Goal: Task Accomplishment & Management: Manage account settings

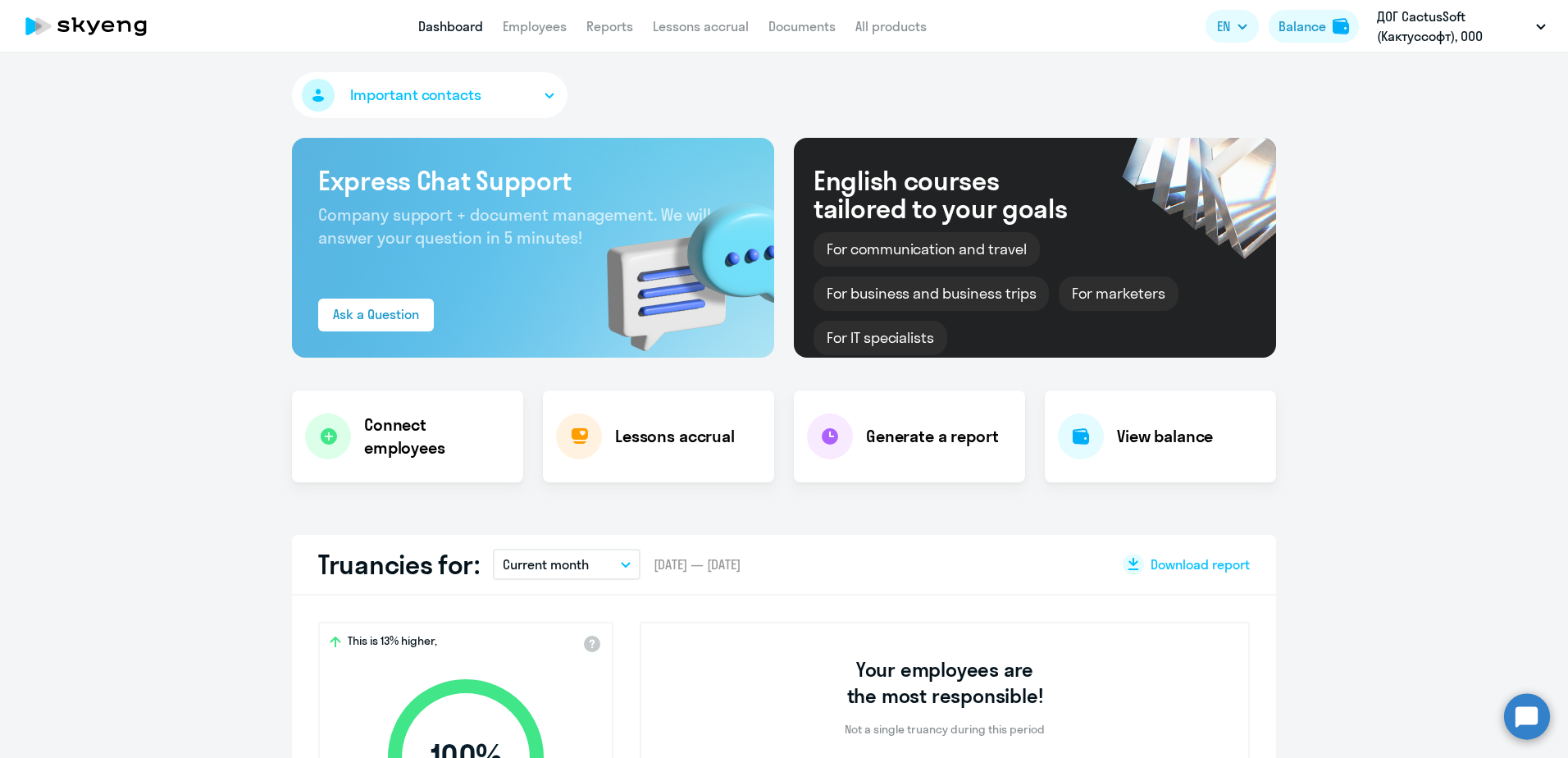
select select "30"
click at [550, 28] on link "Employees" at bounding box center [535, 25] width 64 height 16
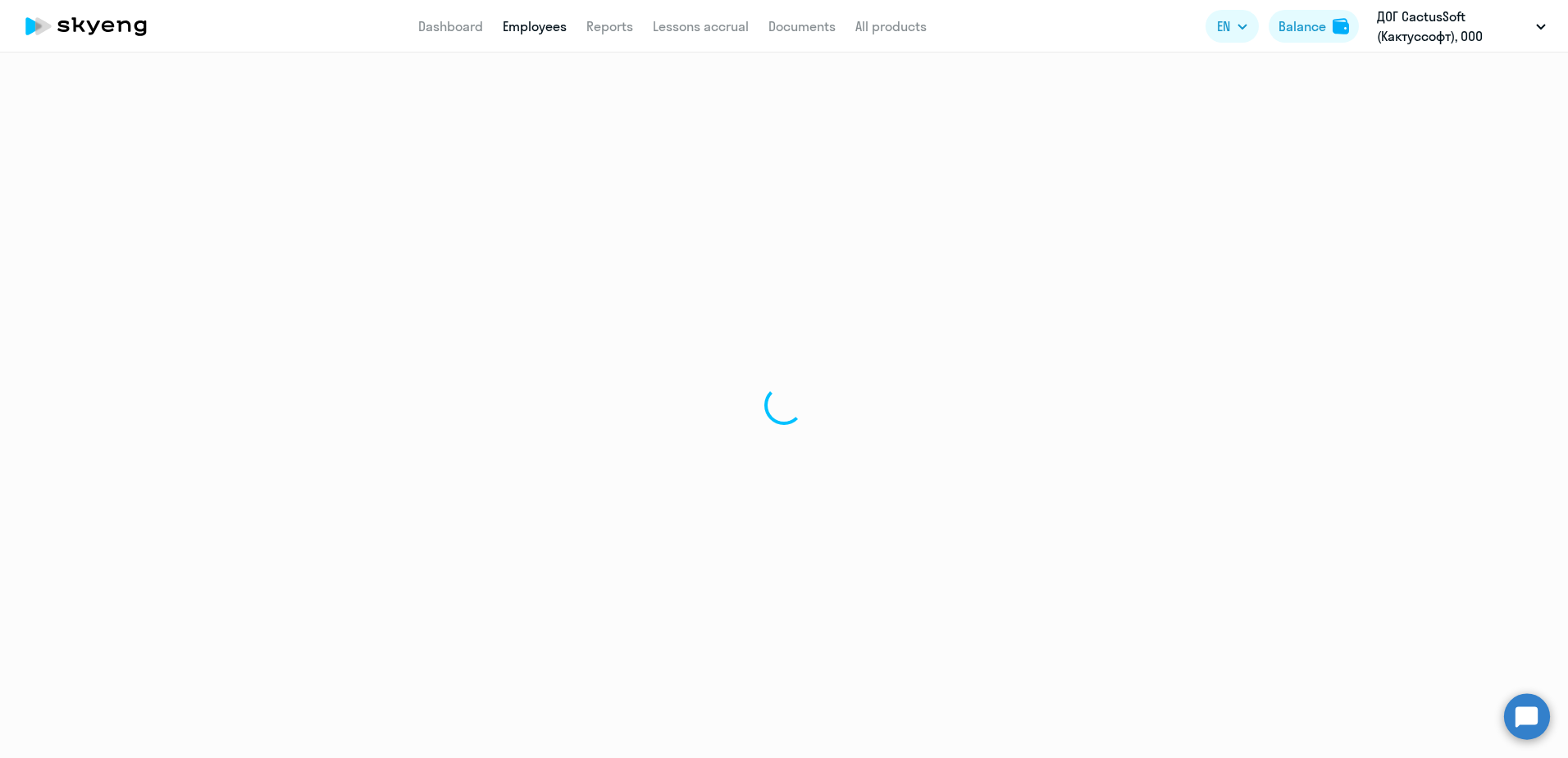
select select "30"
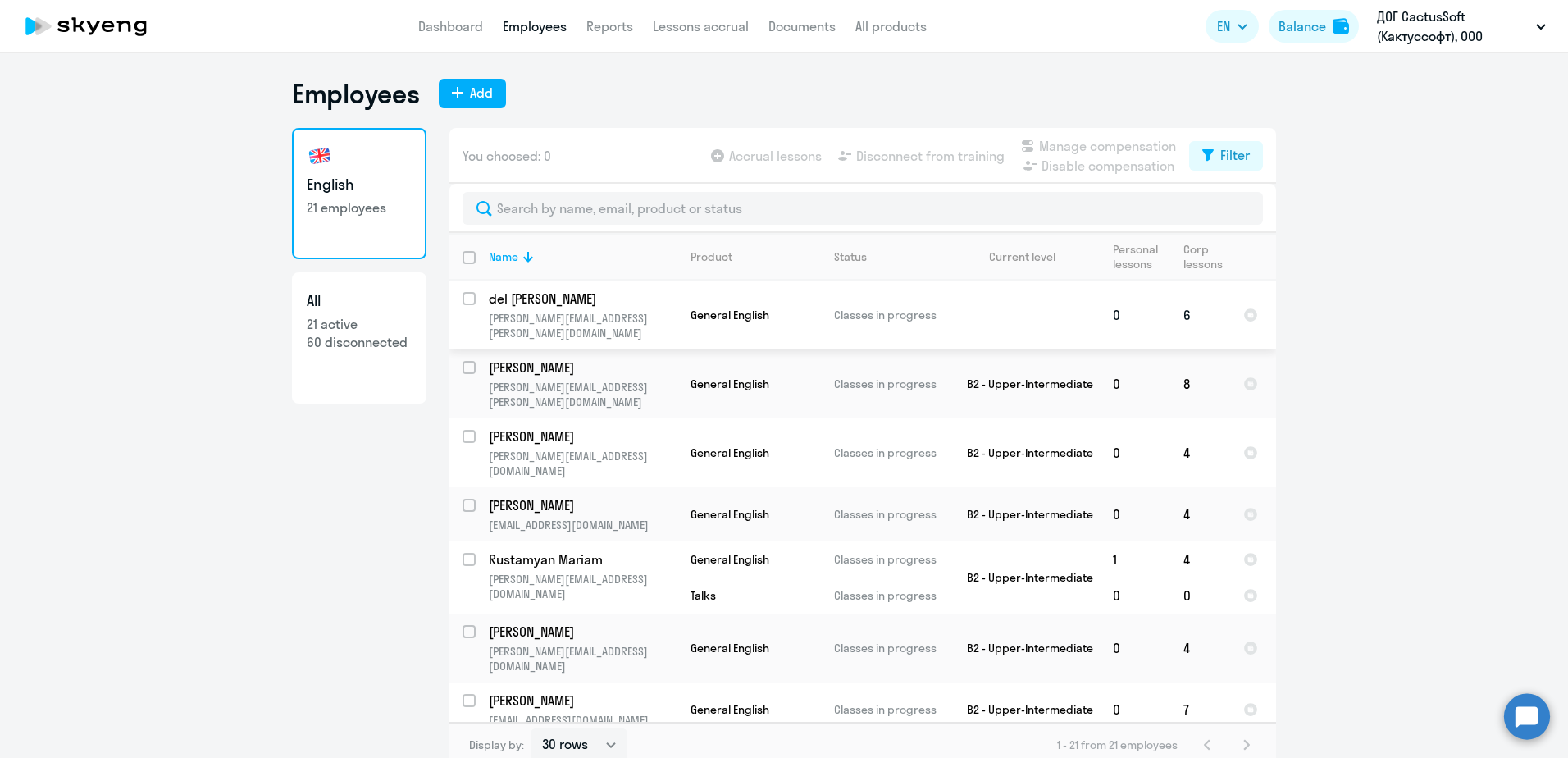
drag, startPoint x: 553, startPoint y: 308, endPoint x: 545, endPoint y: 307, distance: 8.1
click at [545, 307] on td "del [PERSON_NAME] [PERSON_NAME][EMAIL_ADDRESS][PERSON_NAME][DOMAIN_NAME]" at bounding box center [576, 314] width 202 height 69
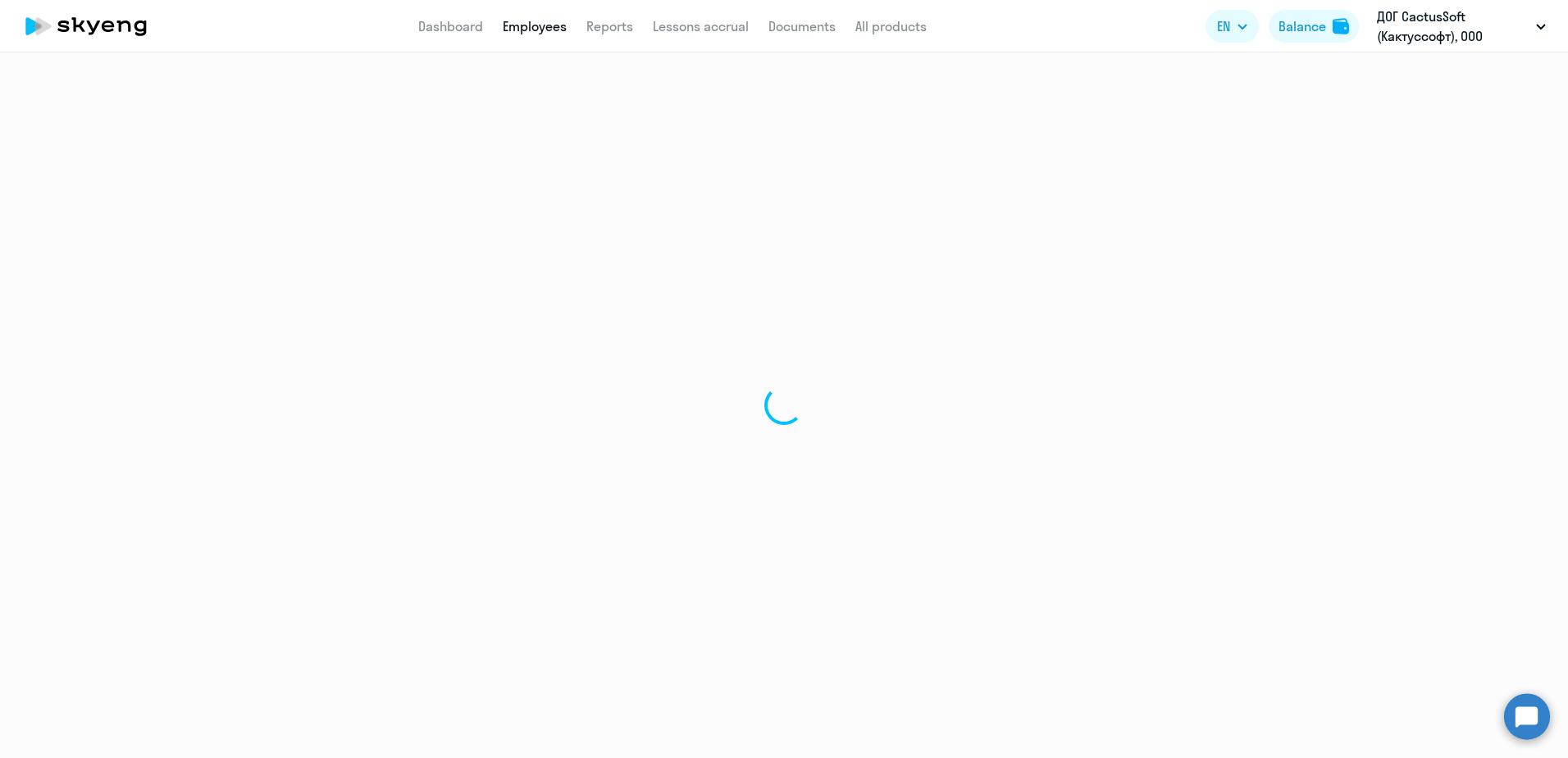
select select "english"
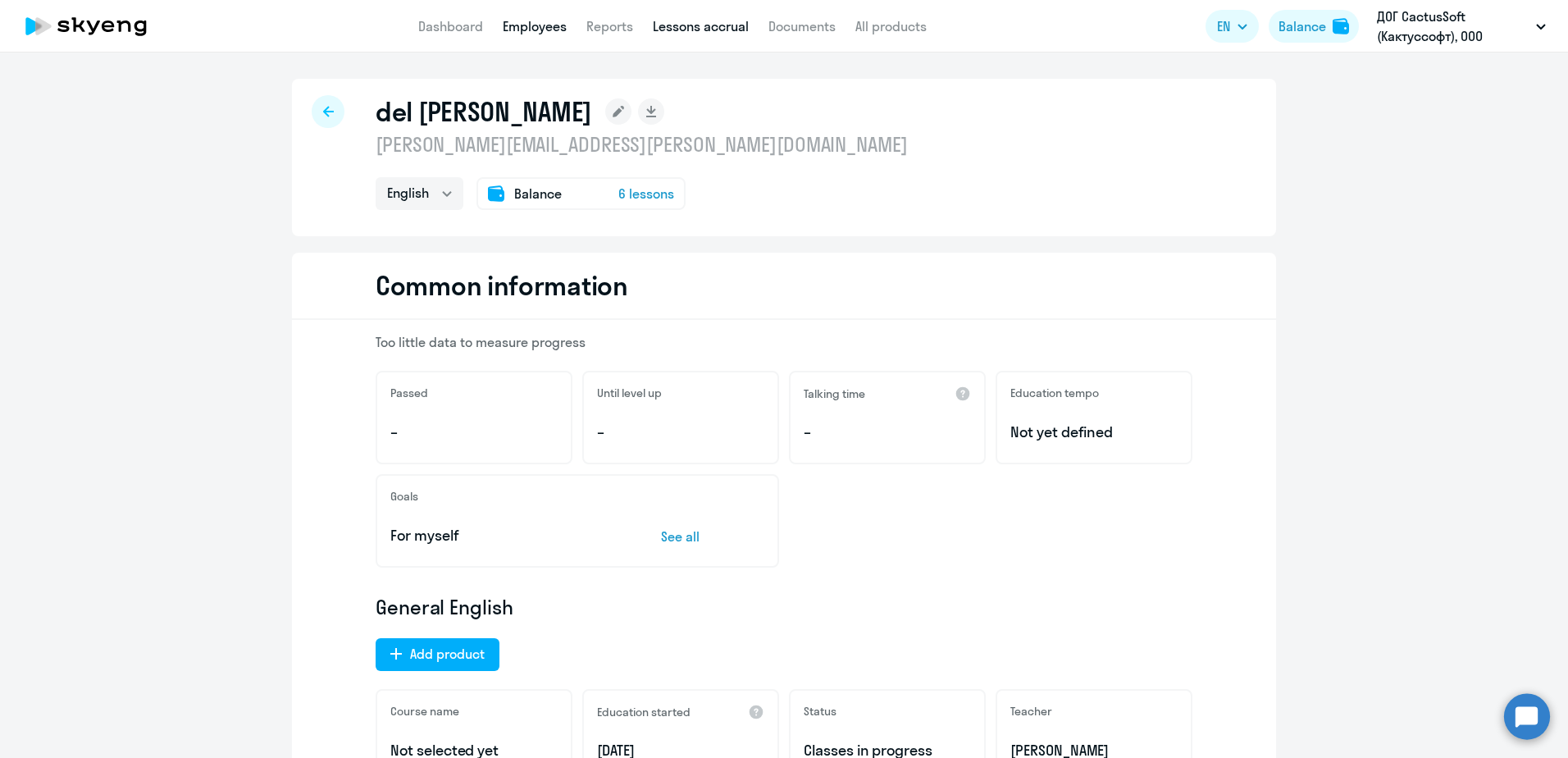
click at [707, 21] on link "Lessons accrual" at bounding box center [701, 25] width 96 height 16
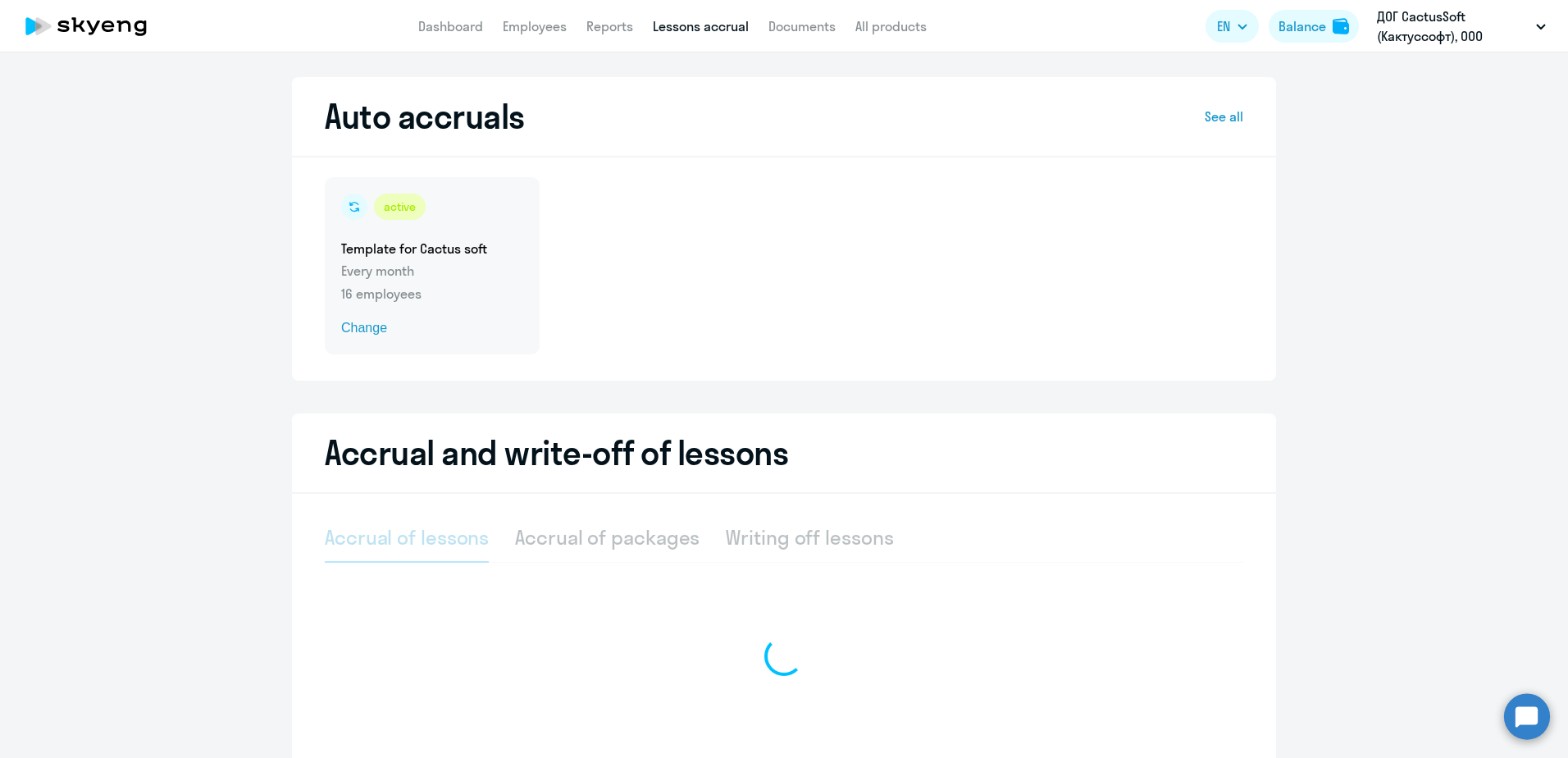
select select "10"
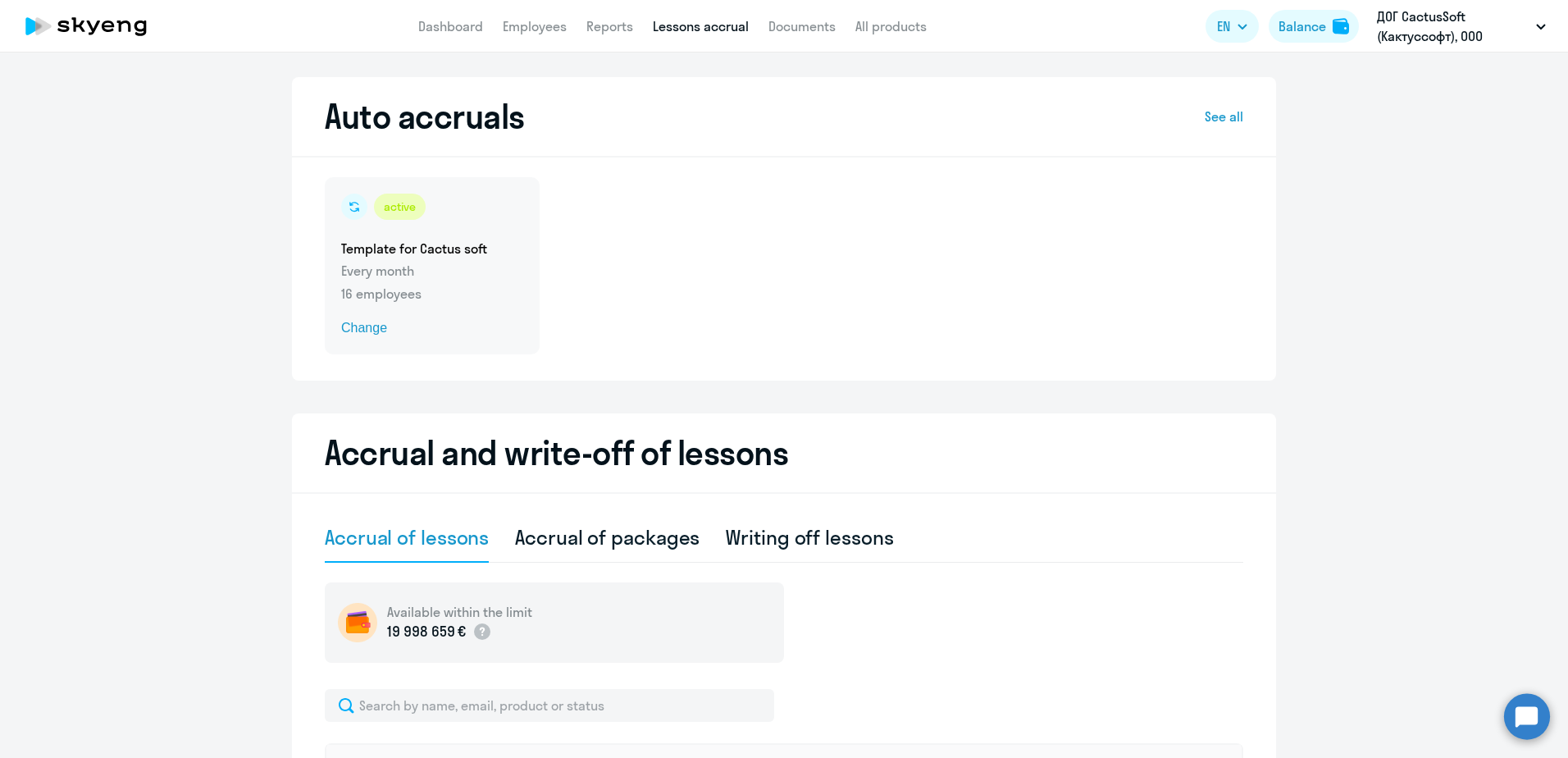
click at [343, 323] on span "Change" at bounding box center [432, 327] width 182 height 20
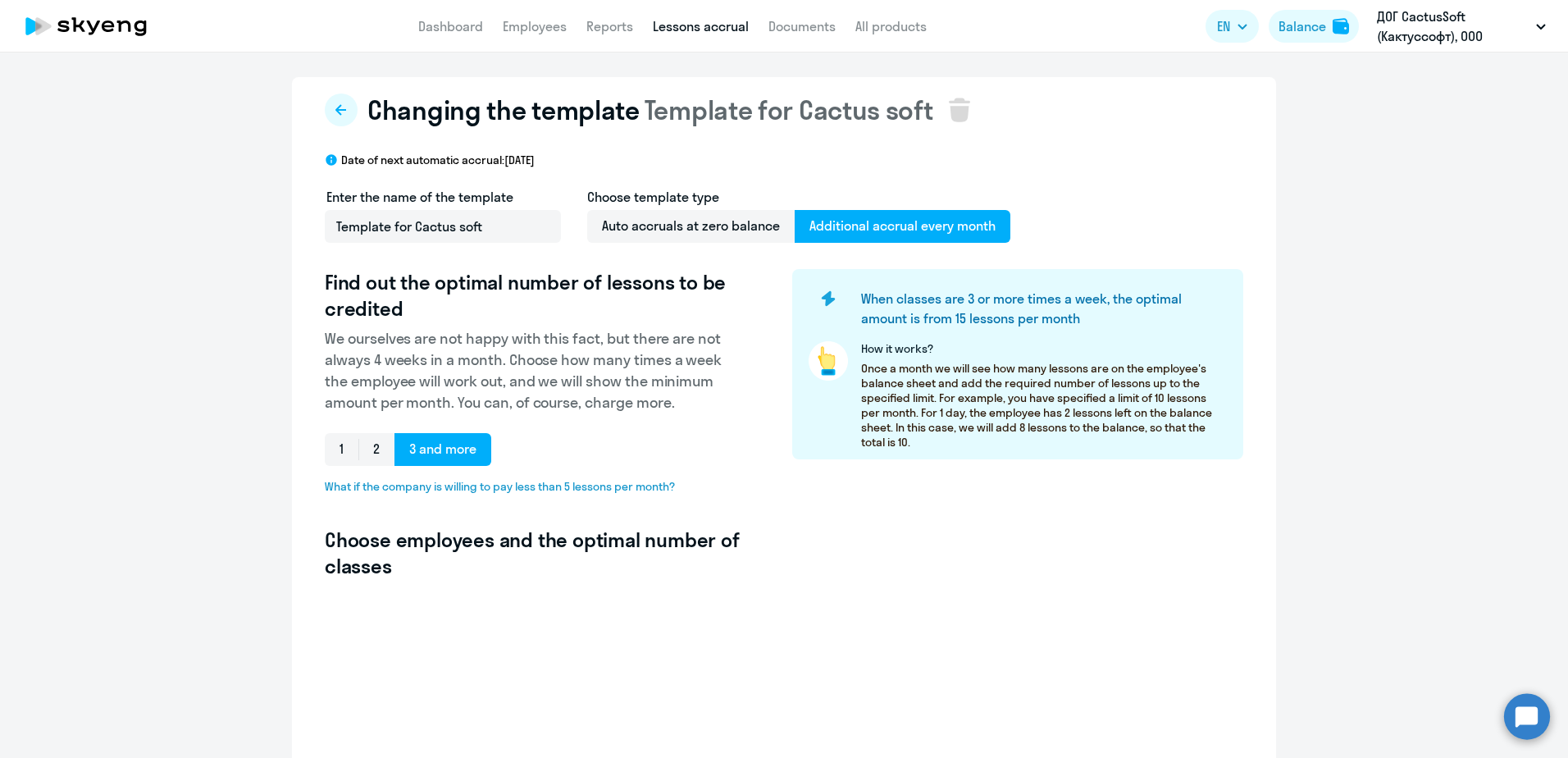
select select "10"
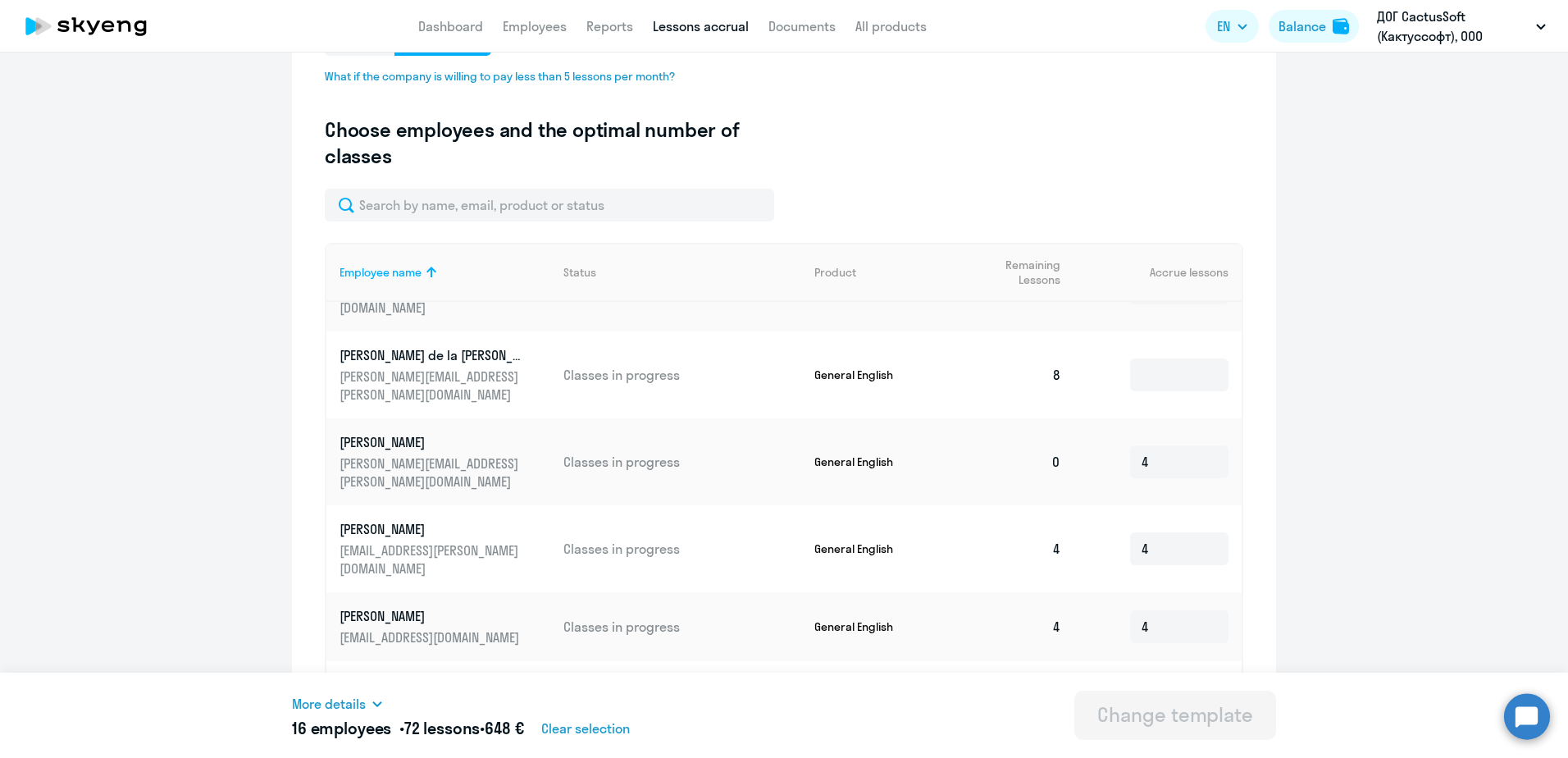
scroll to position [144, 0]
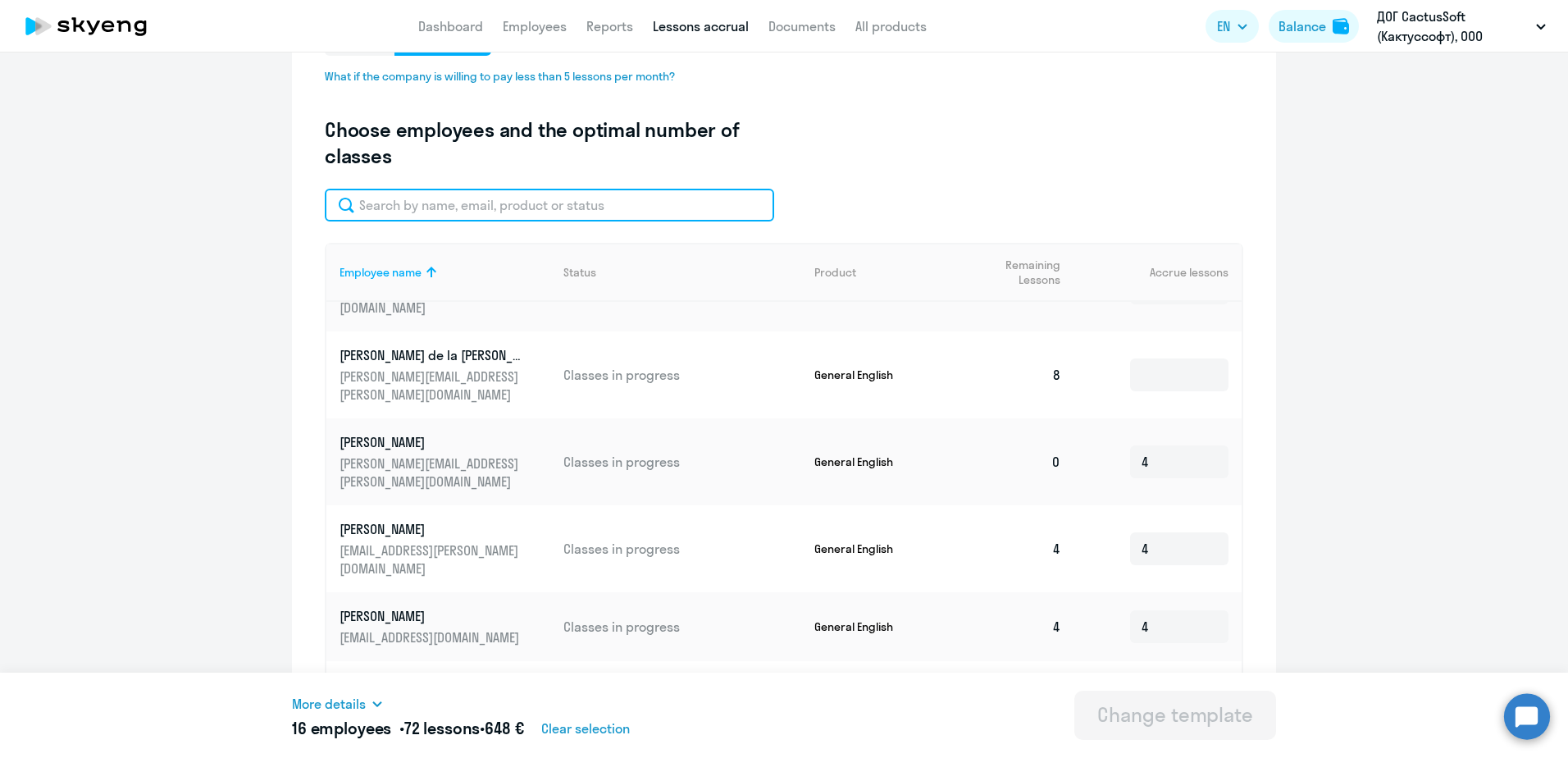
click at [426, 203] on input "text" at bounding box center [549, 205] width 450 height 33
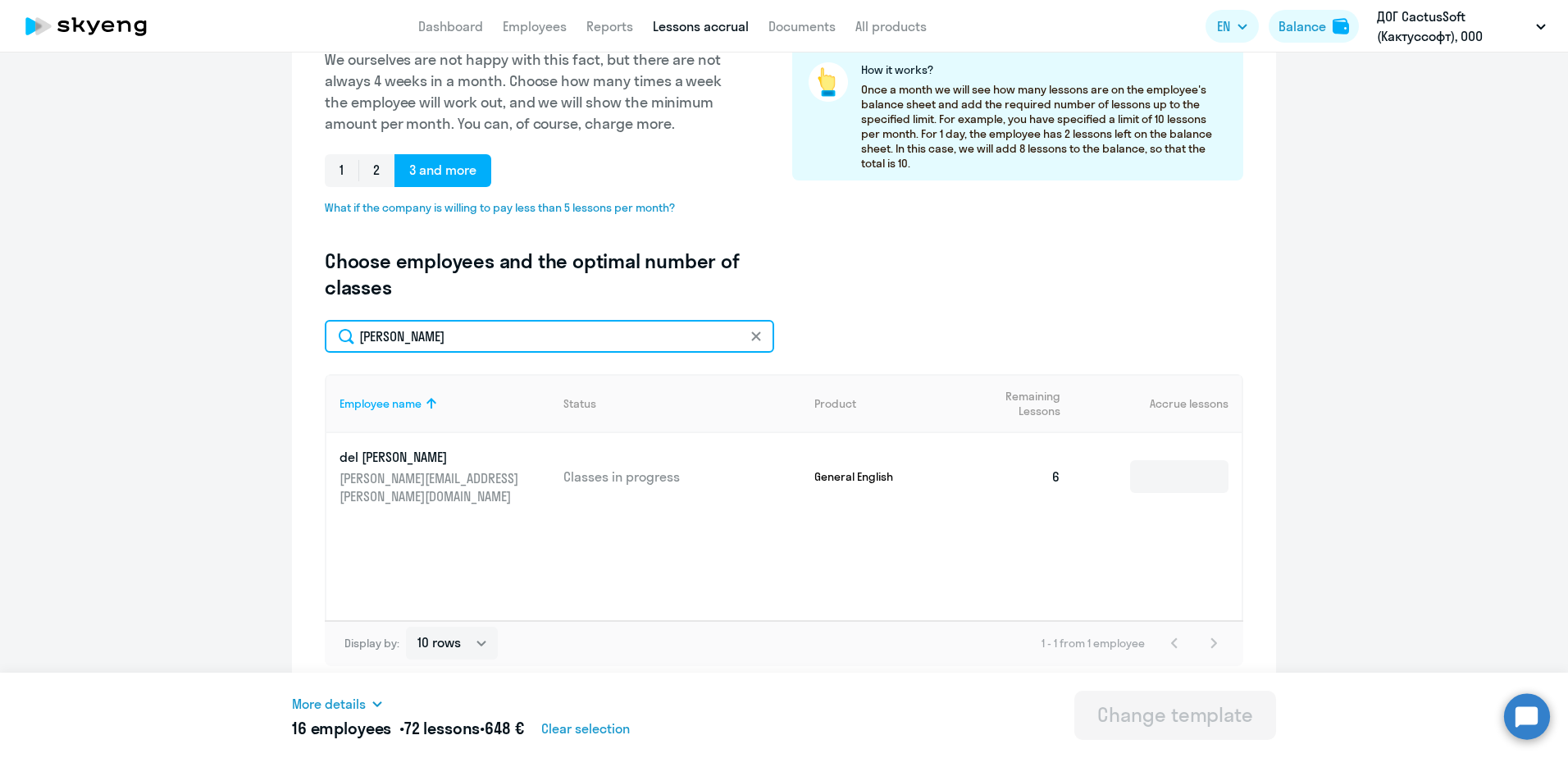
scroll to position [279, 0]
type input "[PERSON_NAME]"
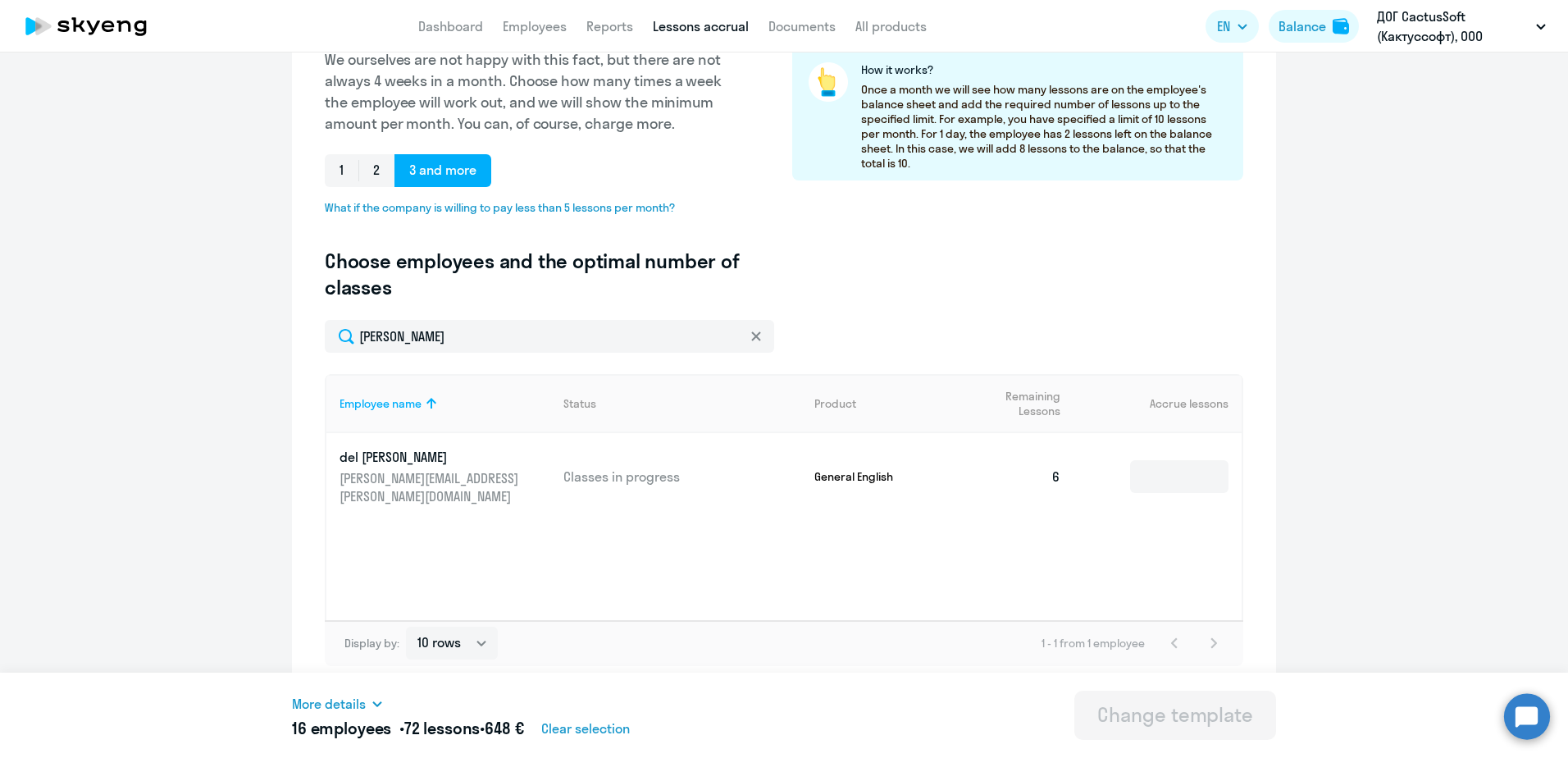
click at [413, 475] on p "[PERSON_NAME][EMAIL_ADDRESS][PERSON_NAME][DOMAIN_NAME]" at bounding box center [431, 486] width 184 height 36
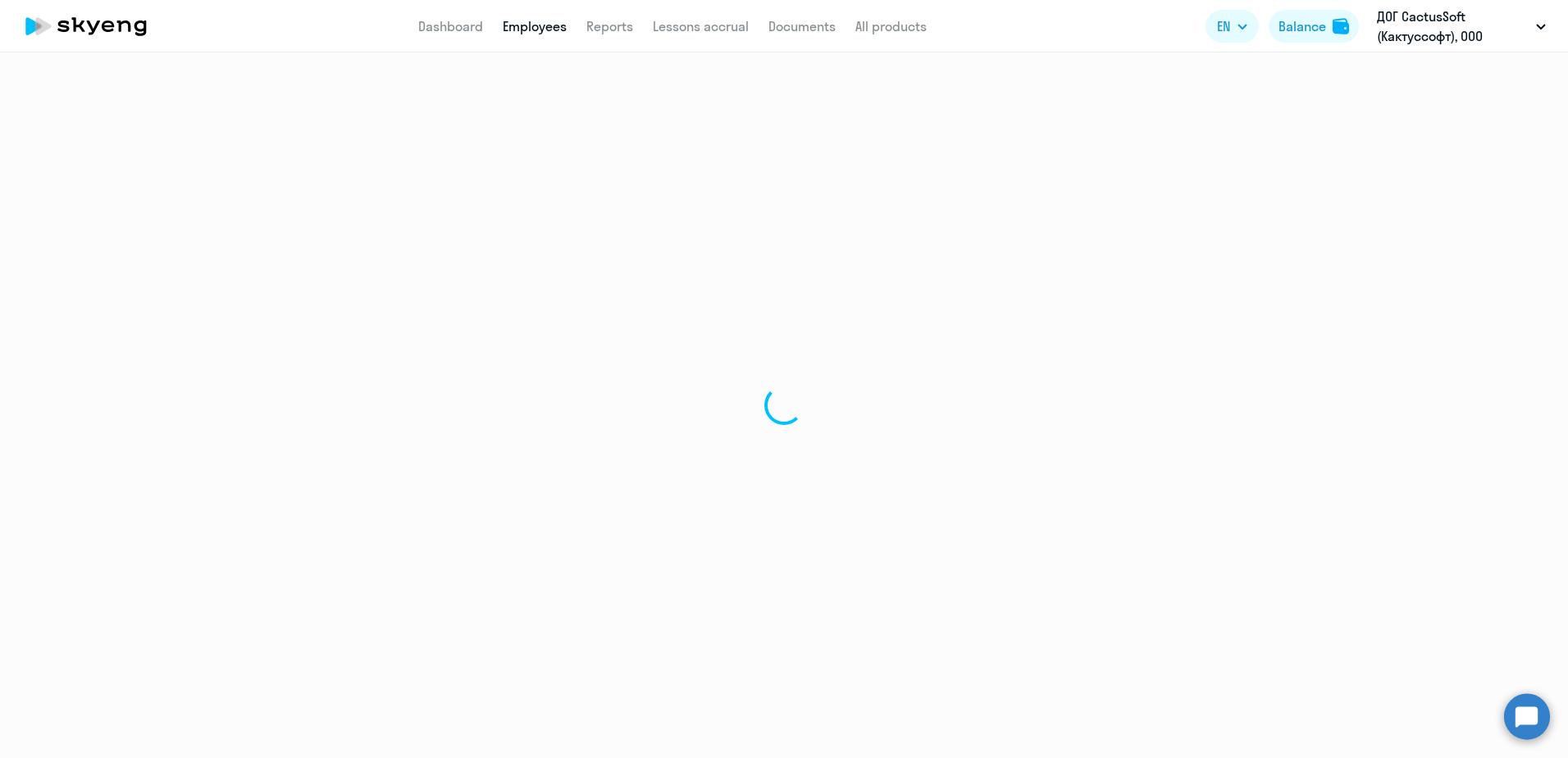
select select "english"
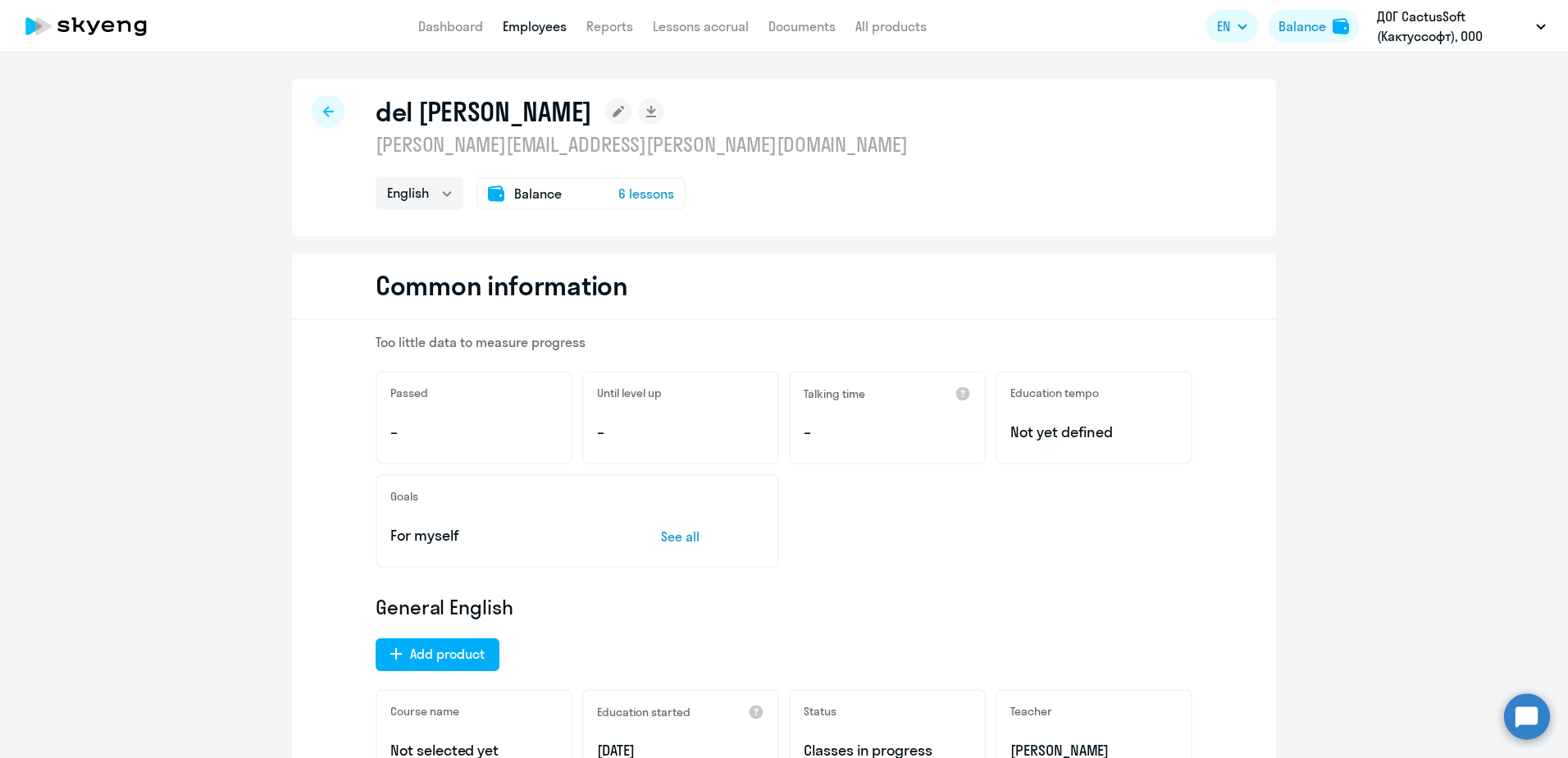
click at [326, 113] on icon at bounding box center [328, 111] width 10 height 11
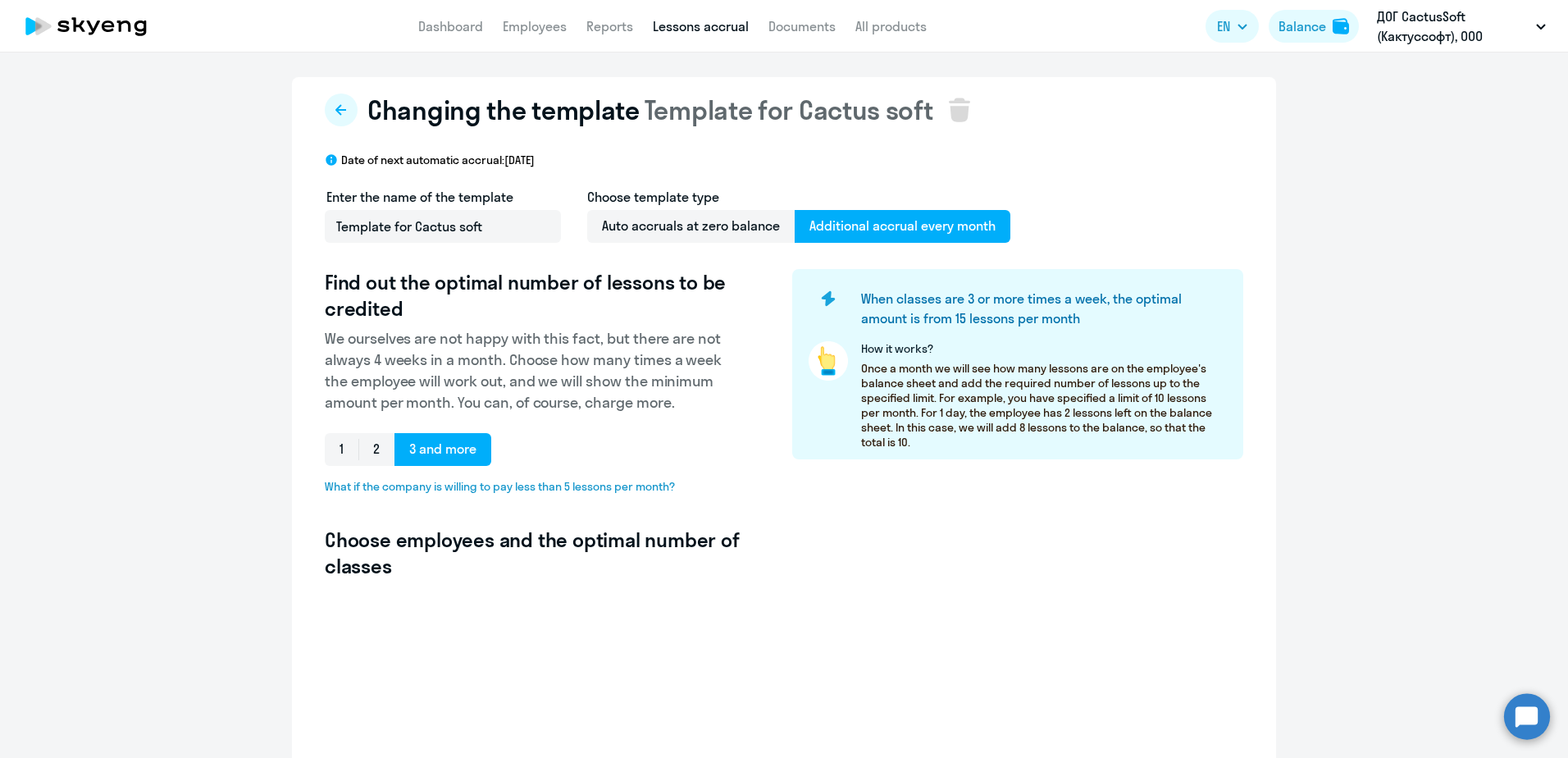
select select "10"
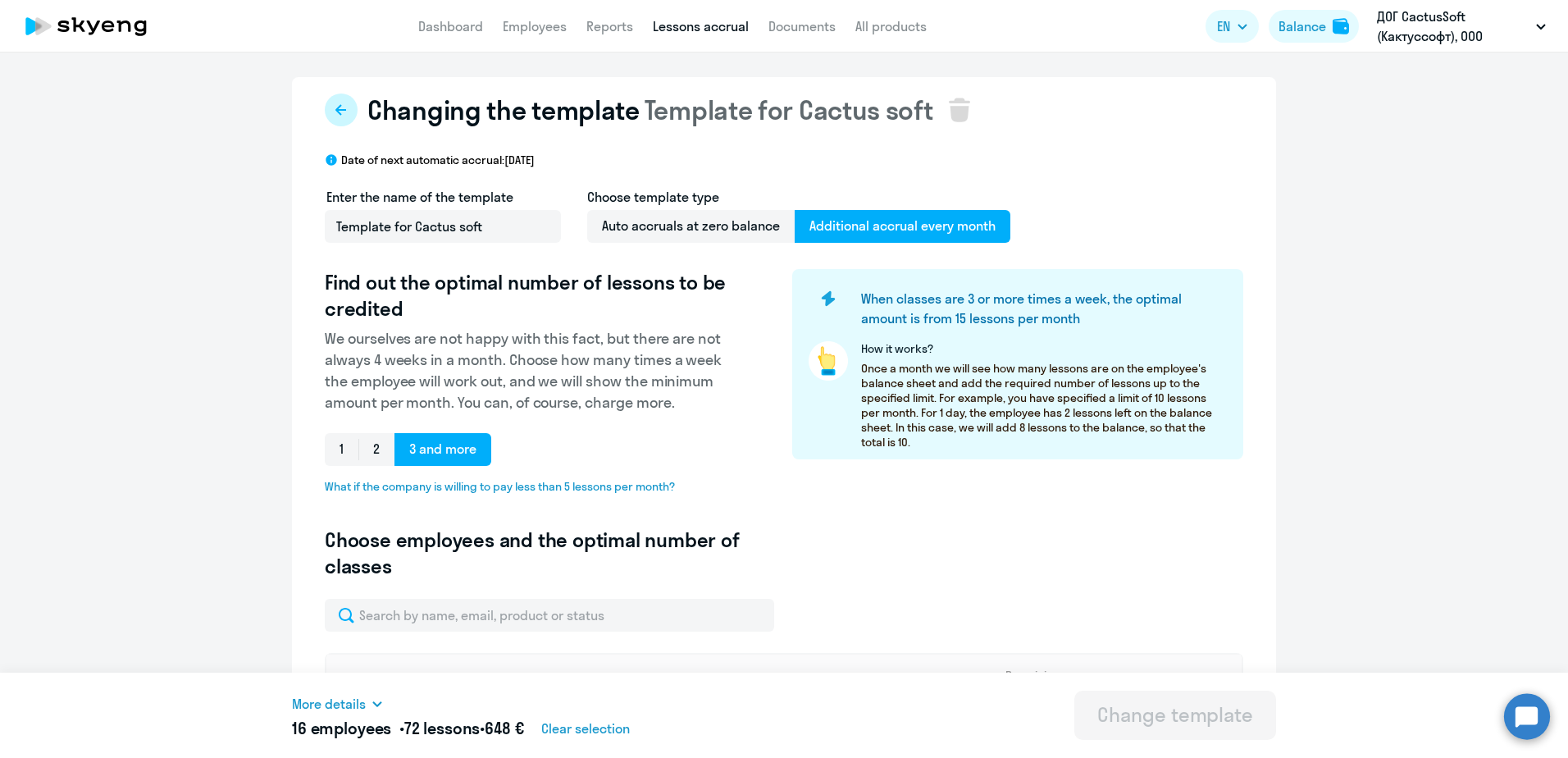
click at [335, 116] on icon at bounding box center [341, 110] width 13 height 13
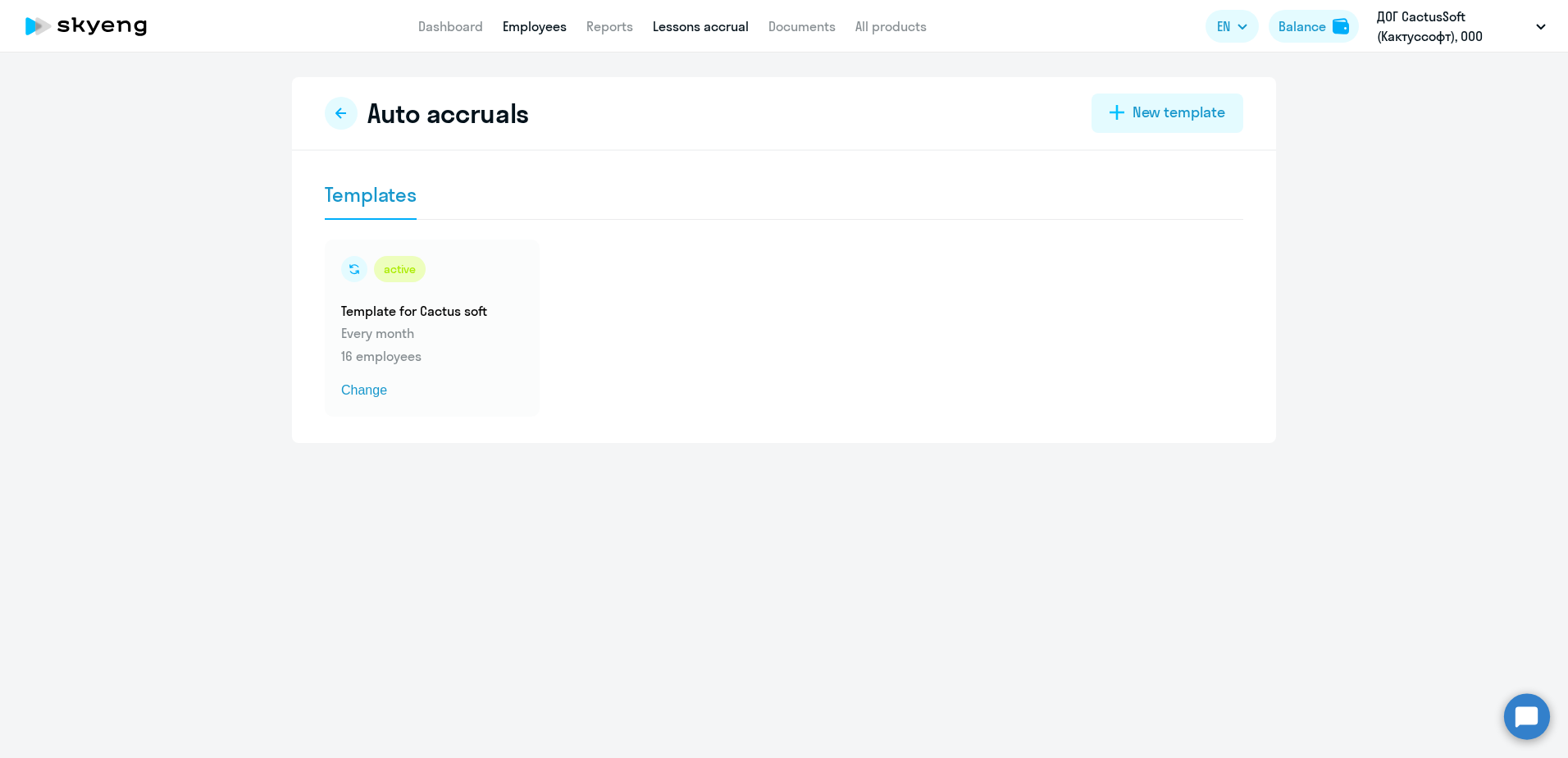
click at [512, 21] on link "Employees" at bounding box center [535, 25] width 64 height 16
select select "30"
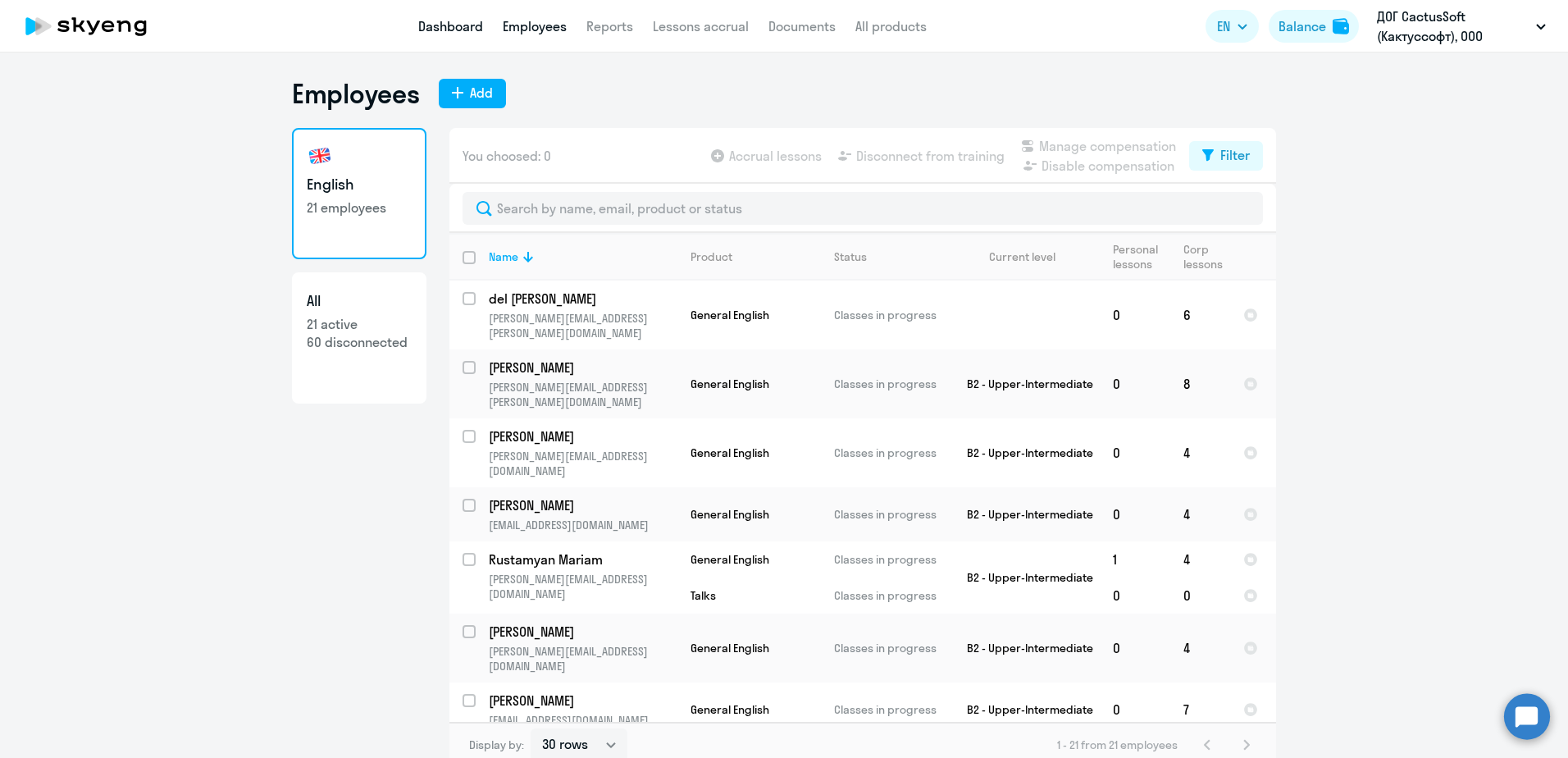
click at [444, 28] on link "Dashboard" at bounding box center [451, 25] width 65 height 16
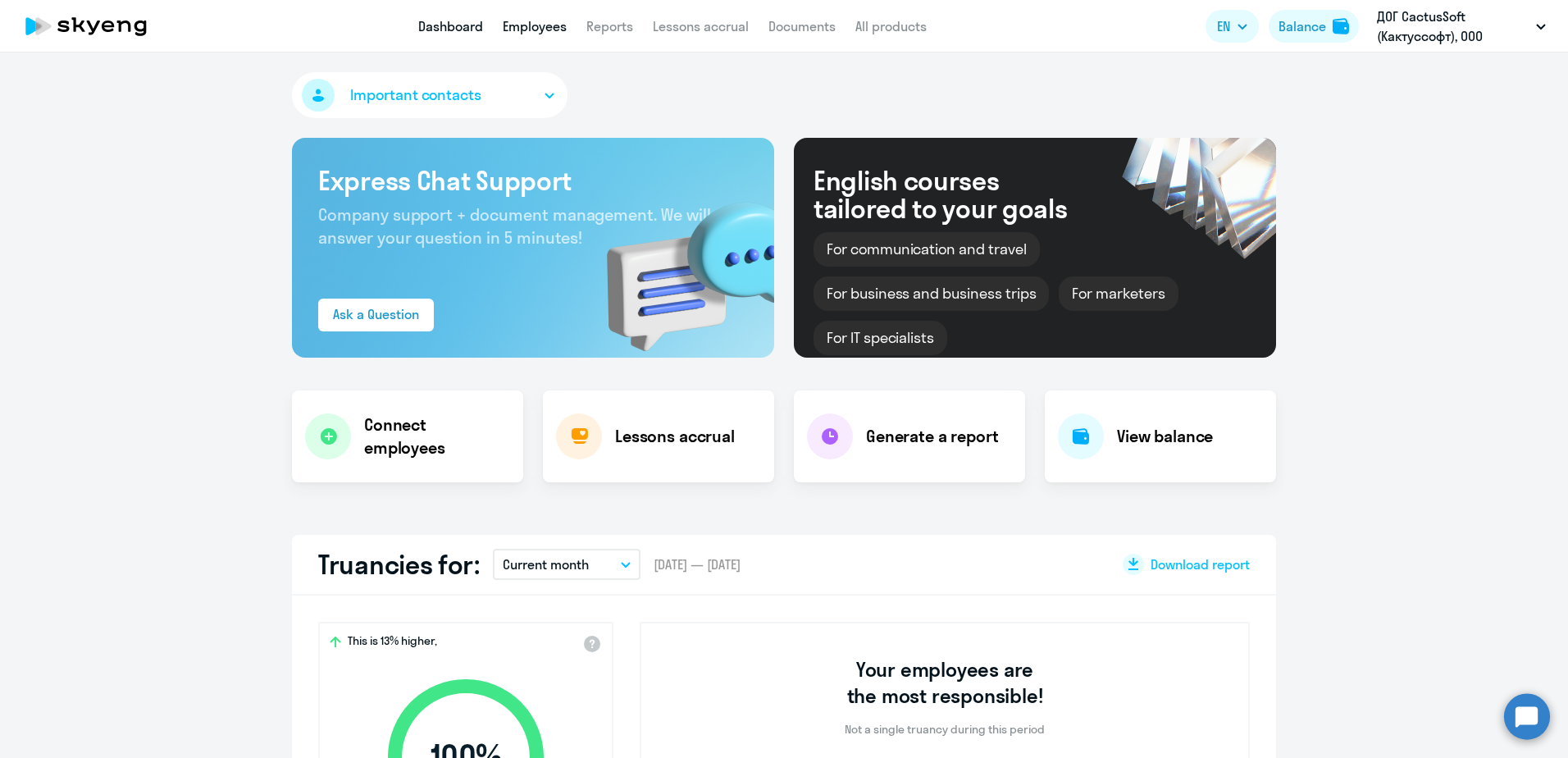
click at [517, 30] on link "Employees" at bounding box center [535, 25] width 64 height 16
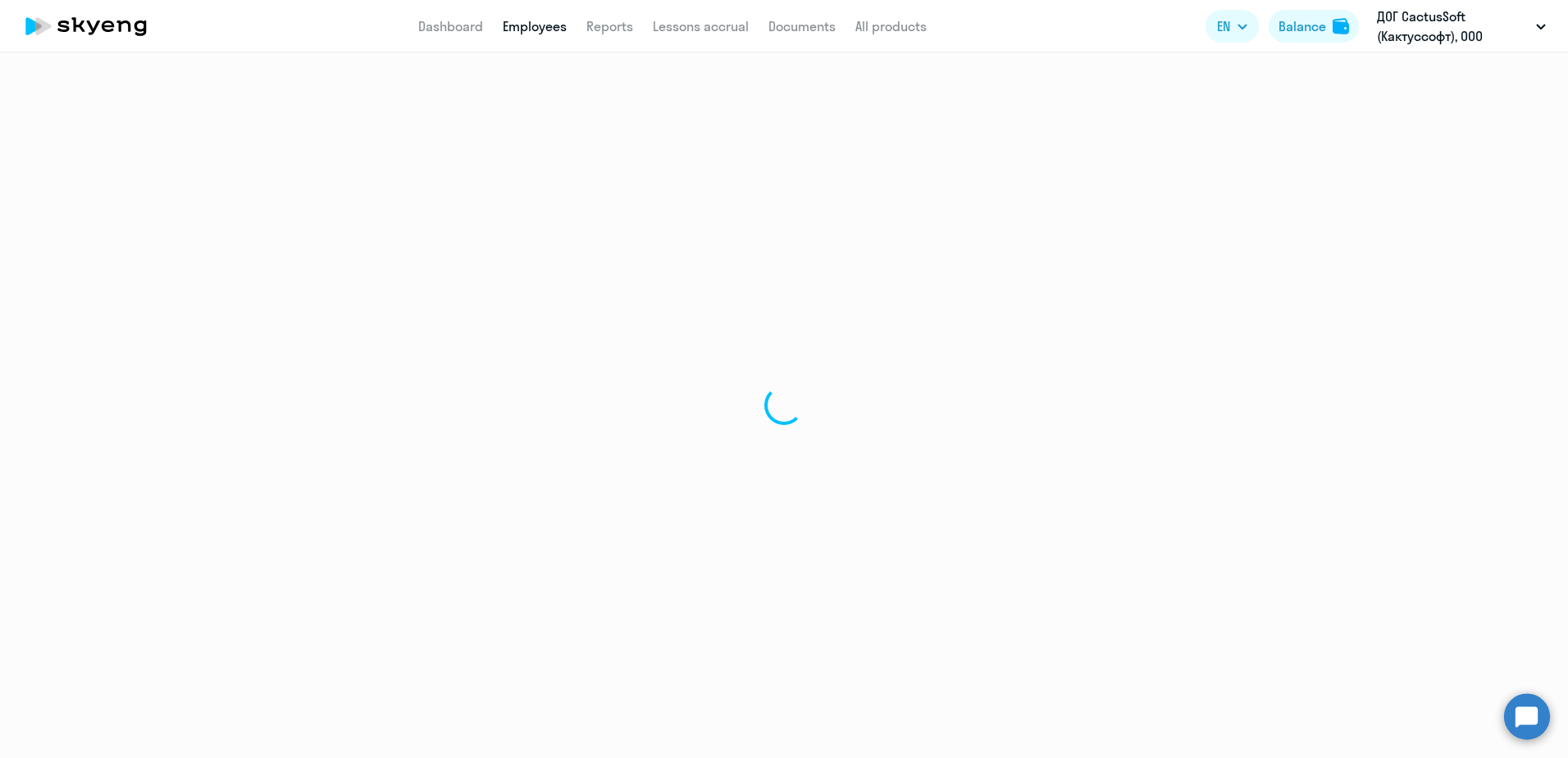
select select "30"
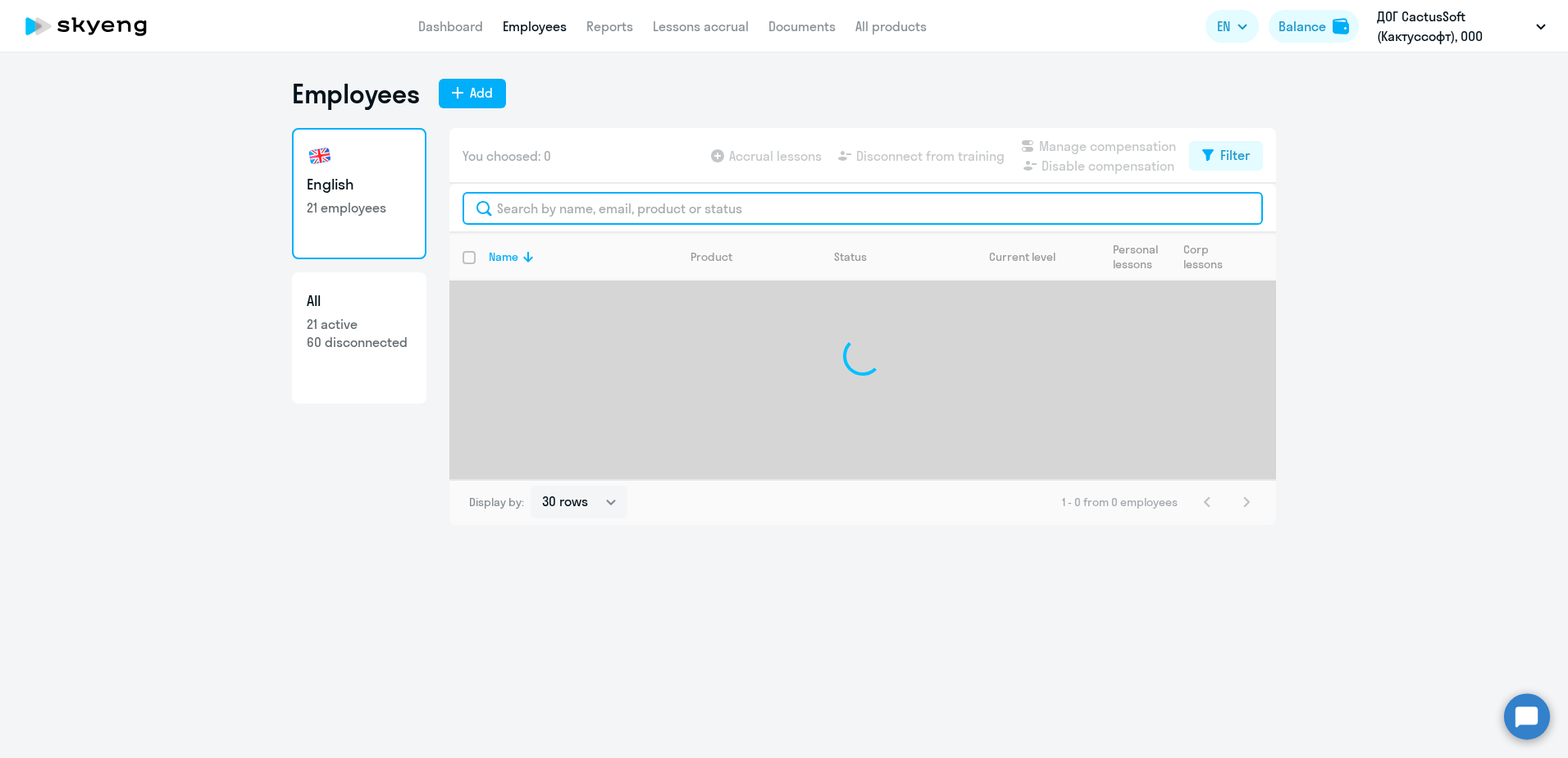
click at [532, 202] on input "text" at bounding box center [862, 207] width 801 height 33
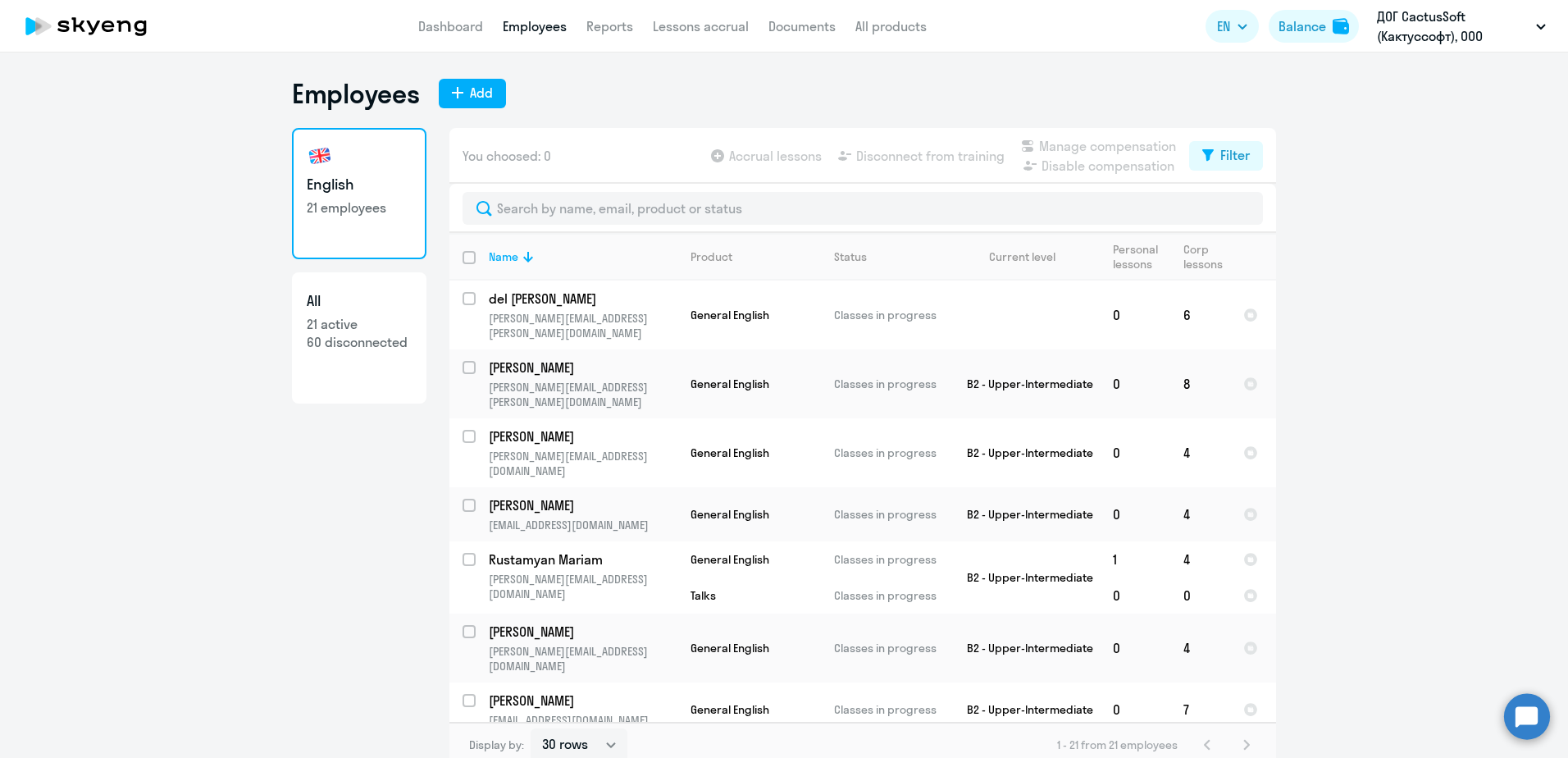
click at [350, 572] on div "English 21 employees All 21 active 60 disconnected" at bounding box center [359, 443] width 135 height 630
click at [462, 292] on input "select row 39104777" at bounding box center [478, 308] width 33 height 33
checkbox input "true"
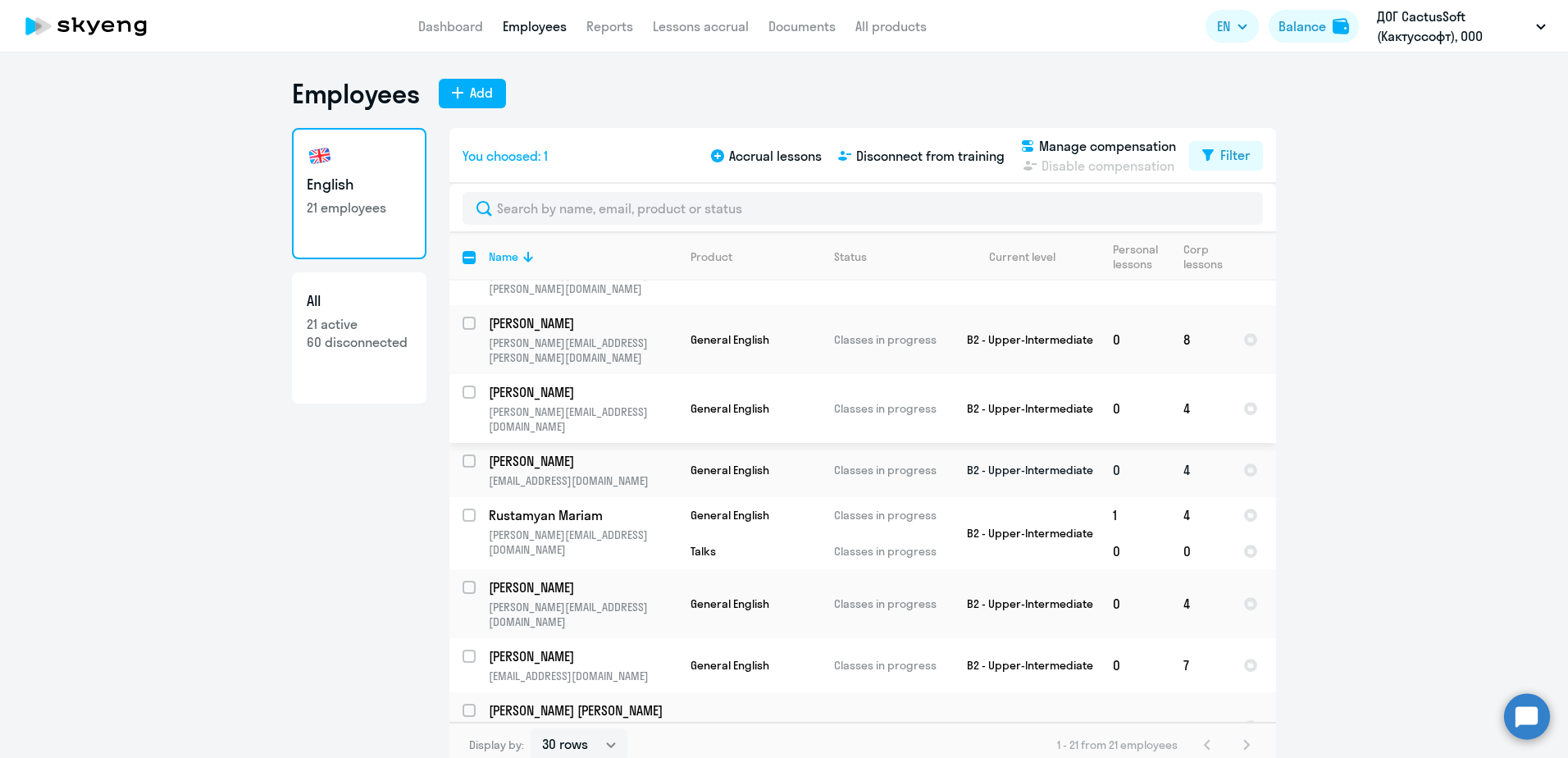
scroll to position [82, 0]
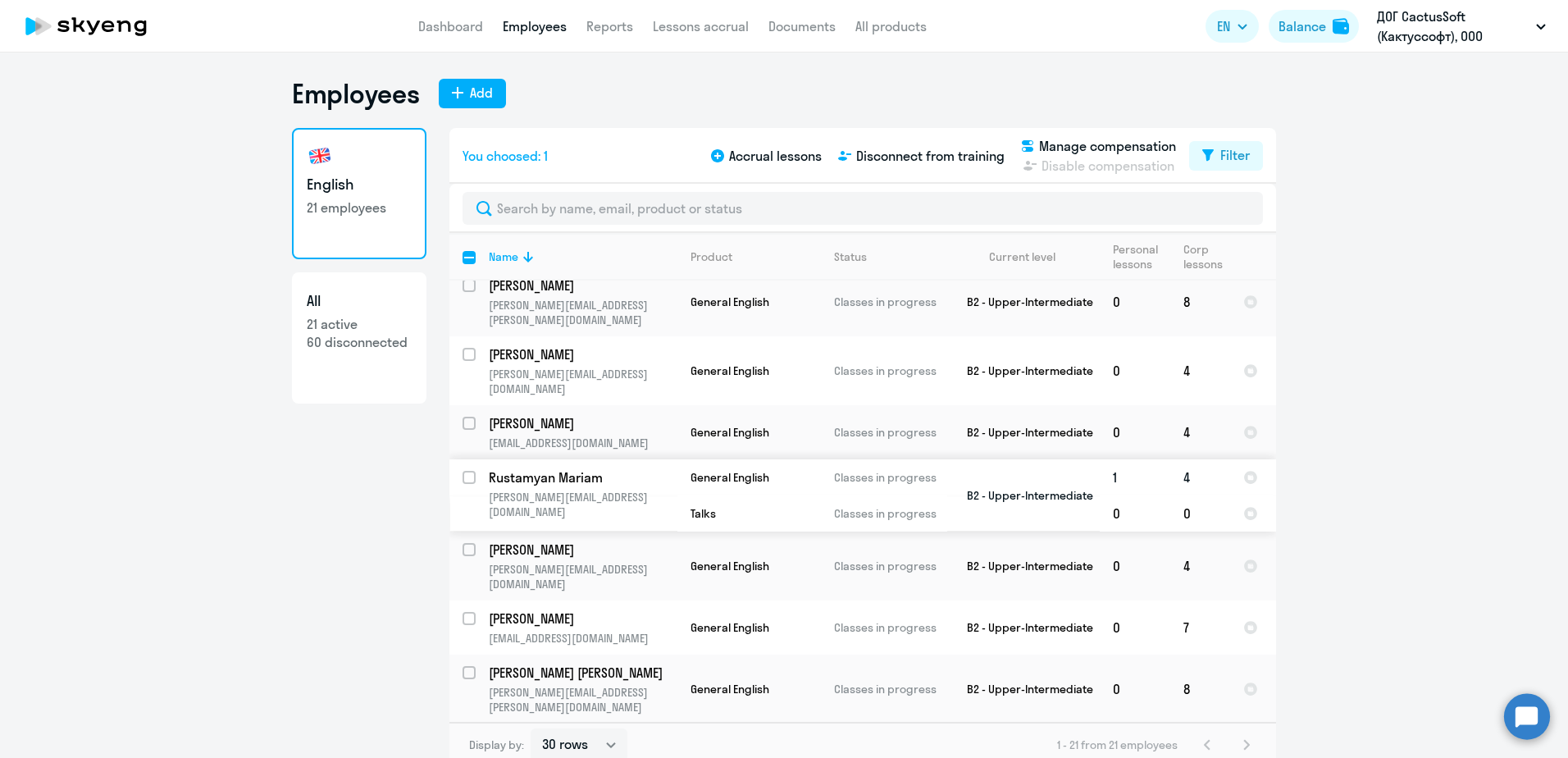
click at [507, 459] on td "Rustamyan Mariam [EMAIL_ADDRESS][DOMAIN_NAME]" at bounding box center [576, 495] width 202 height 73
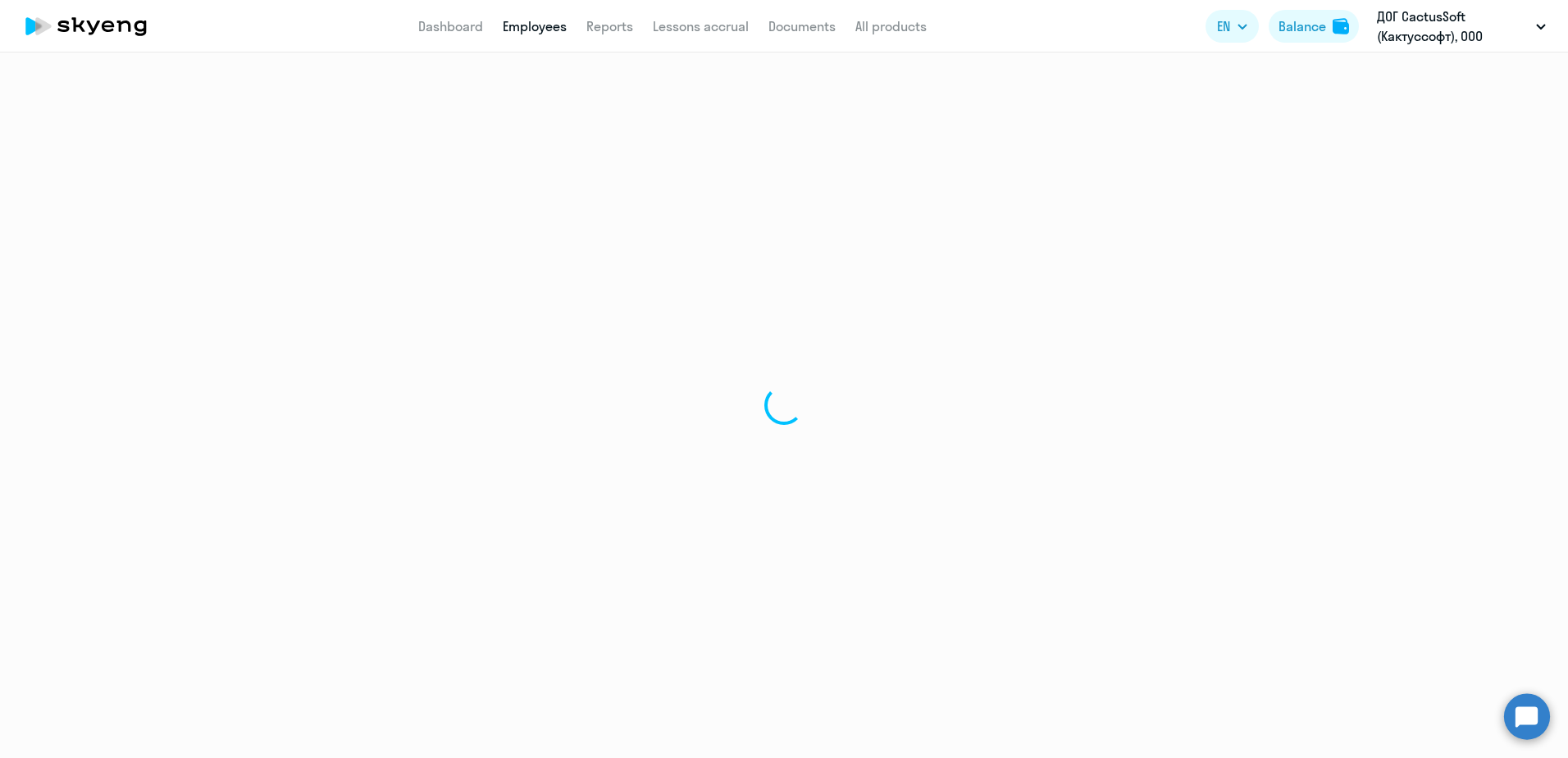
select select "english"
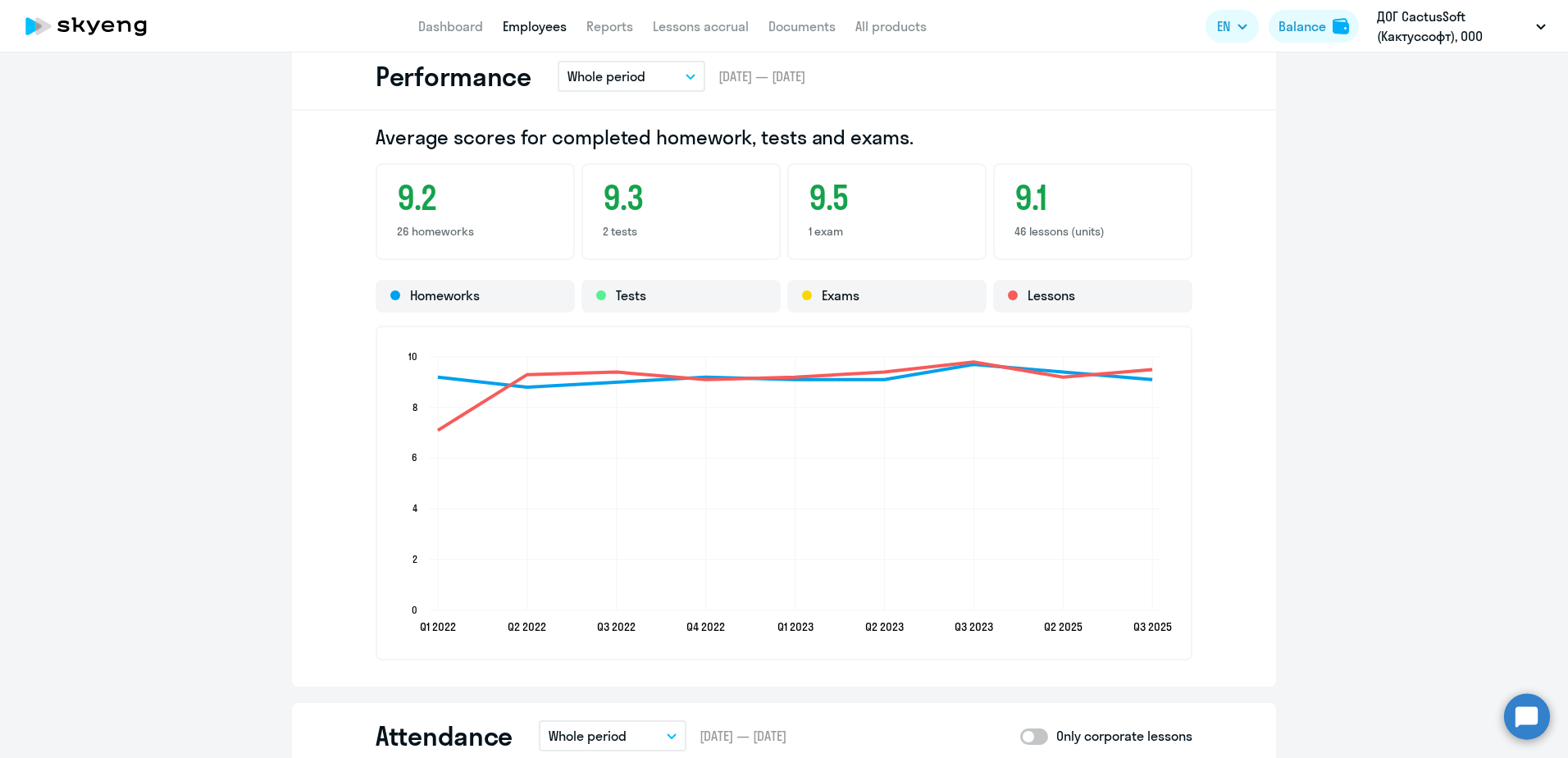
scroll to position [1640, 0]
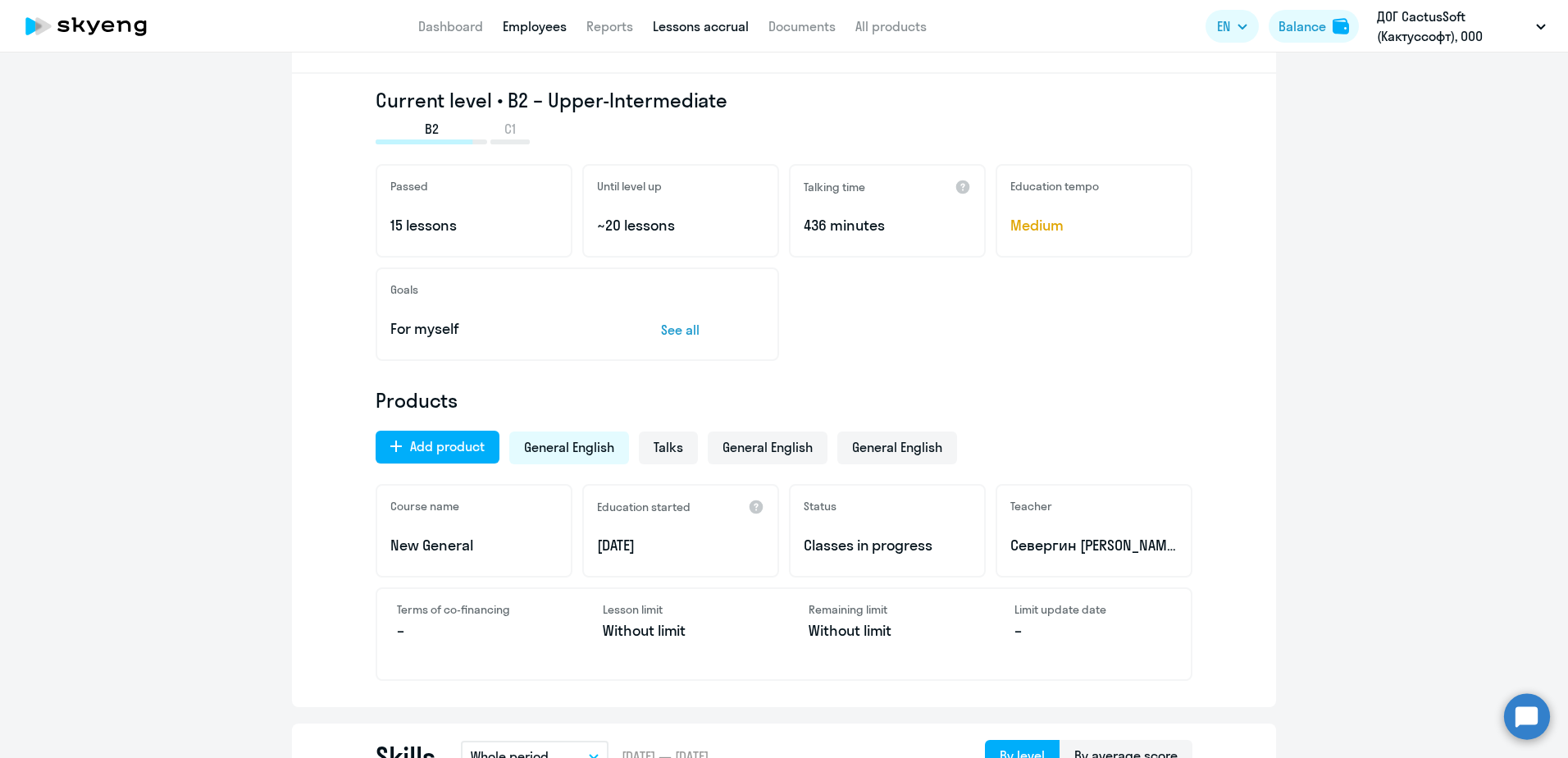
click at [701, 21] on link "Lessons accrual" at bounding box center [701, 25] width 96 height 16
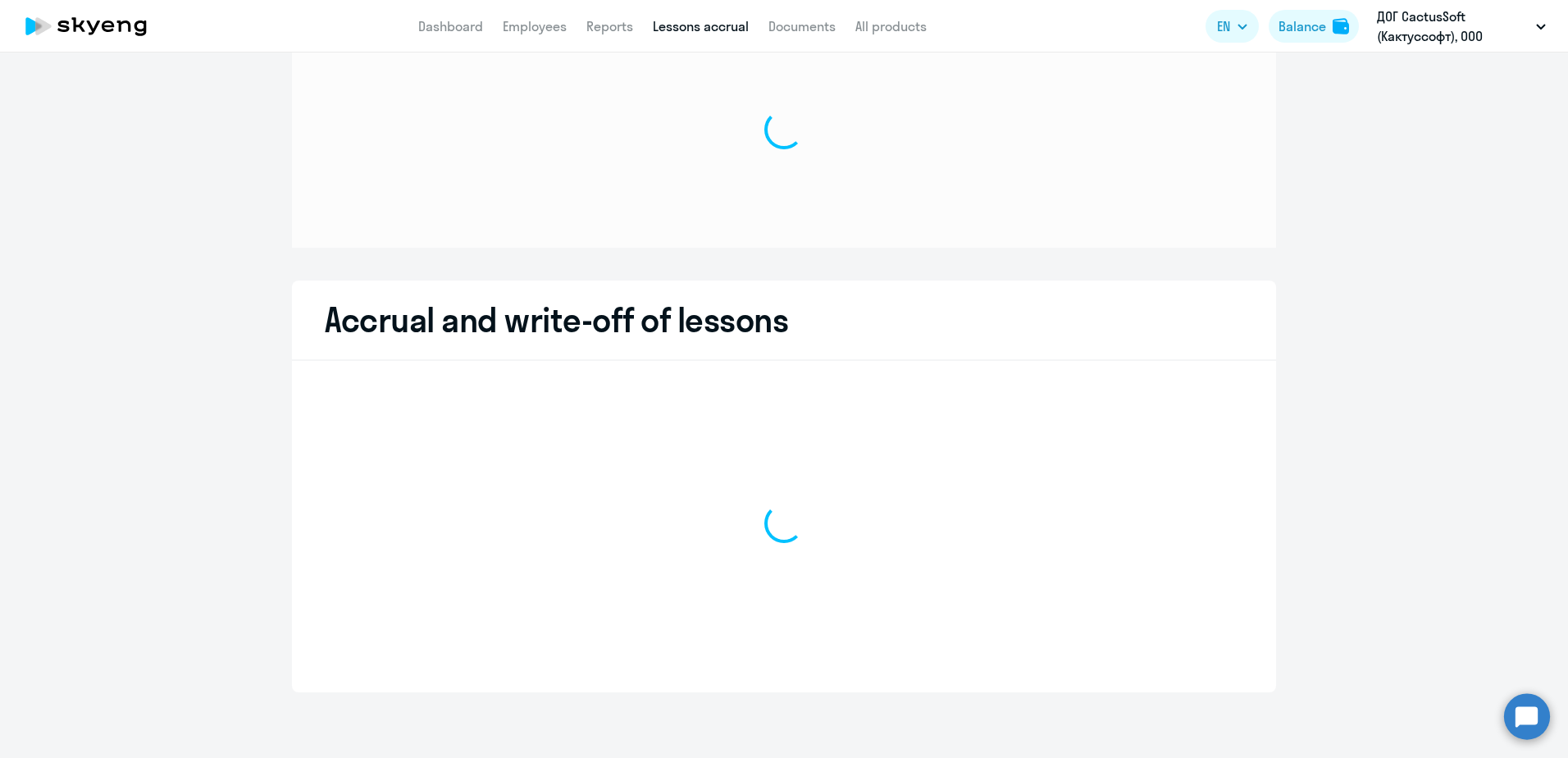
scroll to position [66, 0]
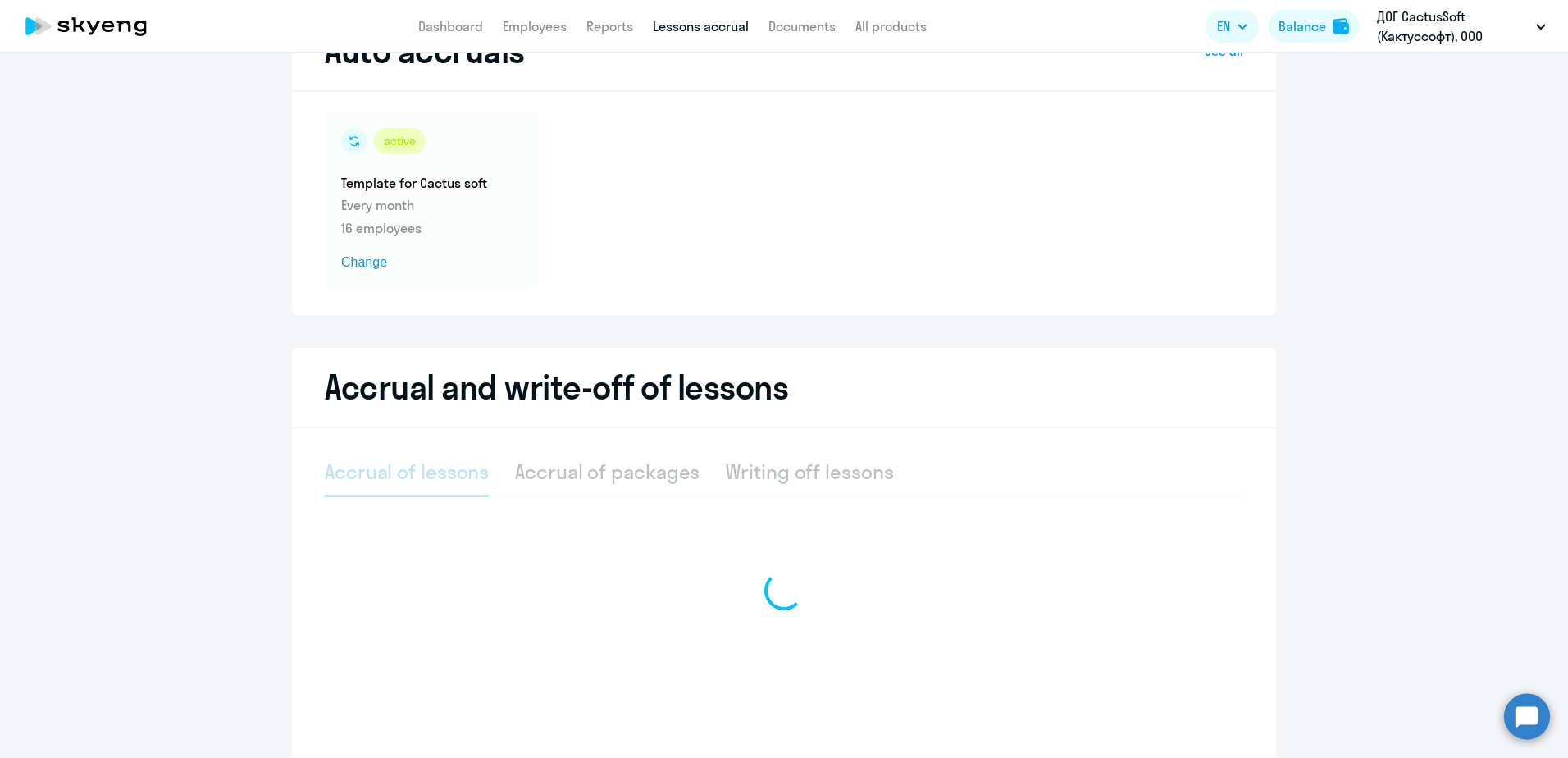
select select "10"
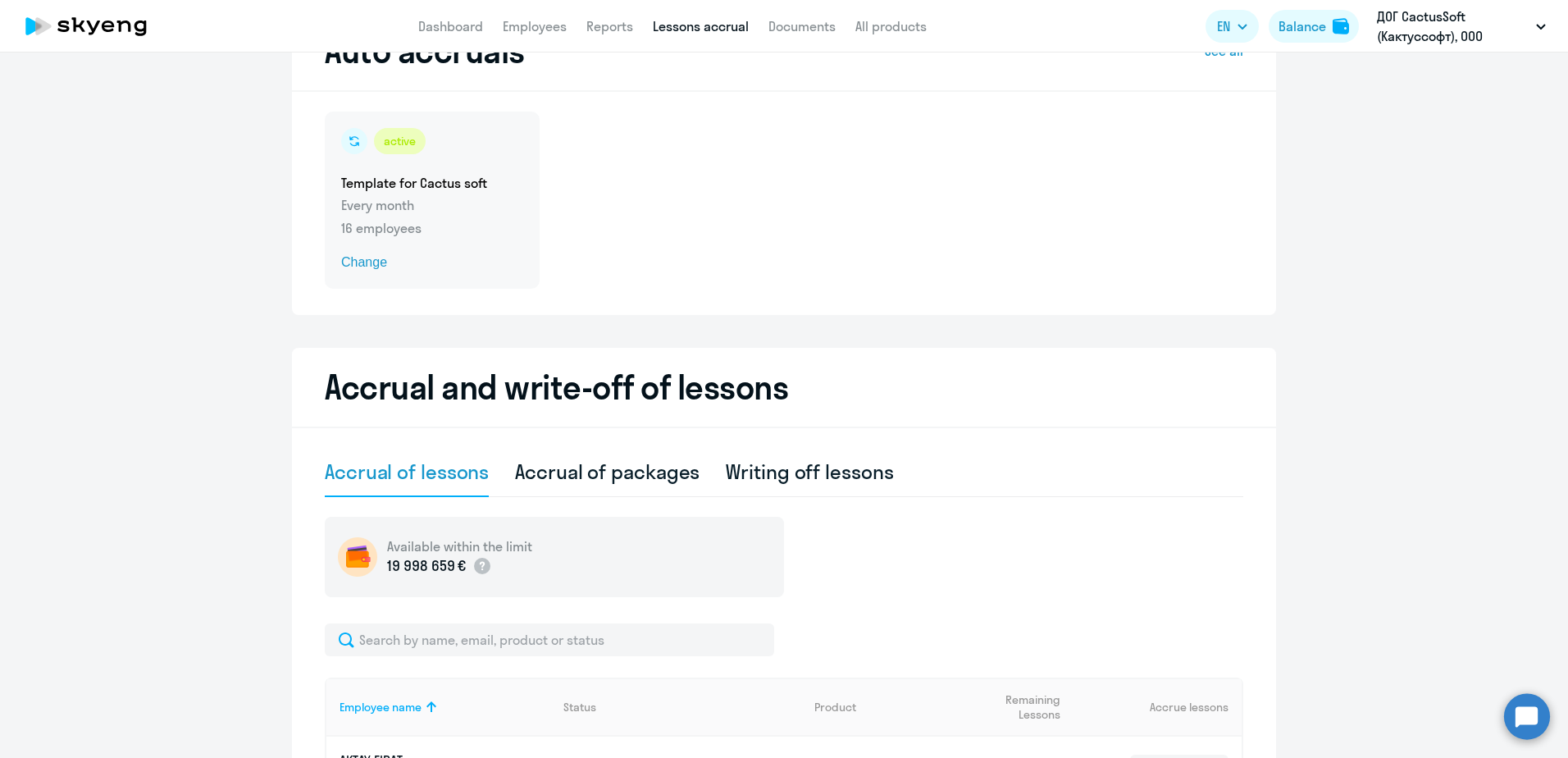
click at [375, 253] on span "Change" at bounding box center [432, 262] width 182 height 20
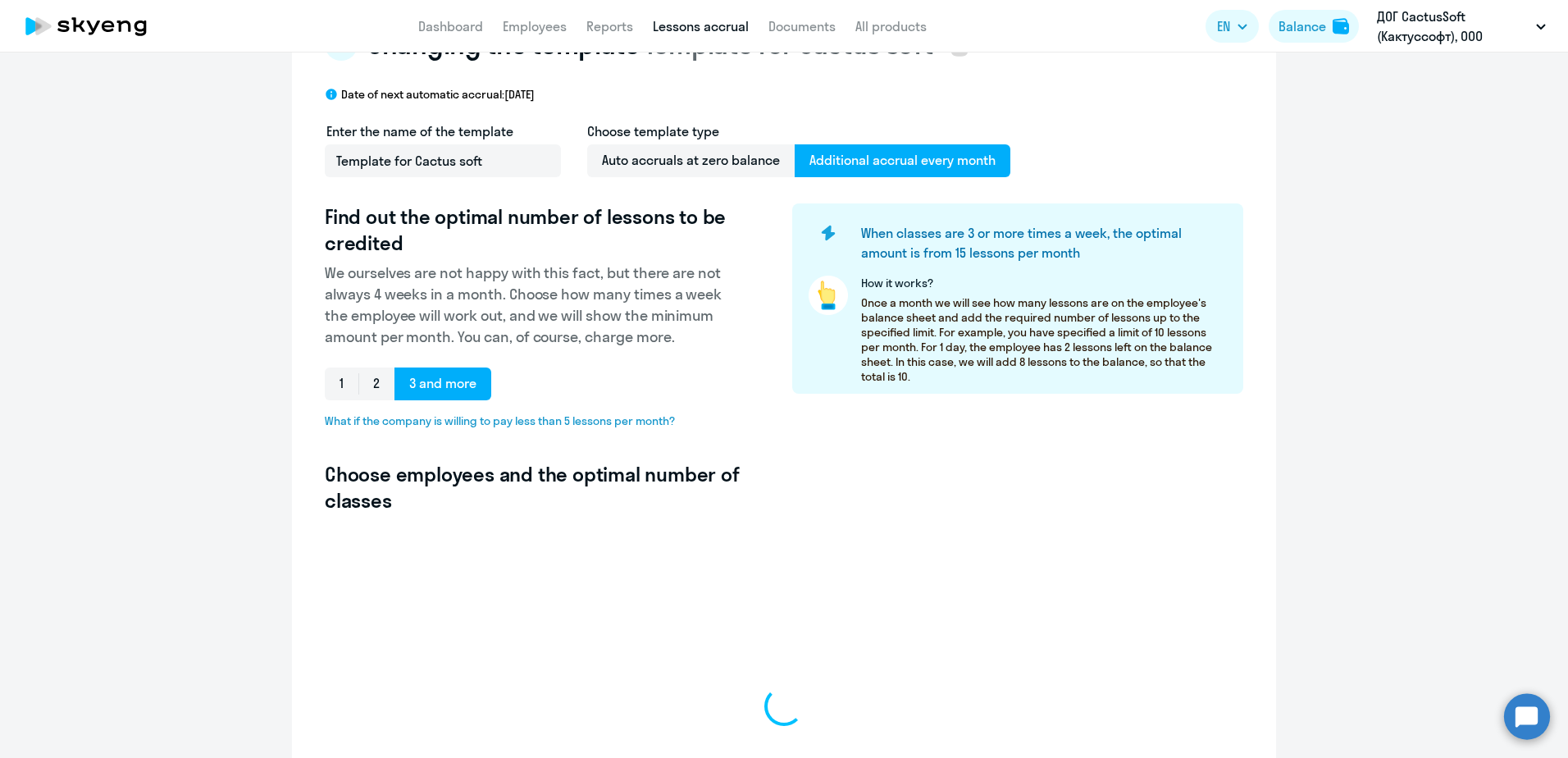
select select "10"
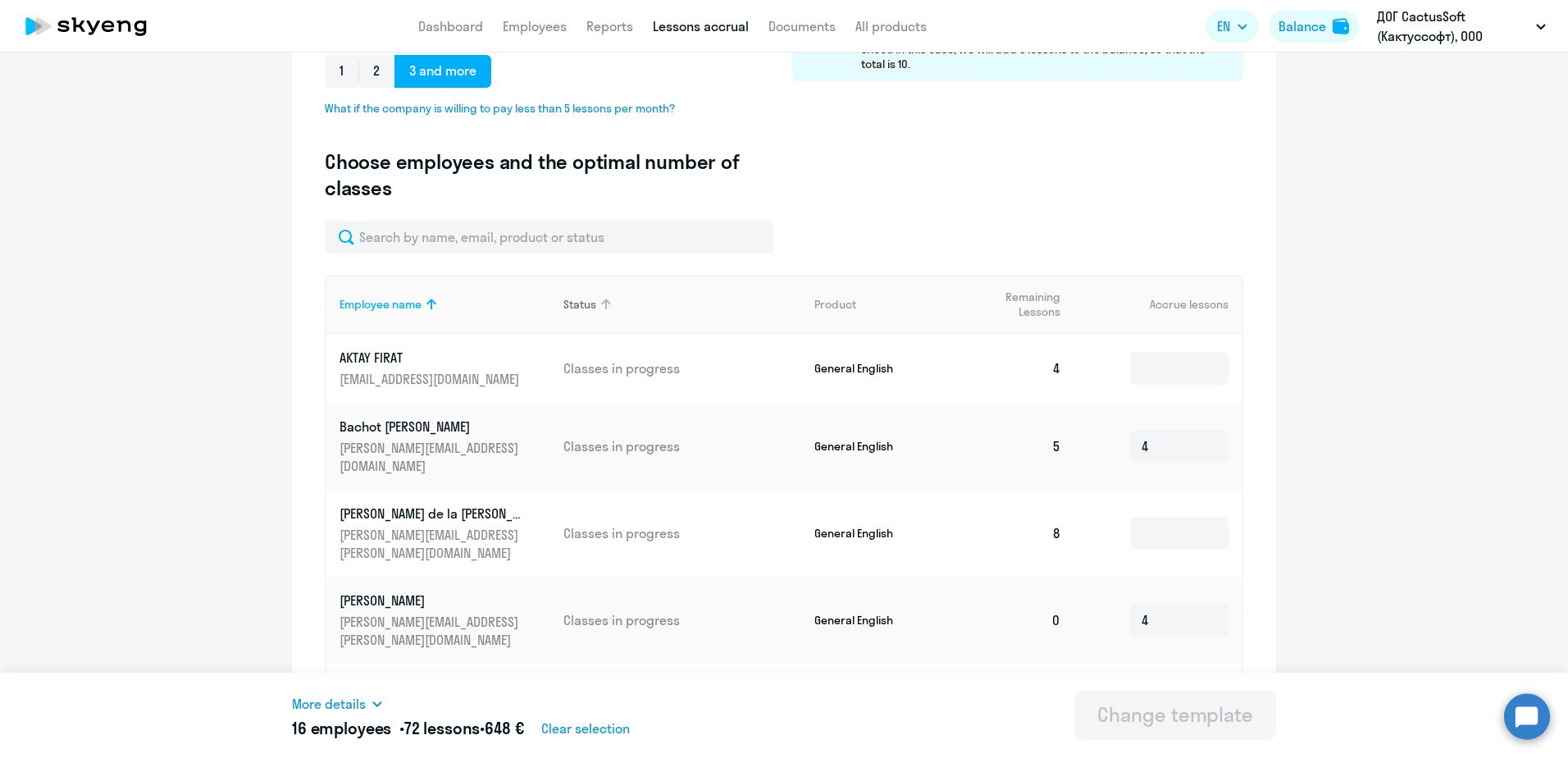
scroll to position [475, 0]
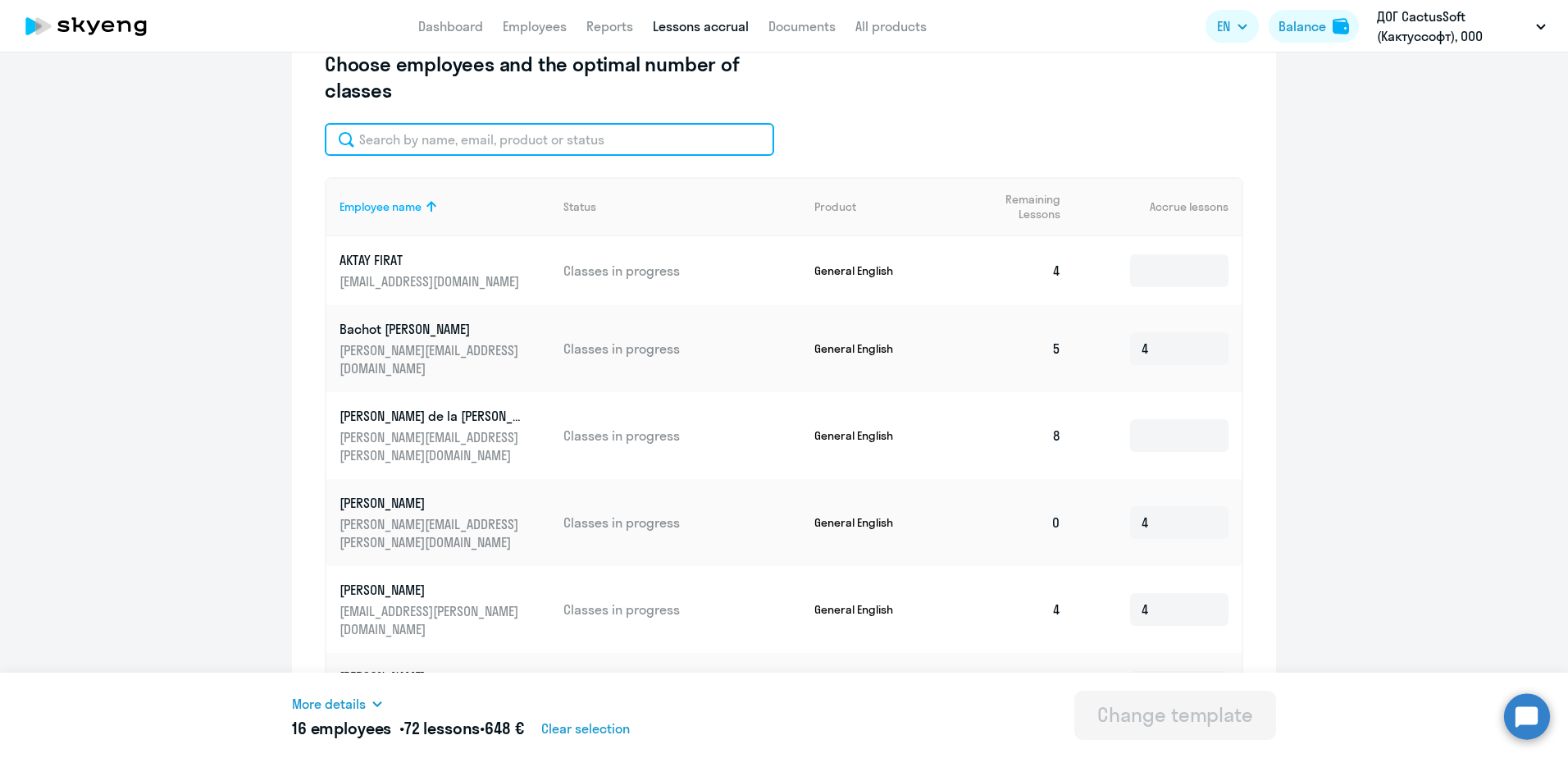
click at [469, 148] on input "text" at bounding box center [549, 139] width 450 height 33
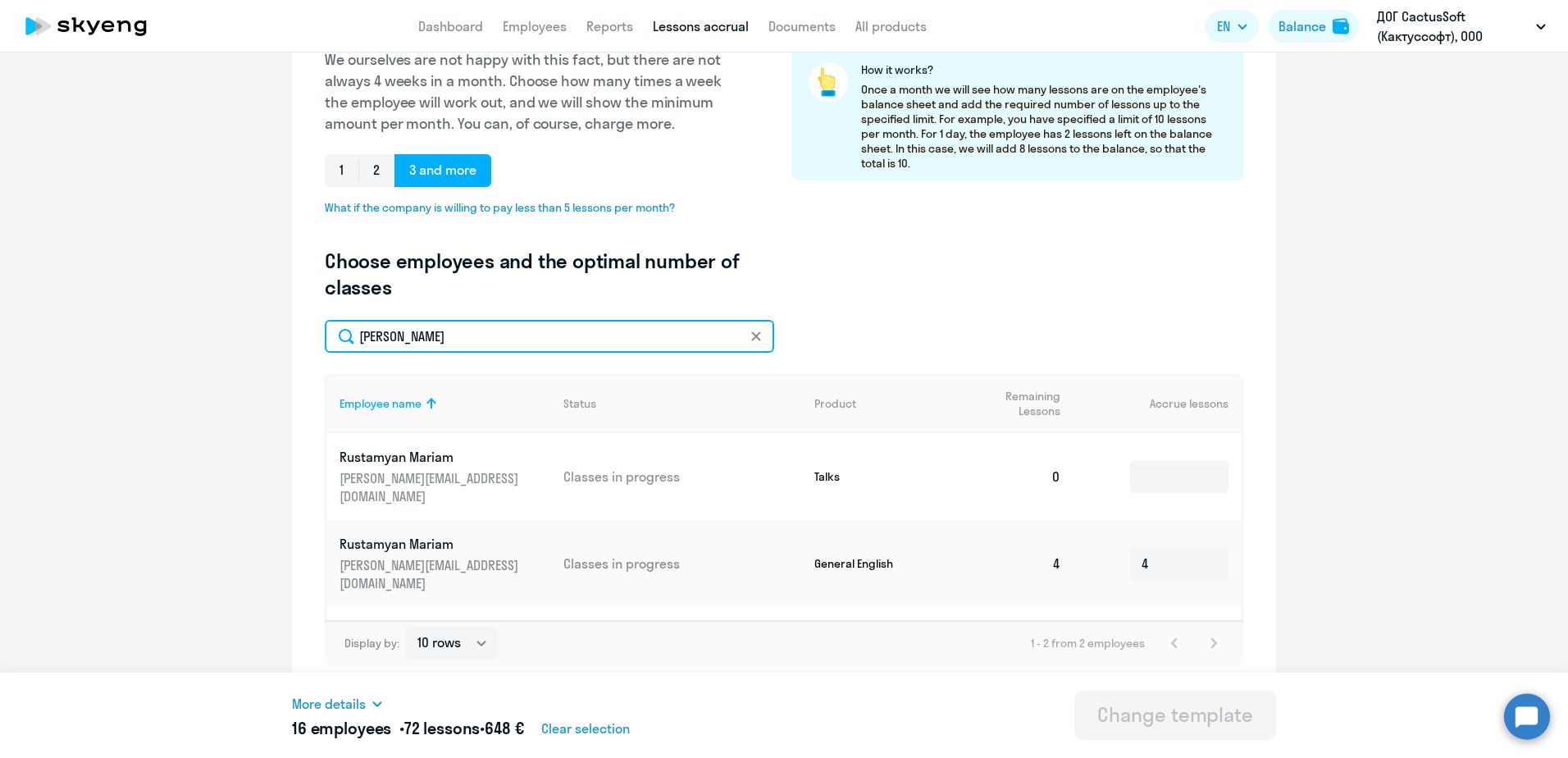
scroll to position [279, 0]
type input "[PERSON_NAME]"
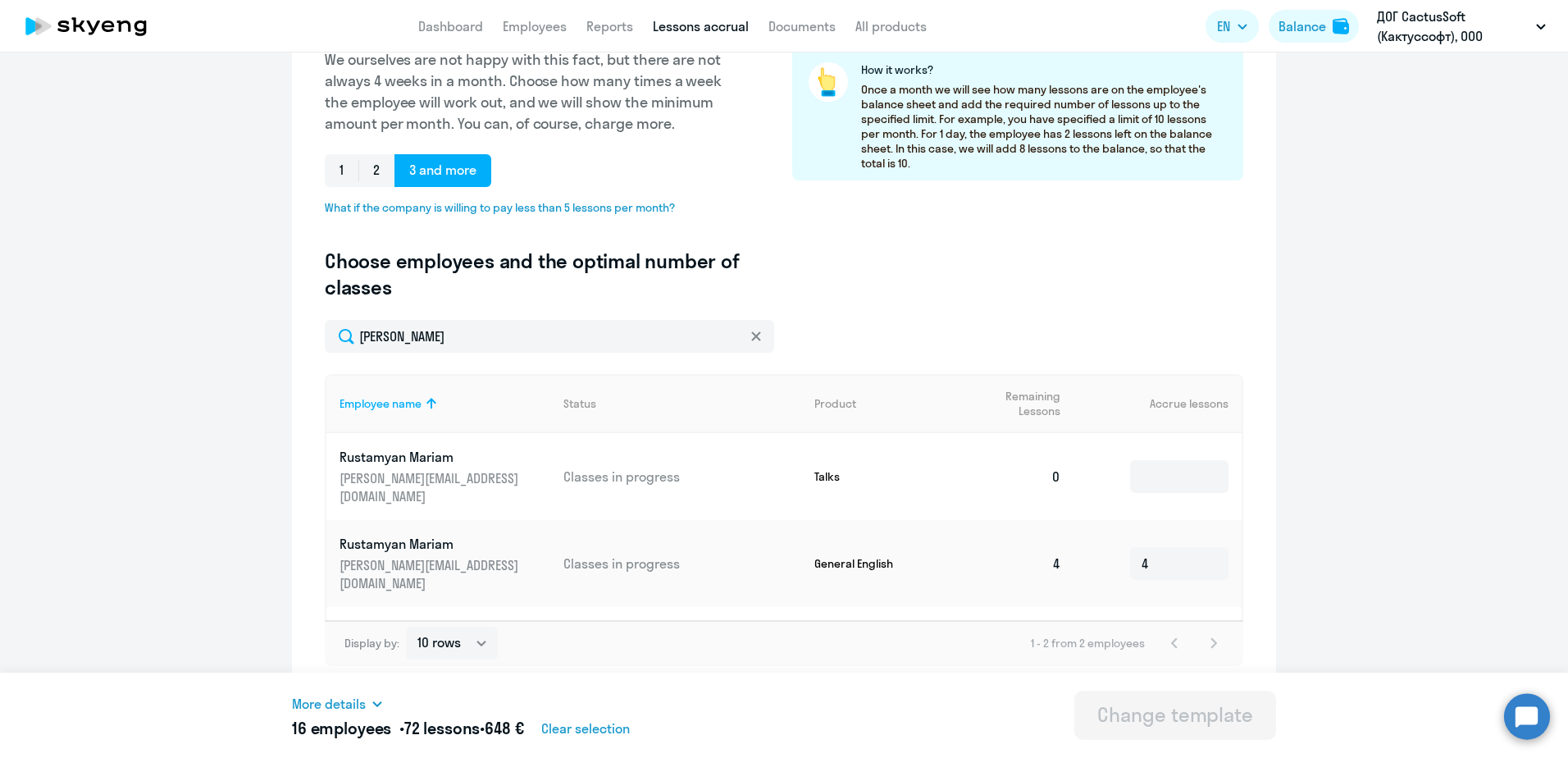
click at [371, 557] on p "[PERSON_NAME][EMAIL_ADDRESS][DOMAIN_NAME]" at bounding box center [431, 574] width 184 height 36
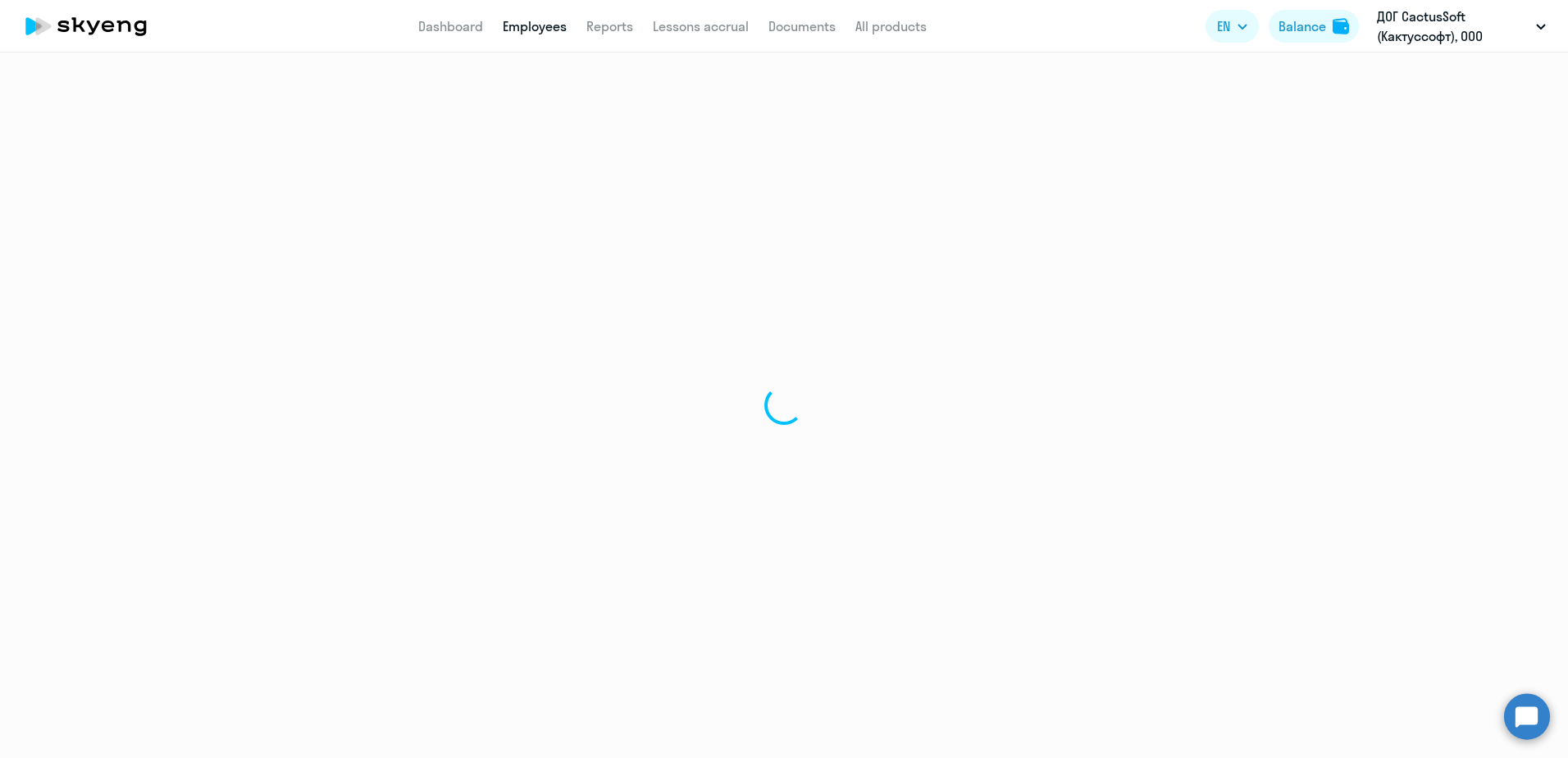
select select "english"
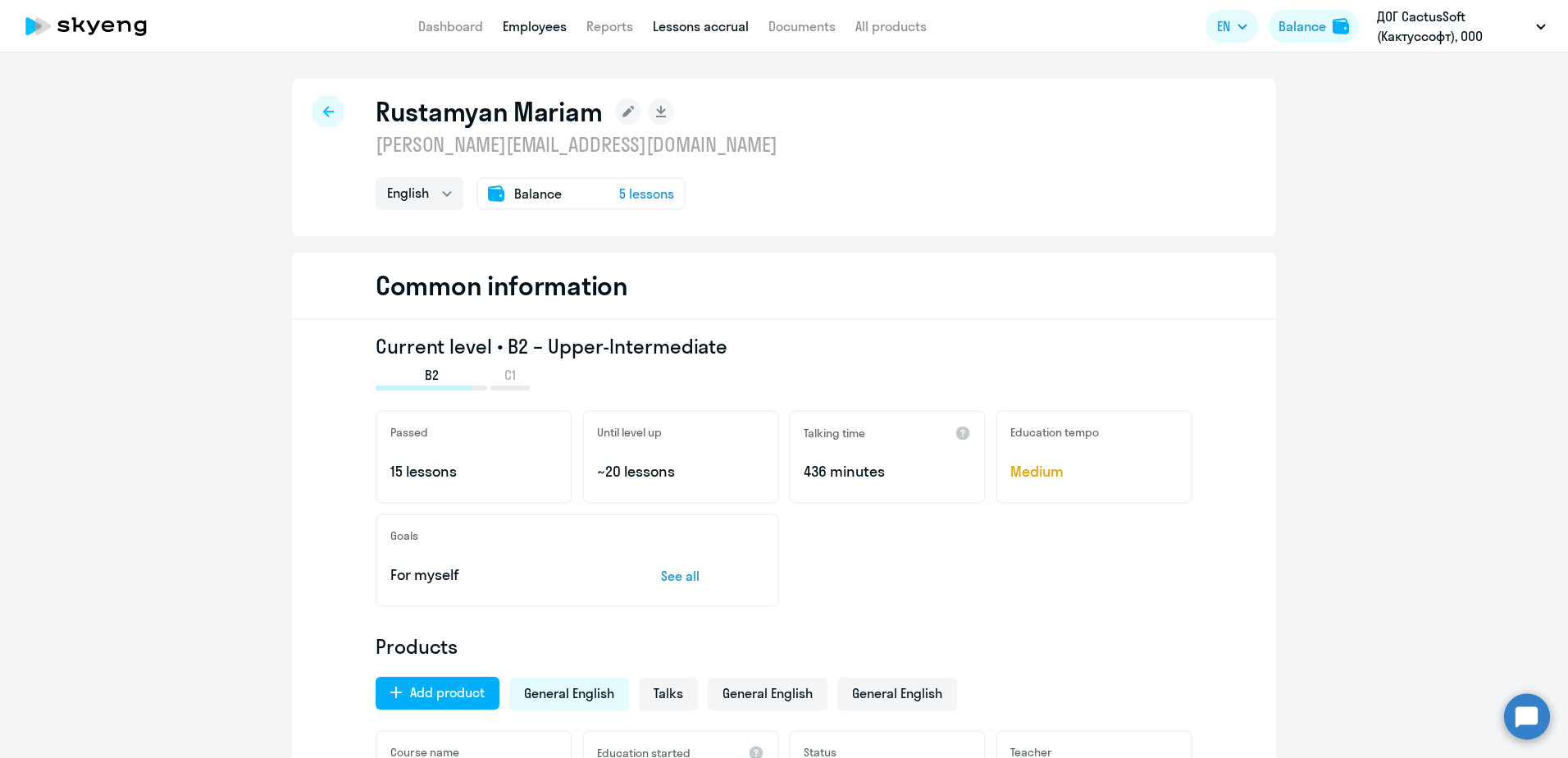
click at [735, 26] on link "Lessons accrual" at bounding box center [701, 25] width 96 height 16
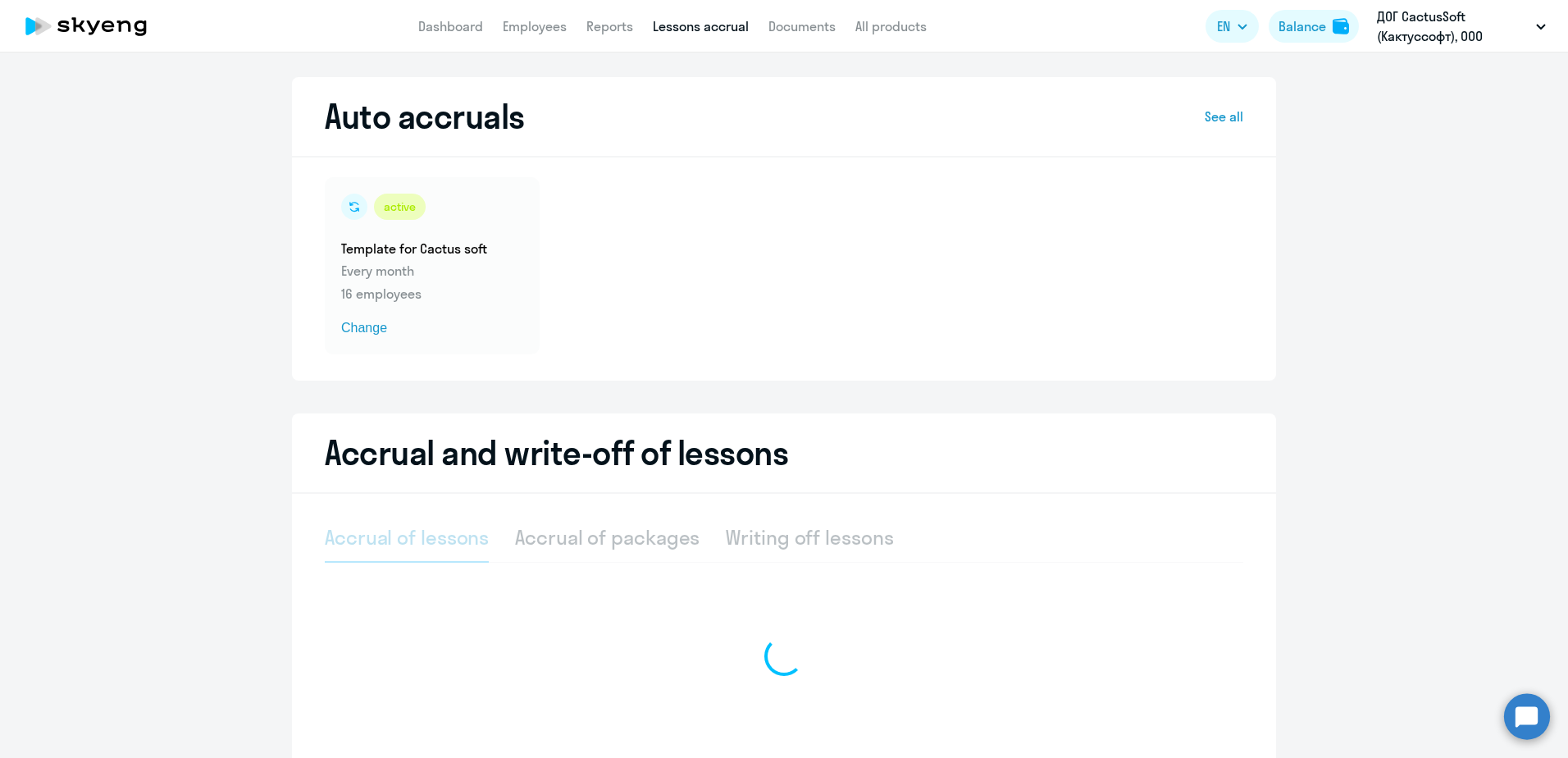
select select "10"
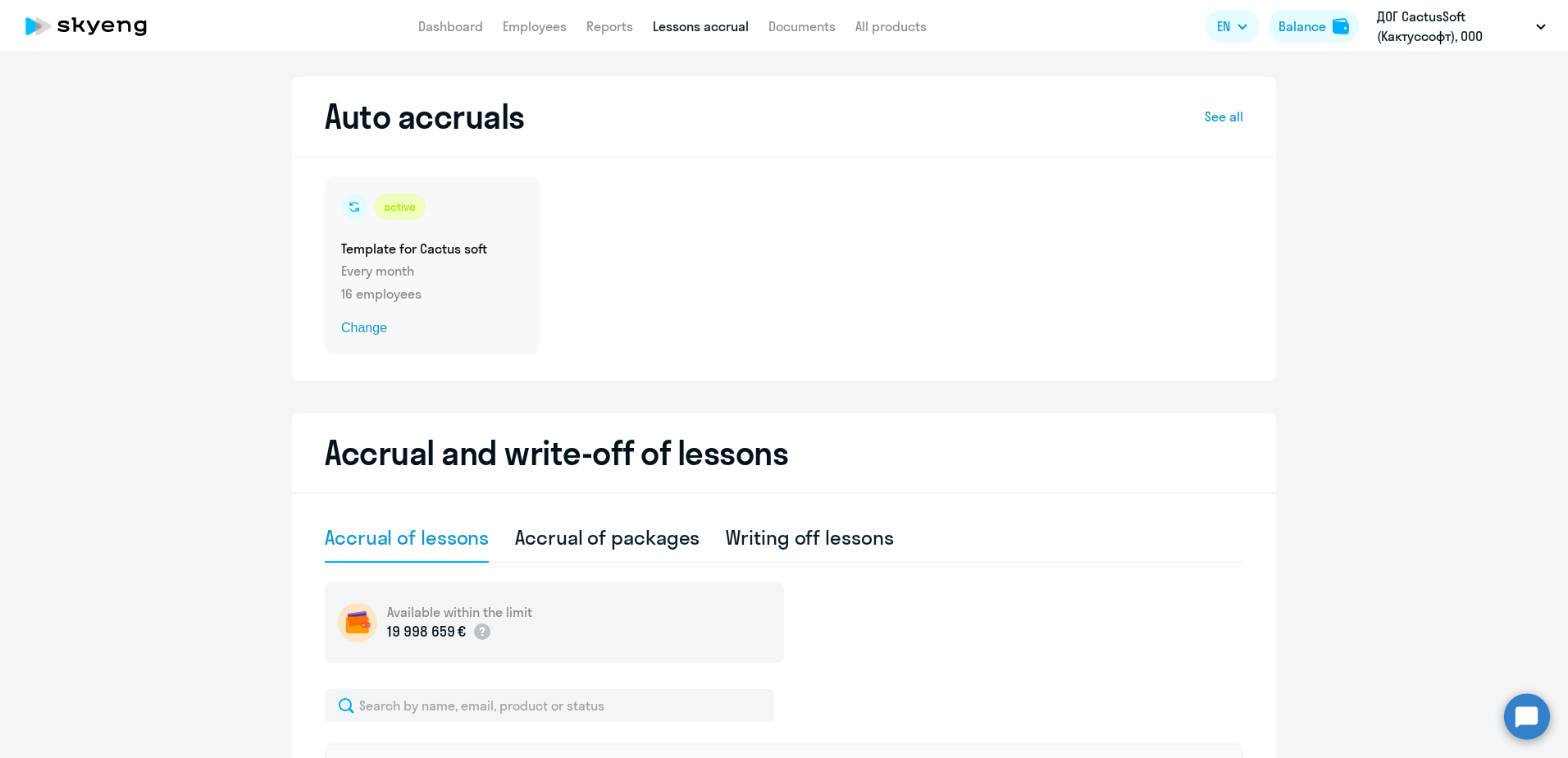
click at [362, 318] on div "active Template for Cactus soft Every month 16 employees Change" at bounding box center [432, 266] width 215 height 177
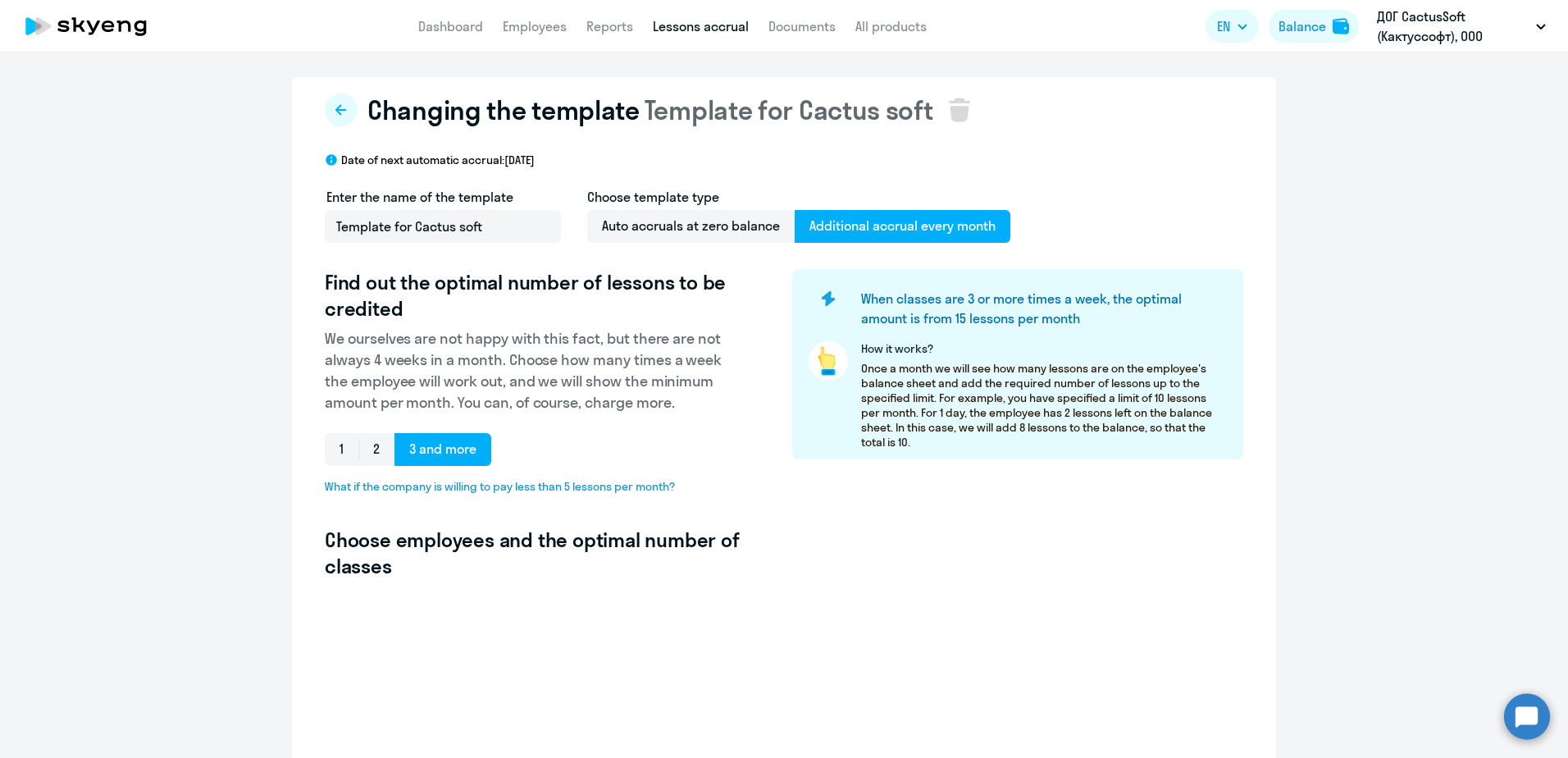
select select "10"
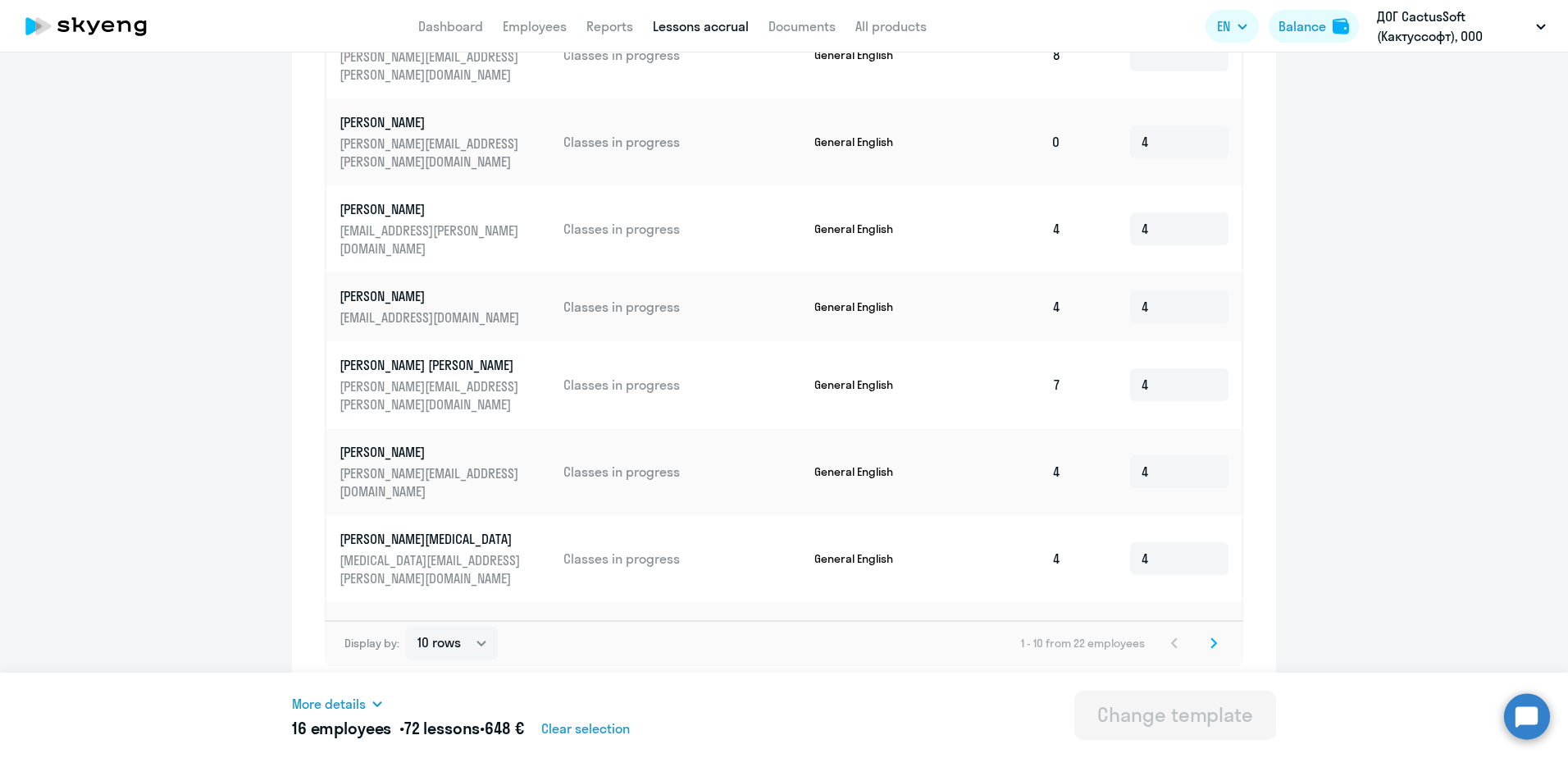
scroll to position [144, 0]
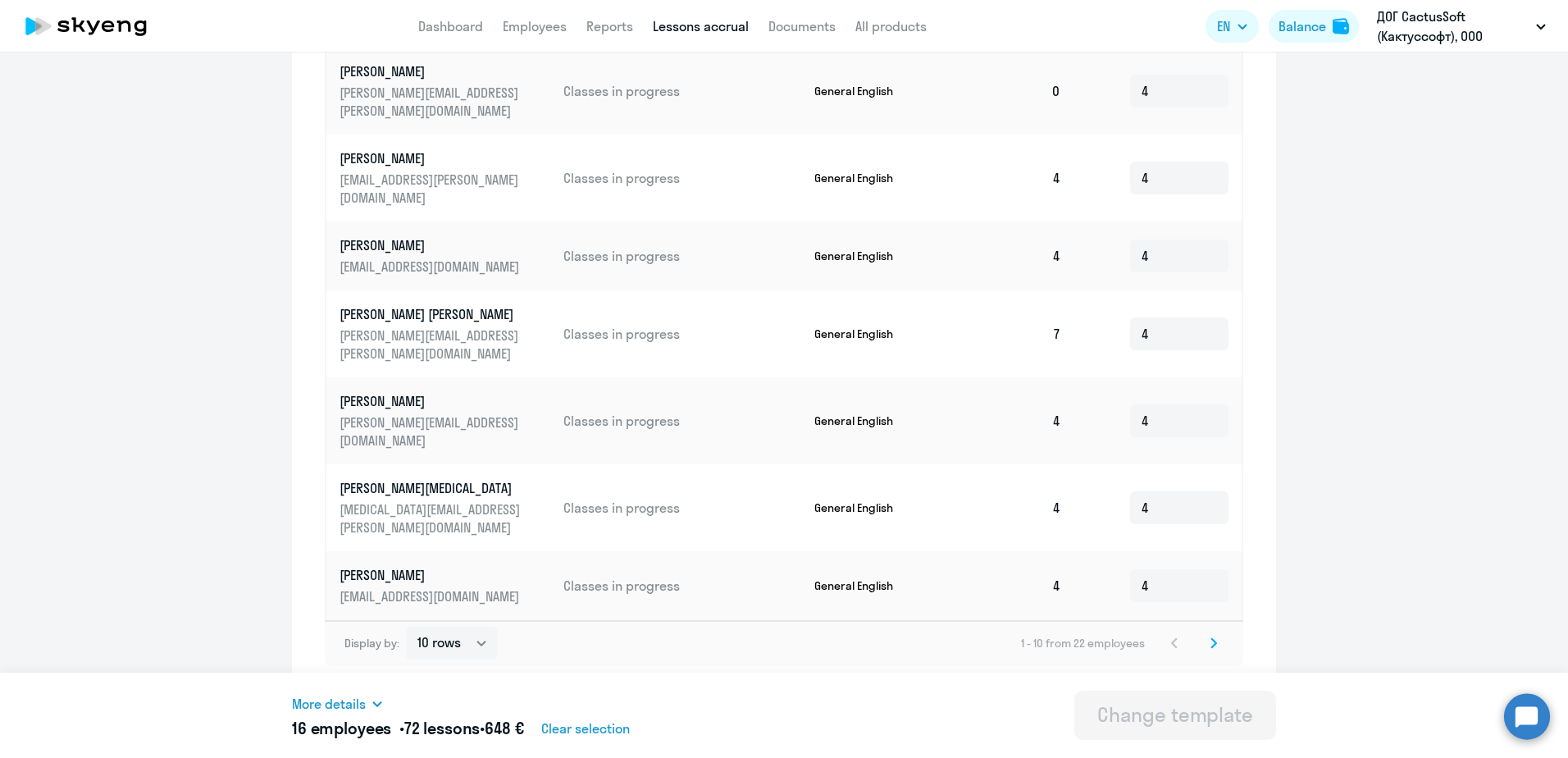
click at [1211, 644] on icon at bounding box center [1213, 643] width 7 height 11
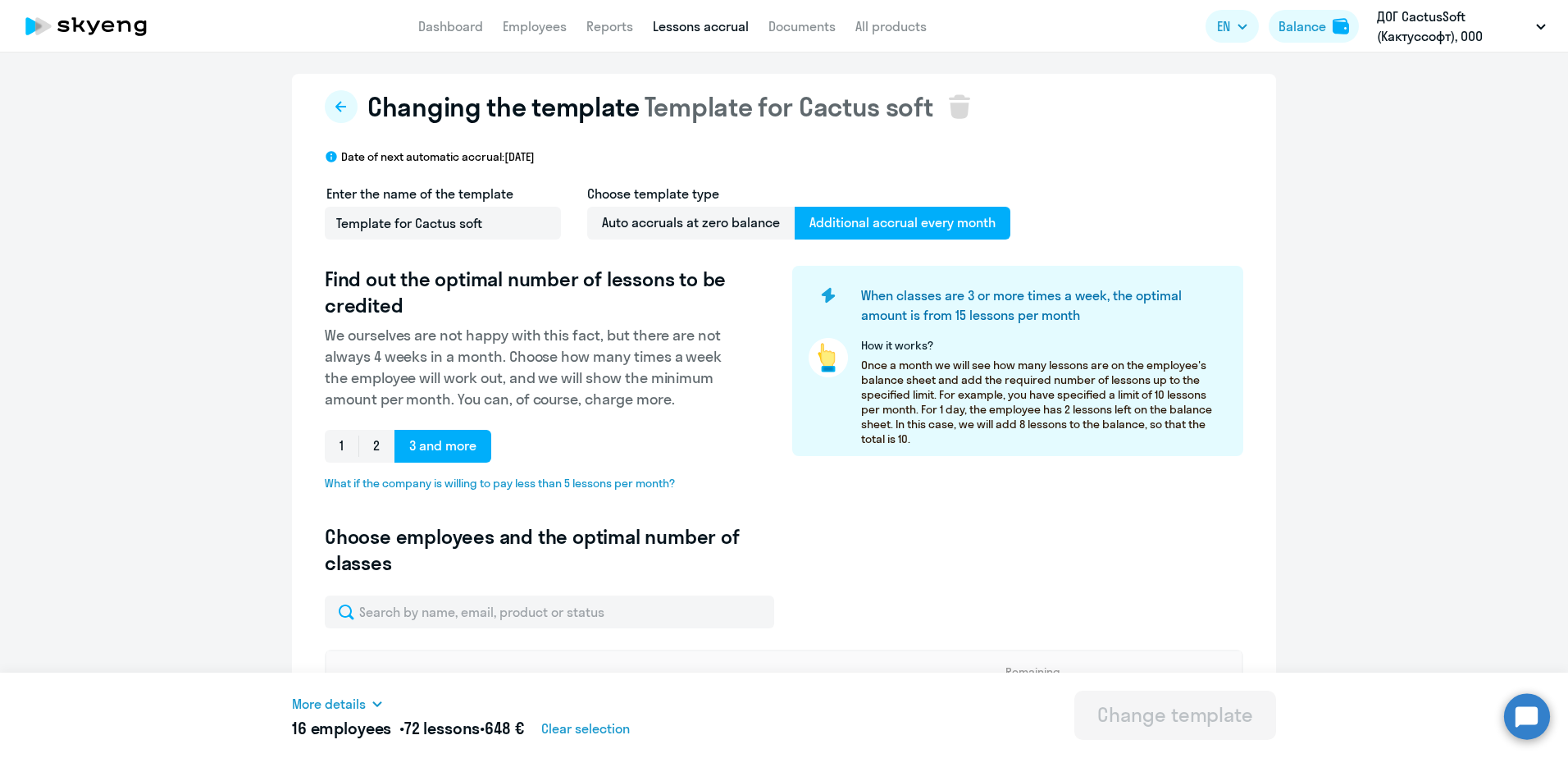
scroll to position [0, 0]
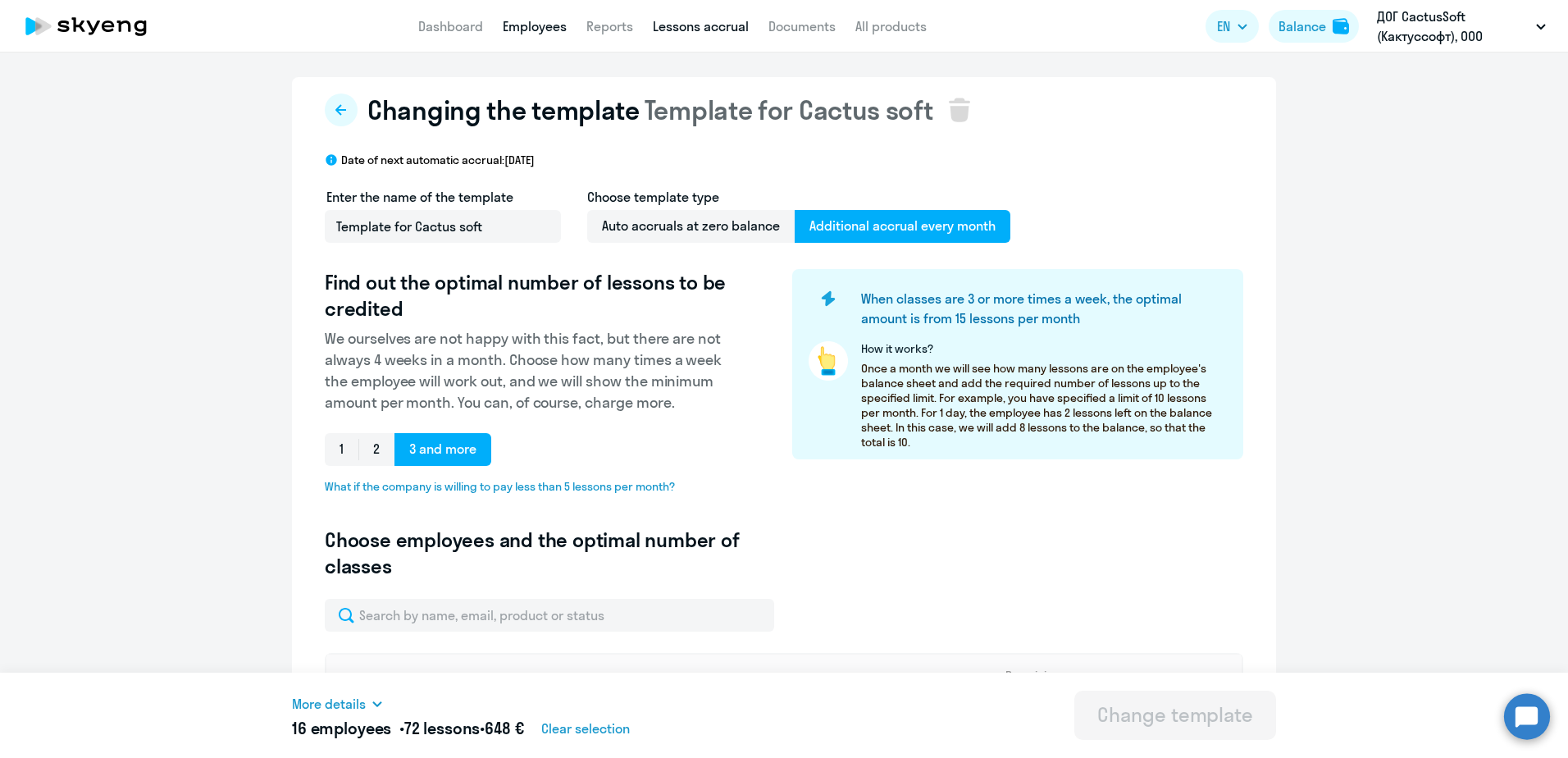
click at [544, 22] on link "Employees" at bounding box center [535, 25] width 64 height 16
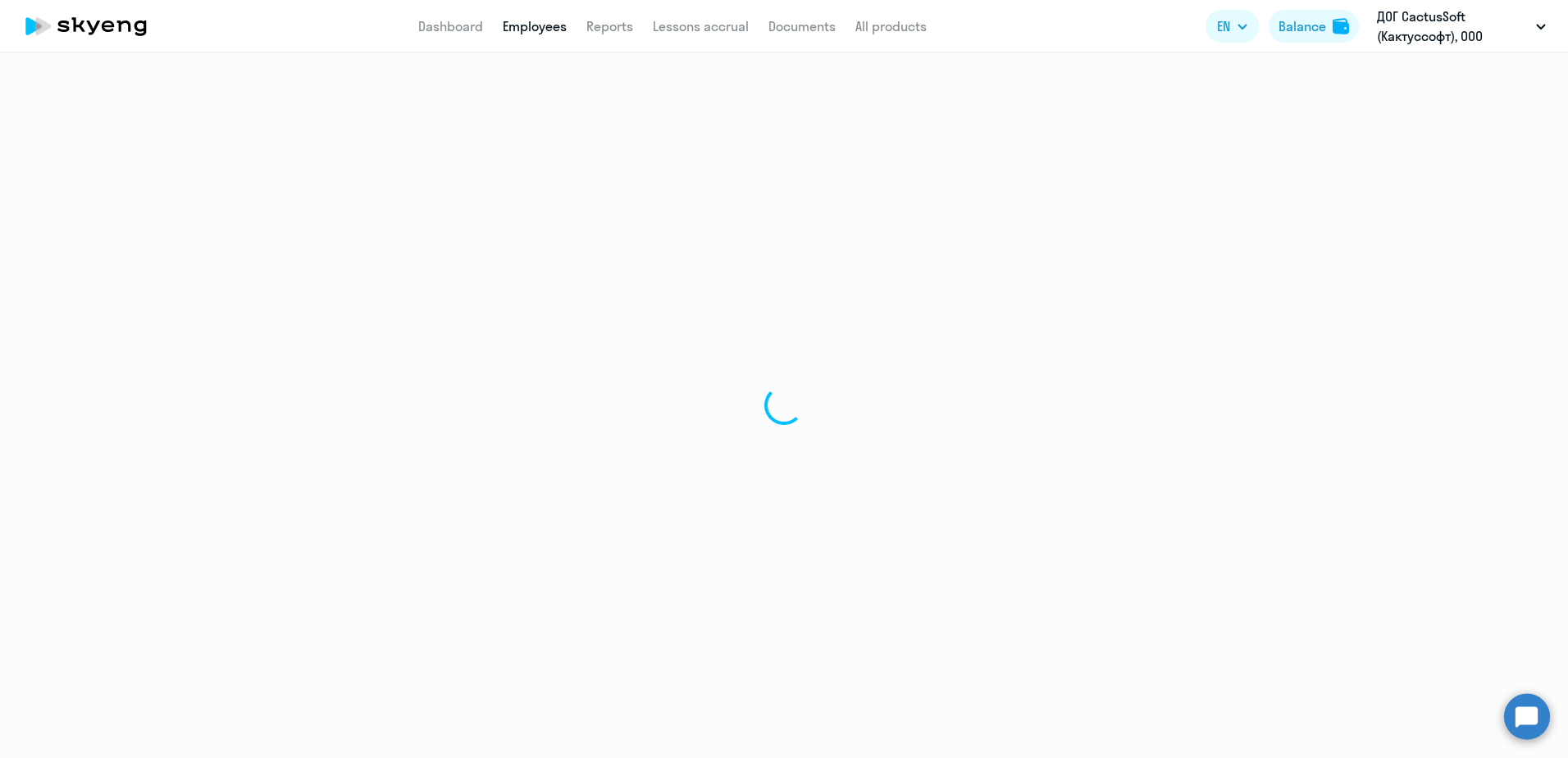
select select "30"
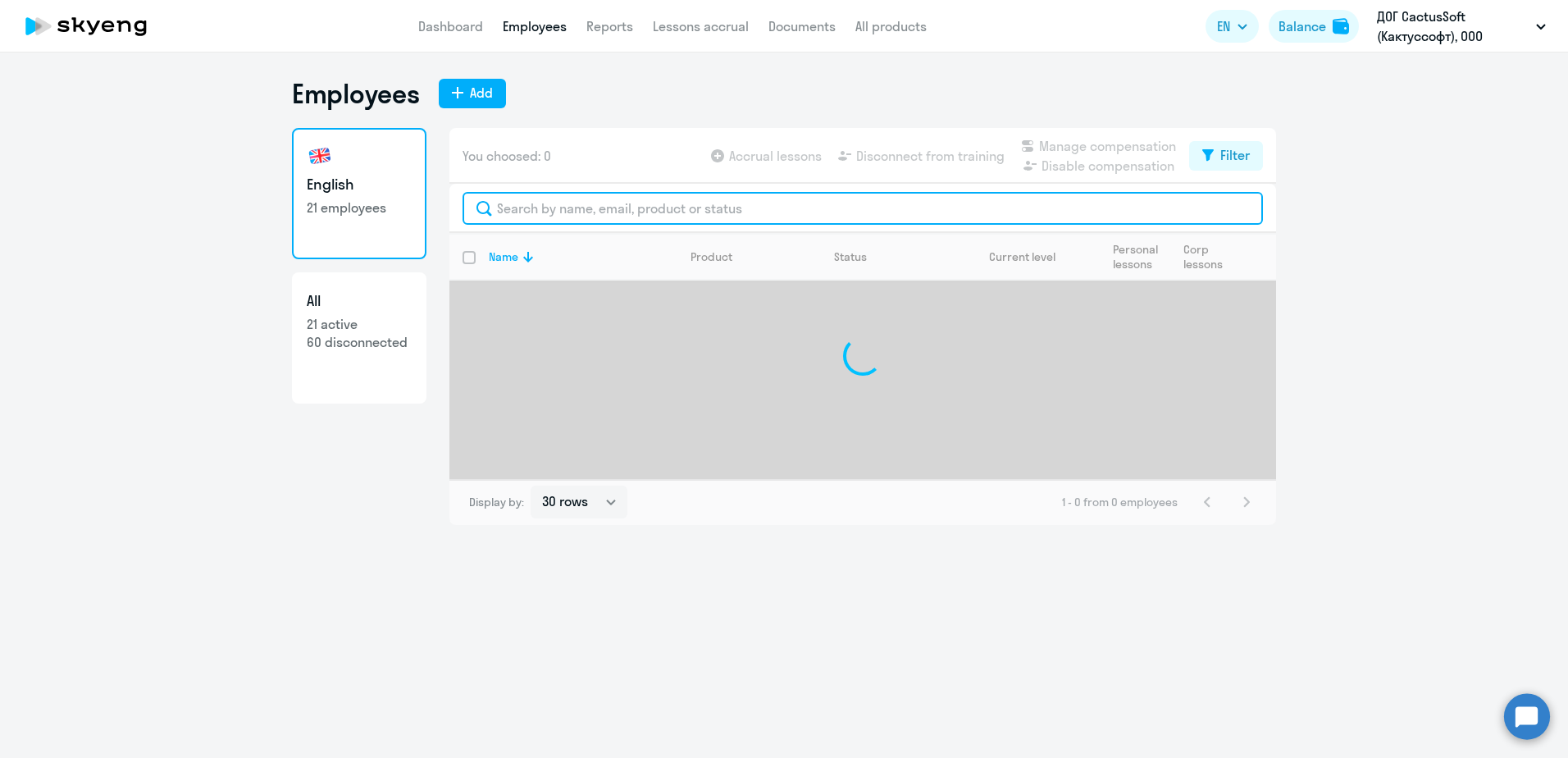
click at [539, 213] on input "text" at bounding box center [862, 207] width 801 height 33
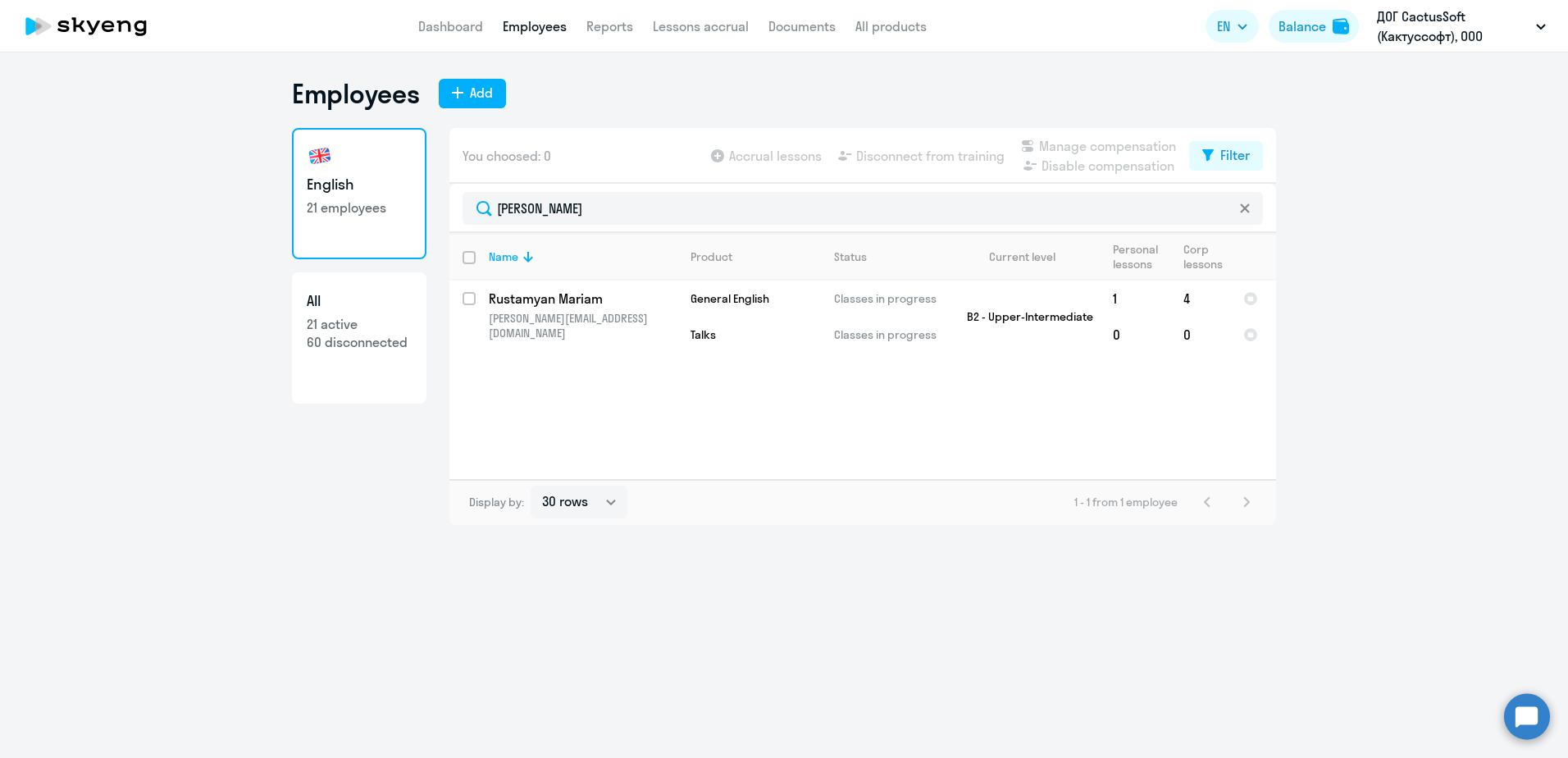
click at [317, 530] on div "Employees Add English 21 employees All 21 active 60 disconnected You choosed: 0…" at bounding box center [784, 405] width 1568 height 705
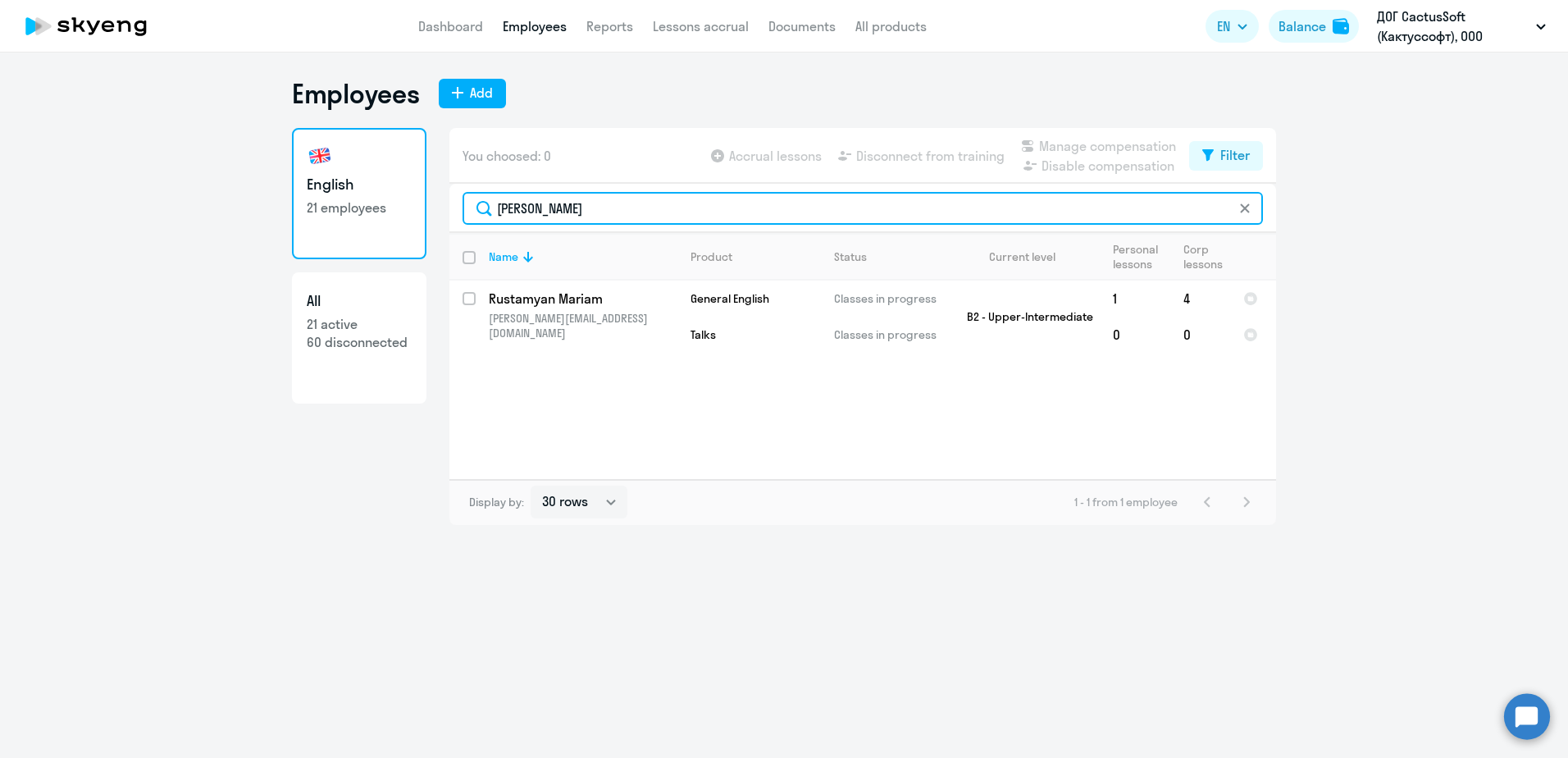
click at [533, 222] on input "[PERSON_NAME]" at bounding box center [862, 207] width 801 height 33
click at [533, 221] on input "[PERSON_NAME]" at bounding box center [862, 207] width 801 height 33
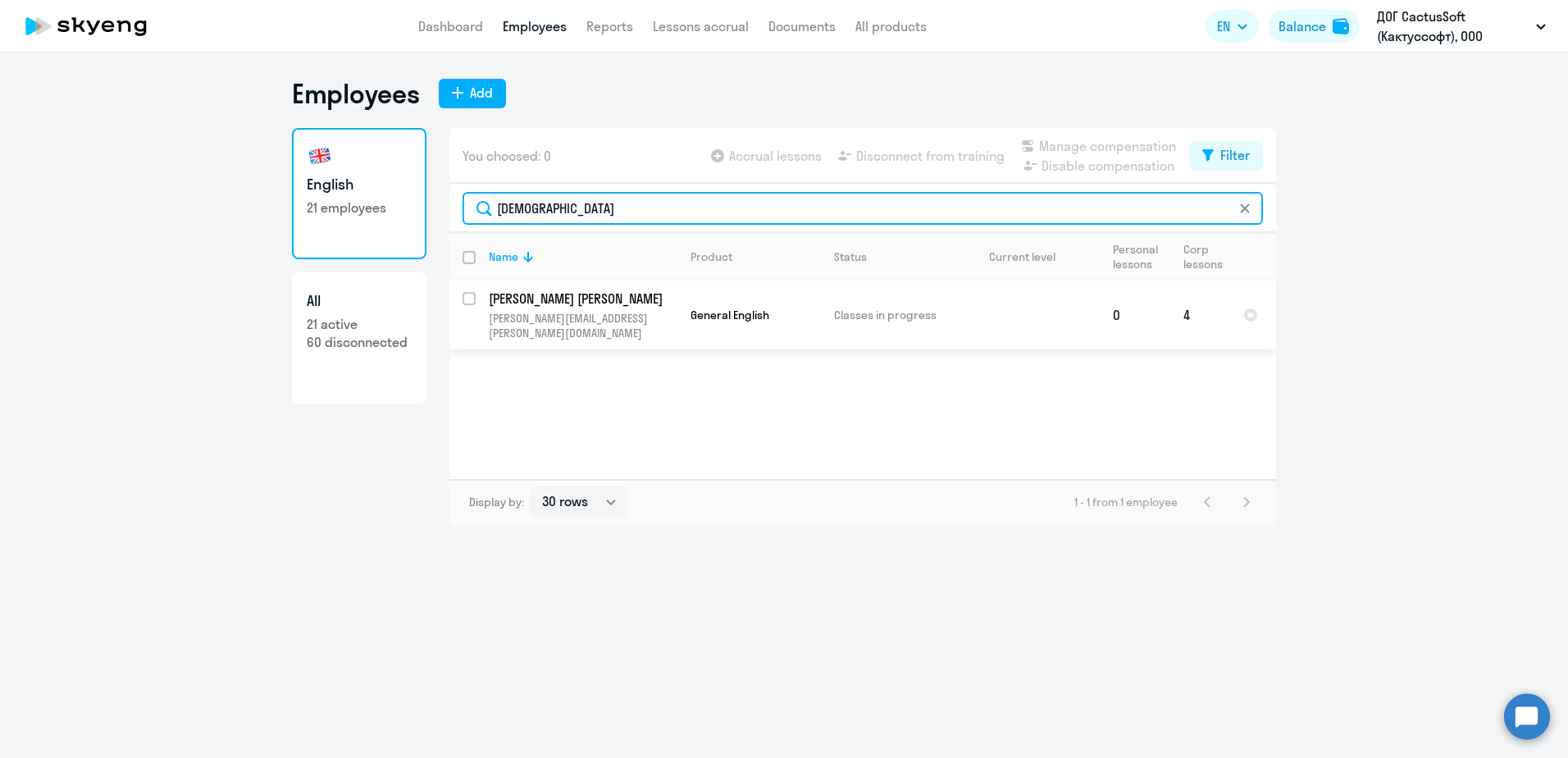
type input "[DEMOGRAPHIC_DATA]"
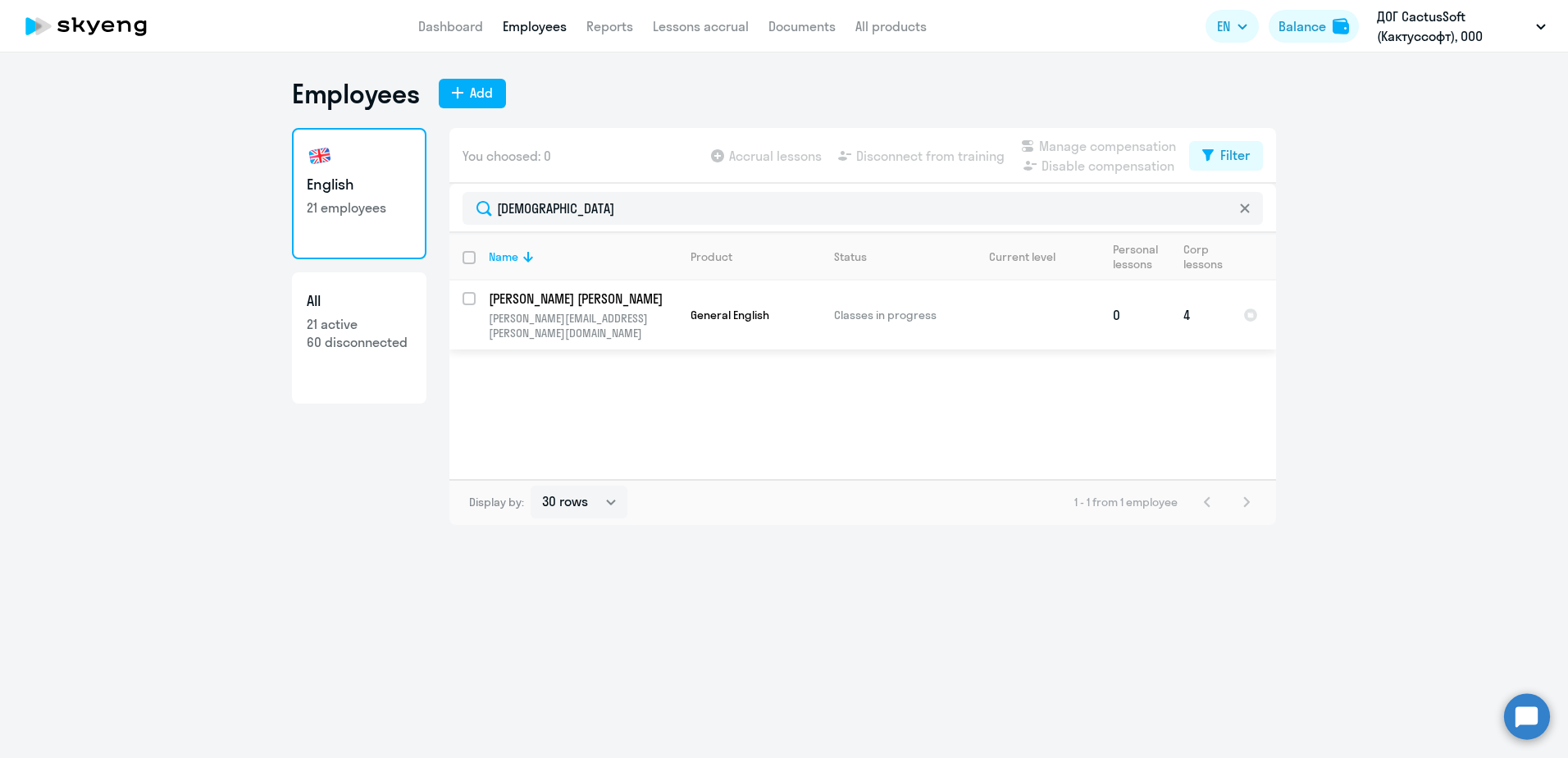
click at [514, 300] on p "[PERSON_NAME] [PERSON_NAME]" at bounding box center [581, 298] width 186 height 18
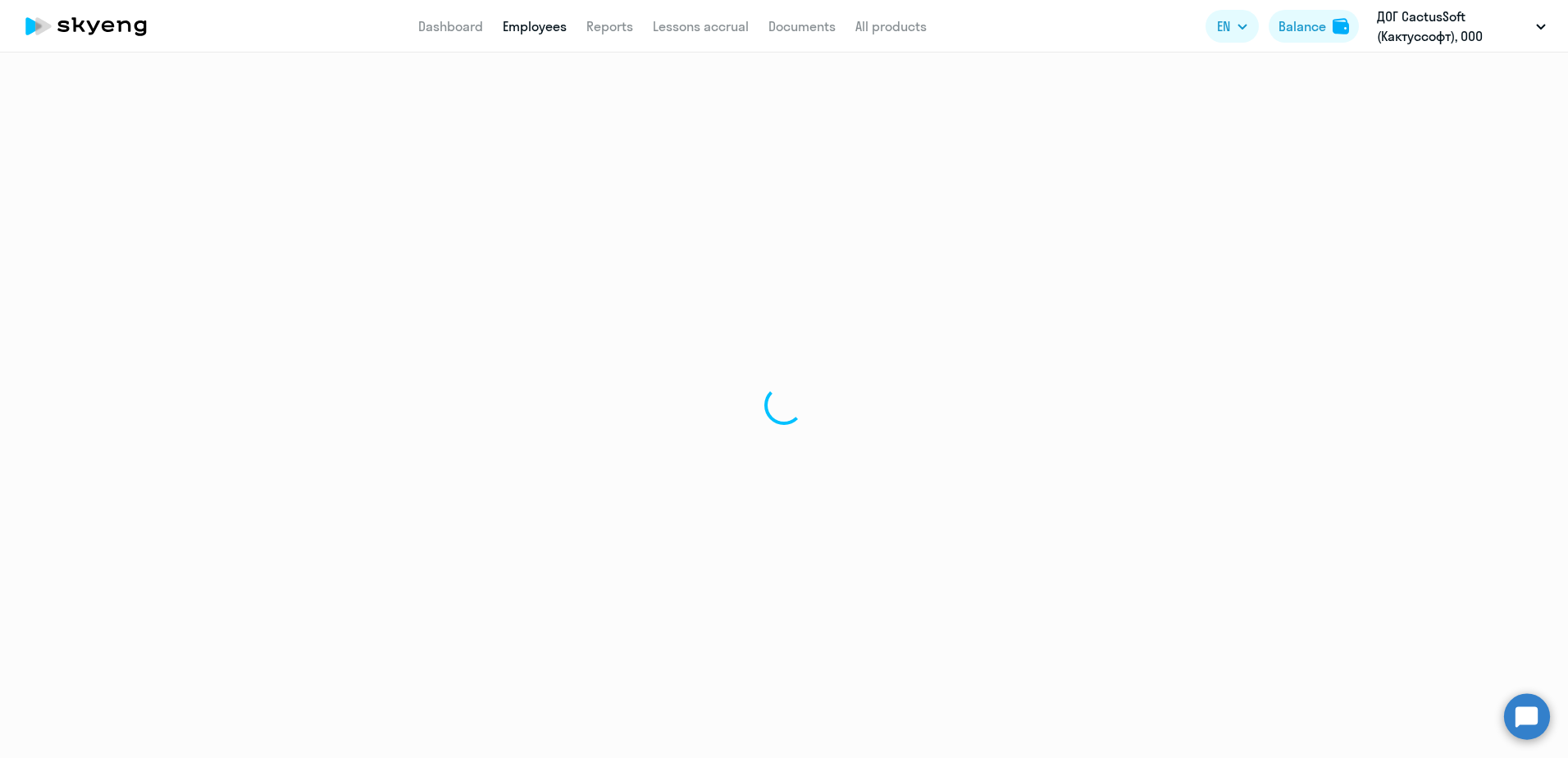
select select "english"
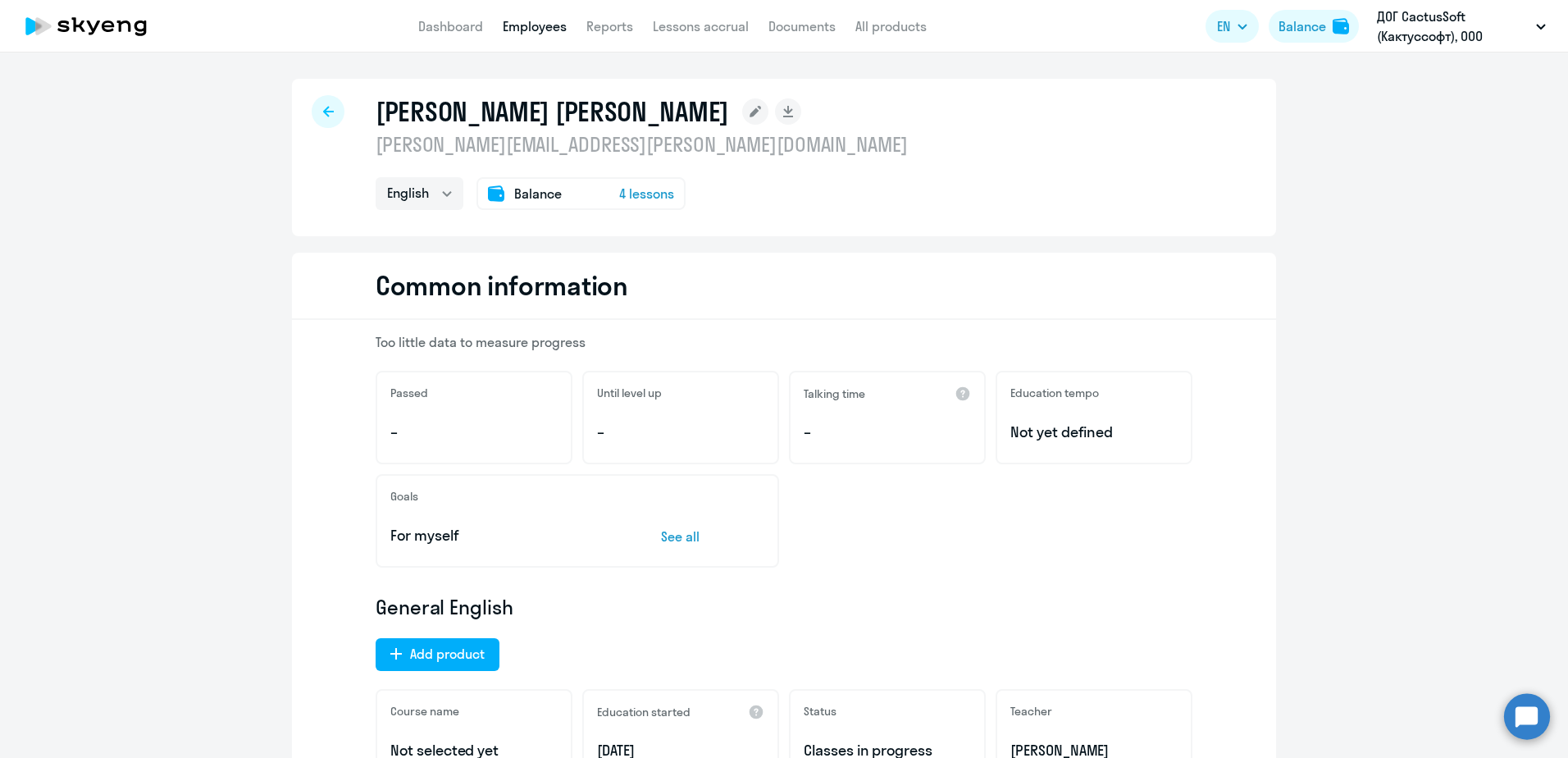
click at [512, 22] on link "Employees" at bounding box center [535, 25] width 64 height 16
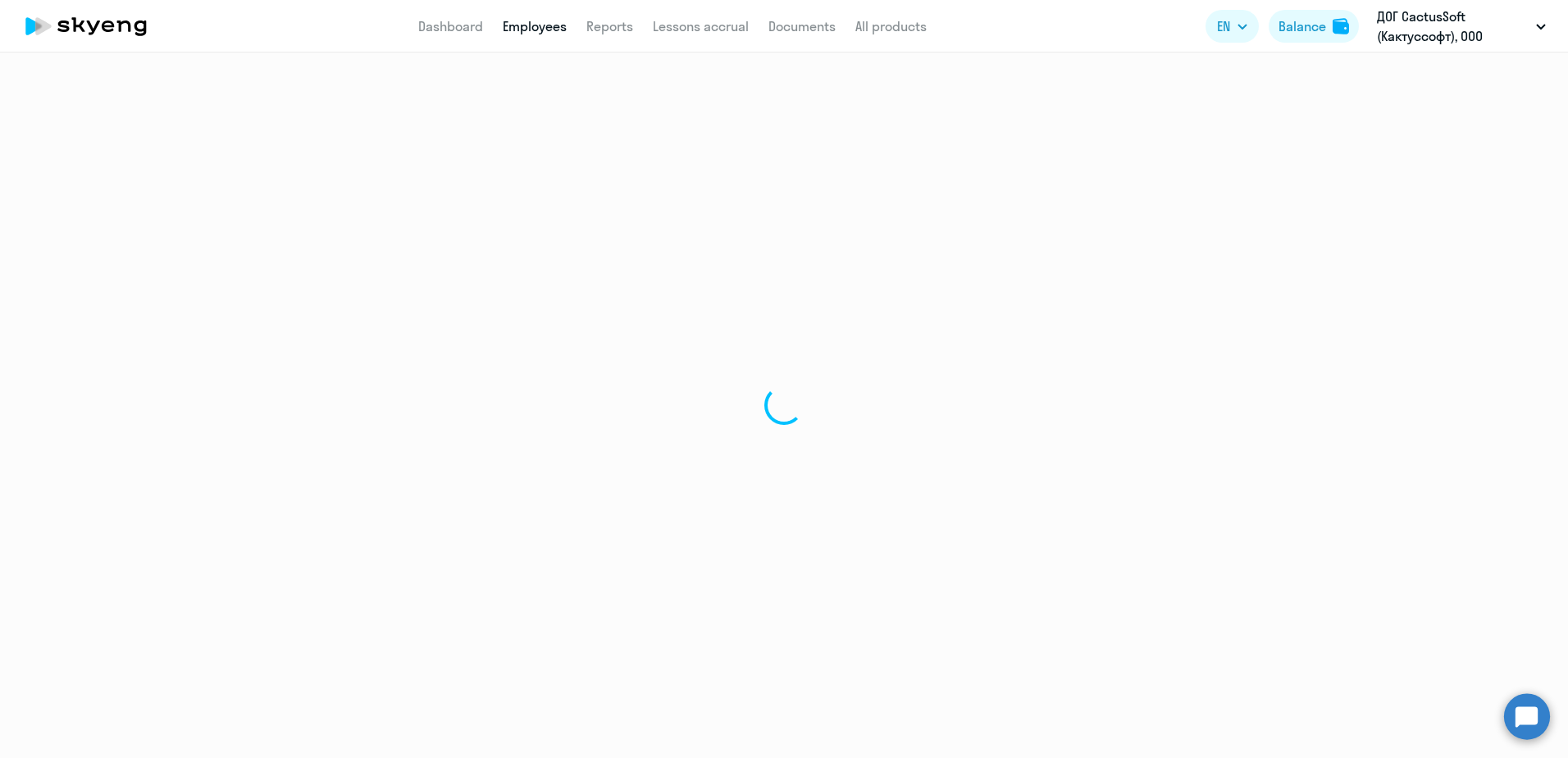
select select "30"
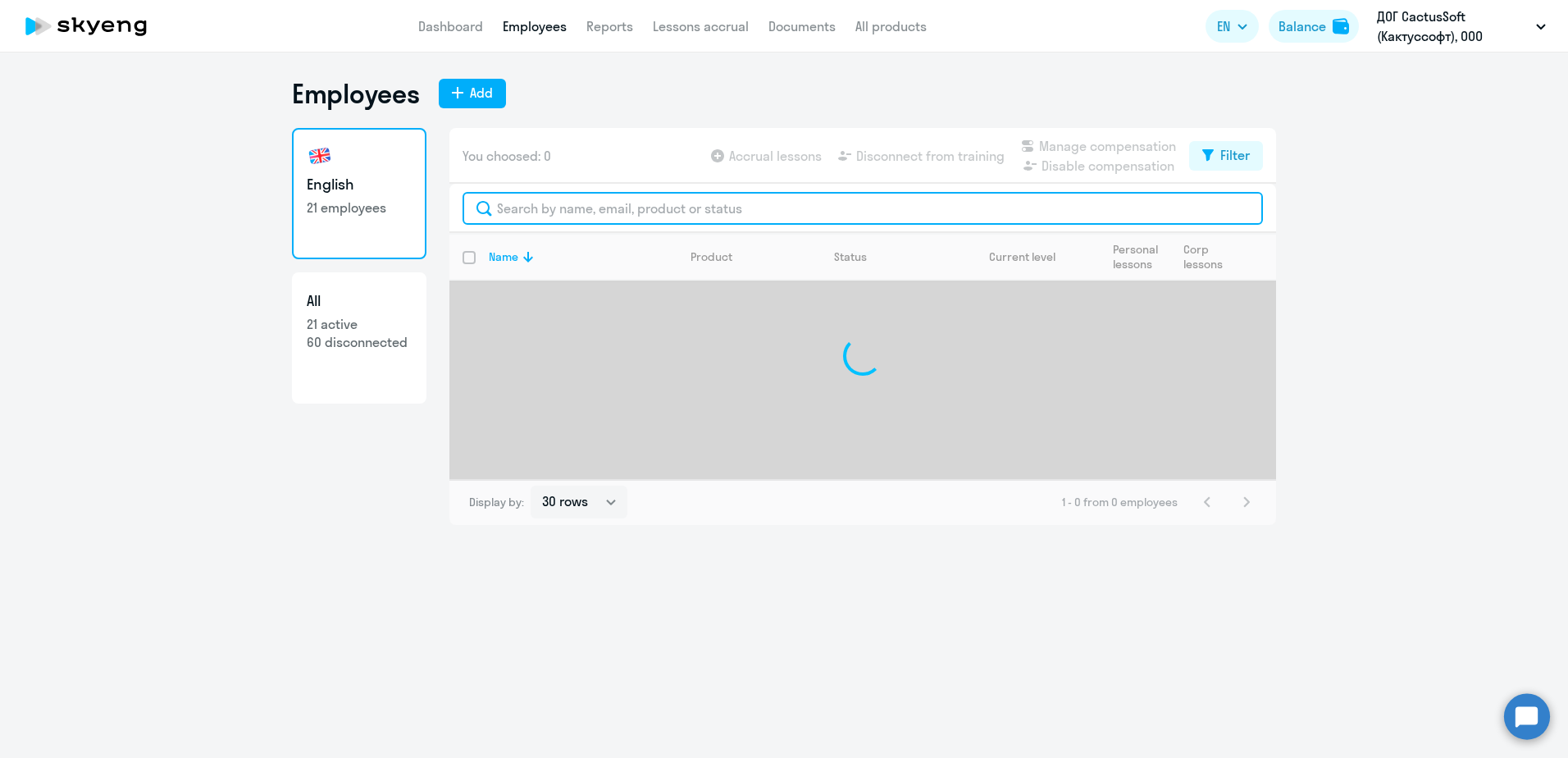
click at [521, 196] on input "text" at bounding box center [862, 207] width 801 height 33
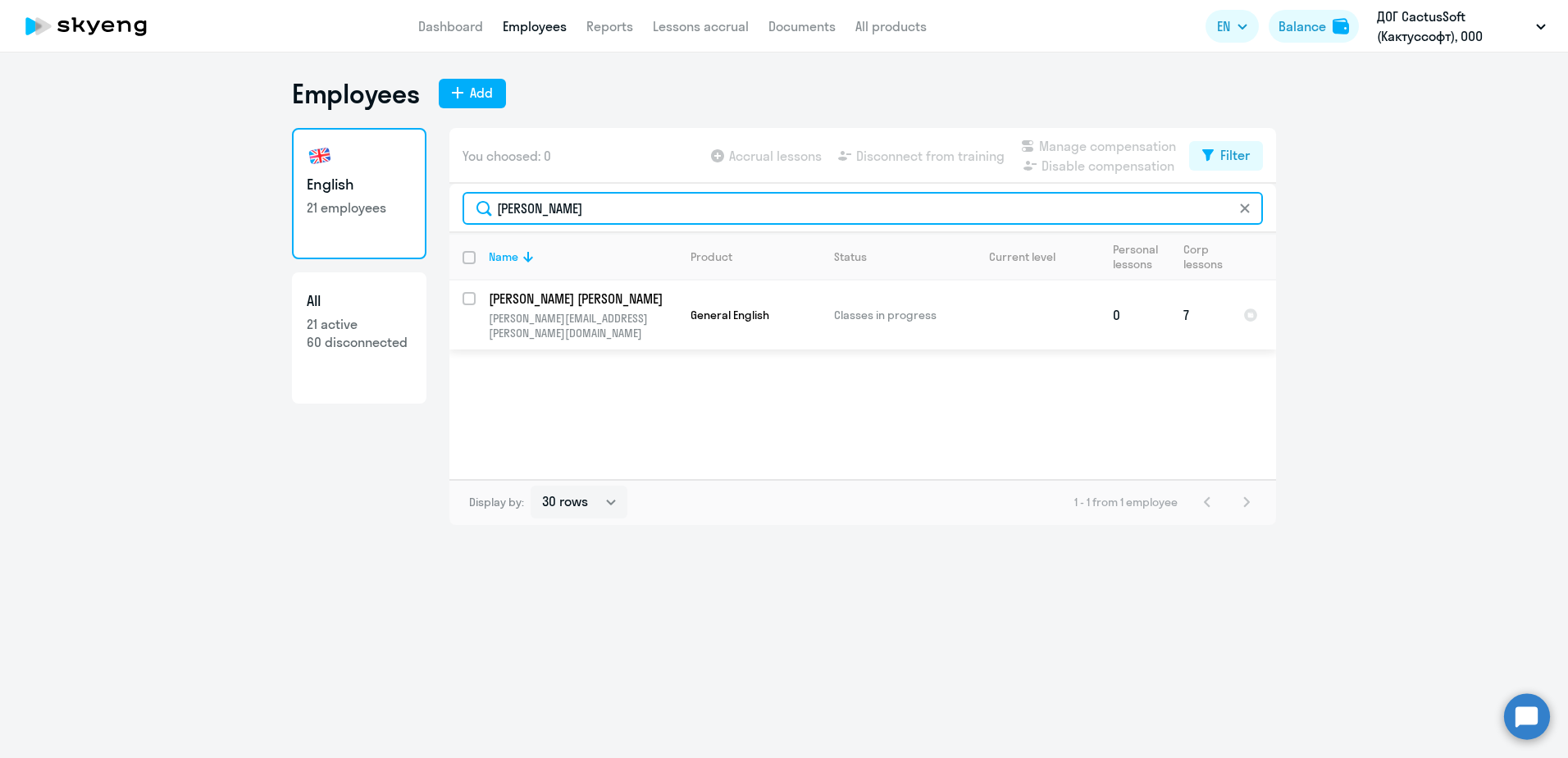
type input "[PERSON_NAME]"
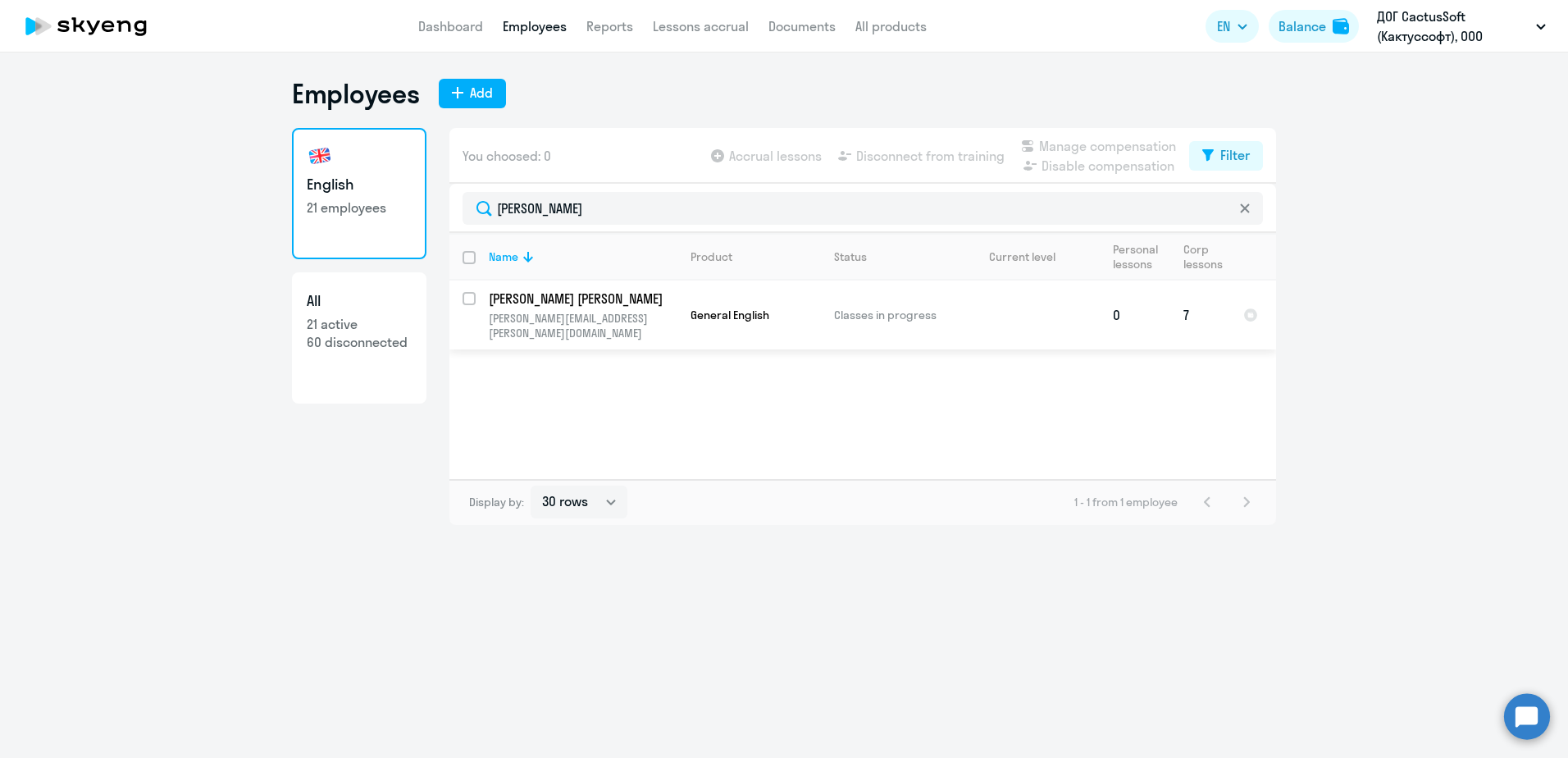
click at [533, 312] on p "[PERSON_NAME][EMAIL_ADDRESS][PERSON_NAME][DOMAIN_NAME]" at bounding box center [582, 325] width 188 height 29
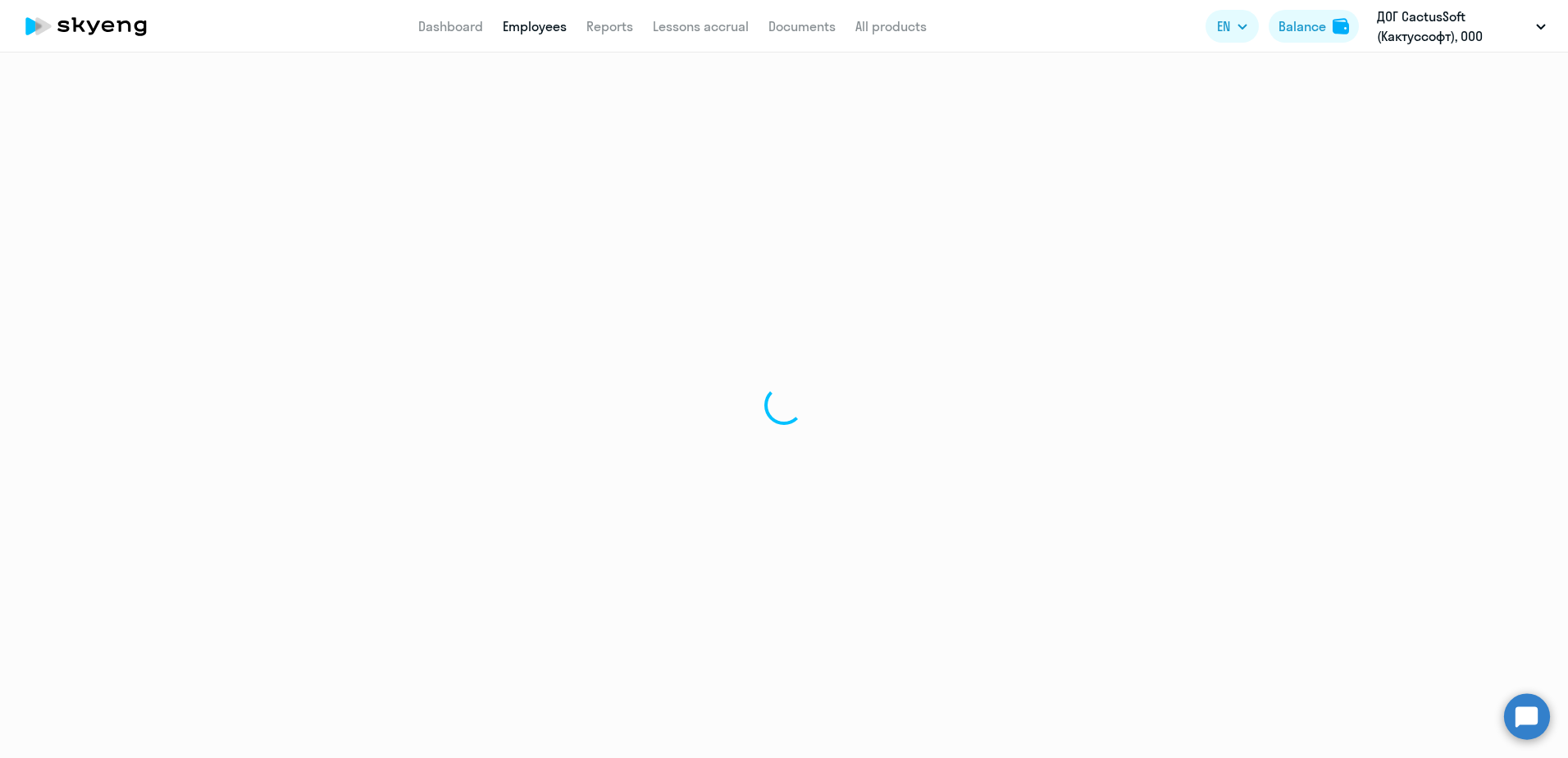
select select "english"
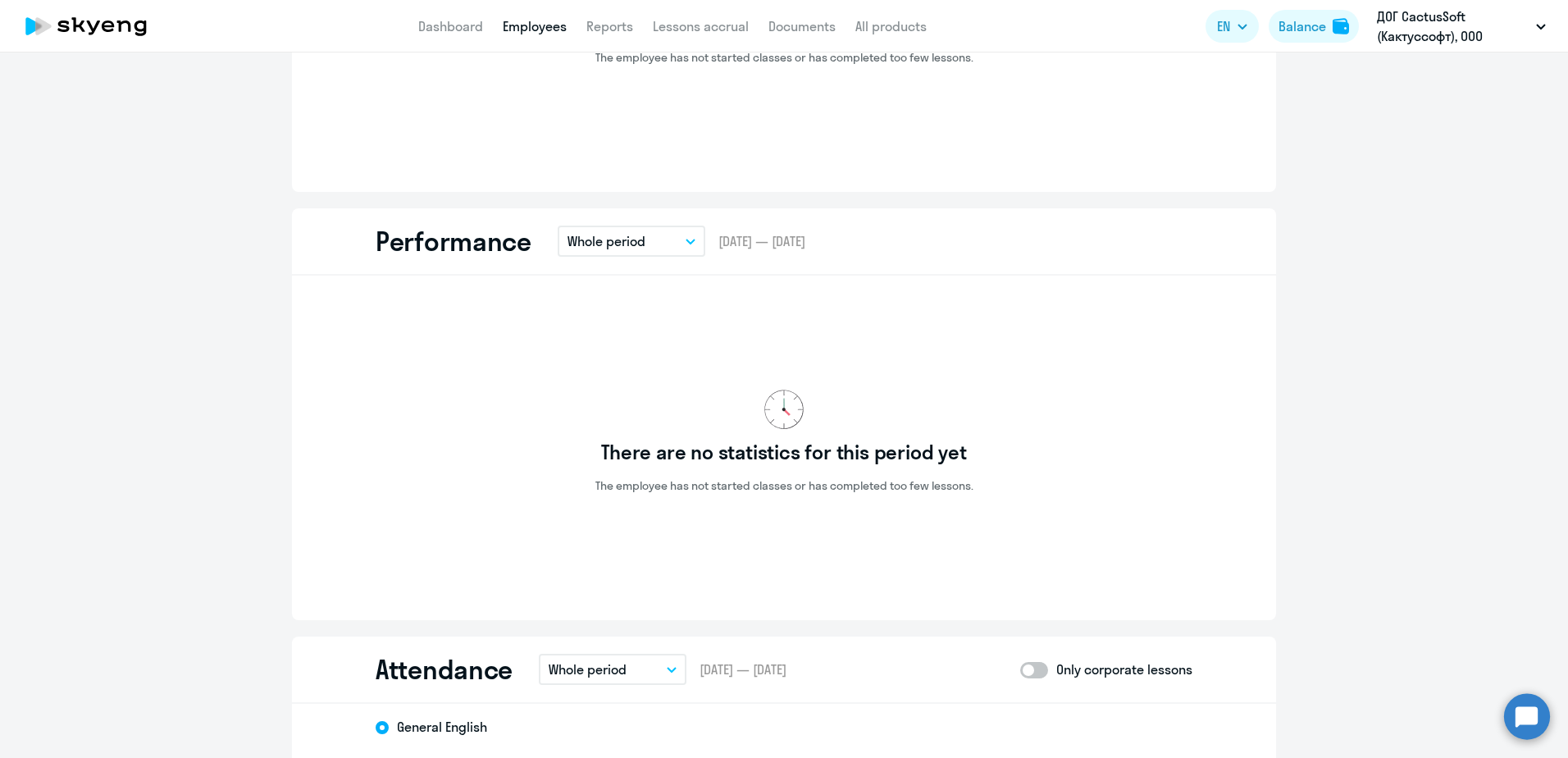
scroll to position [1640, 0]
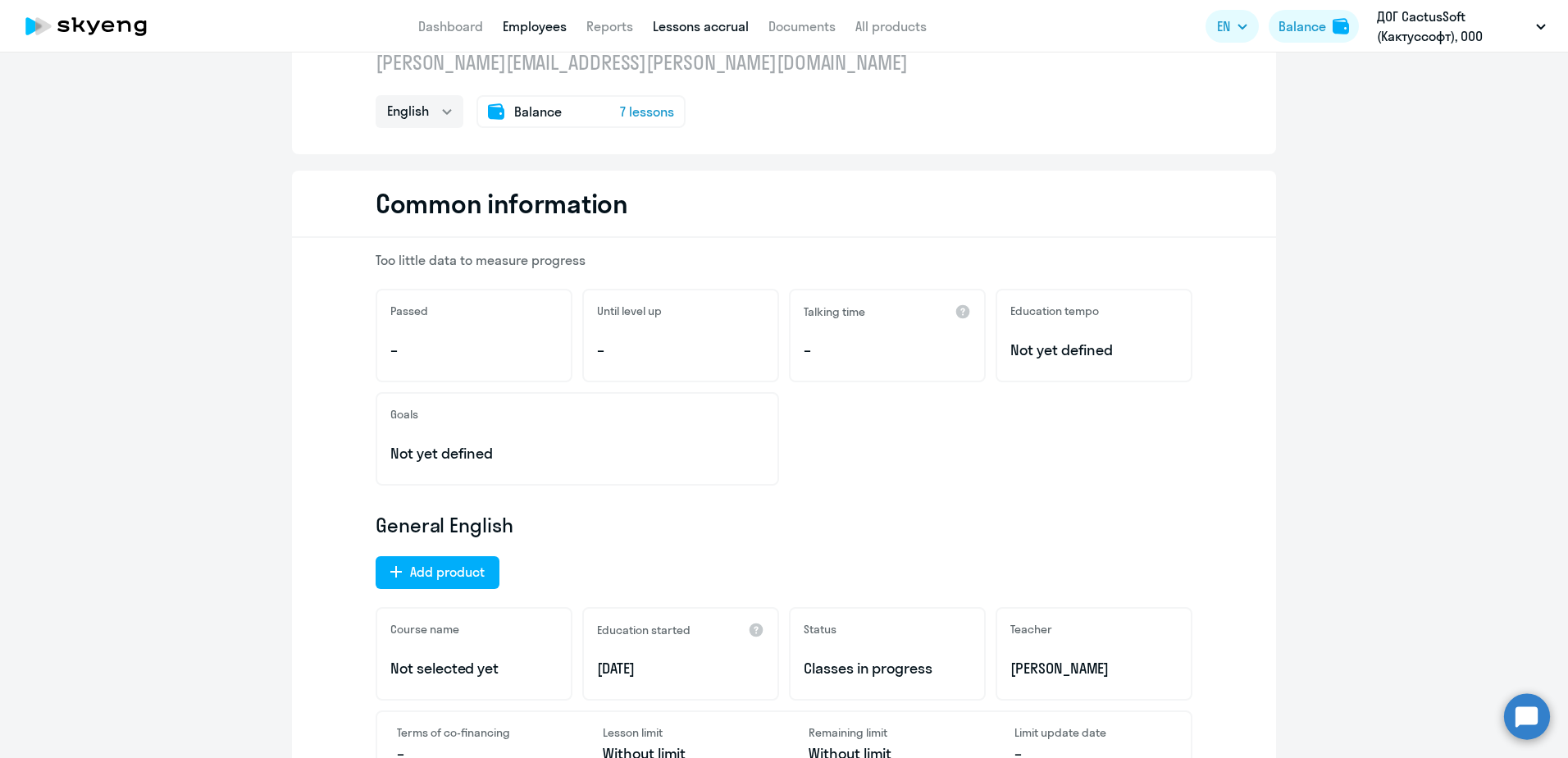
click at [685, 27] on link "Lessons accrual" at bounding box center [701, 25] width 96 height 16
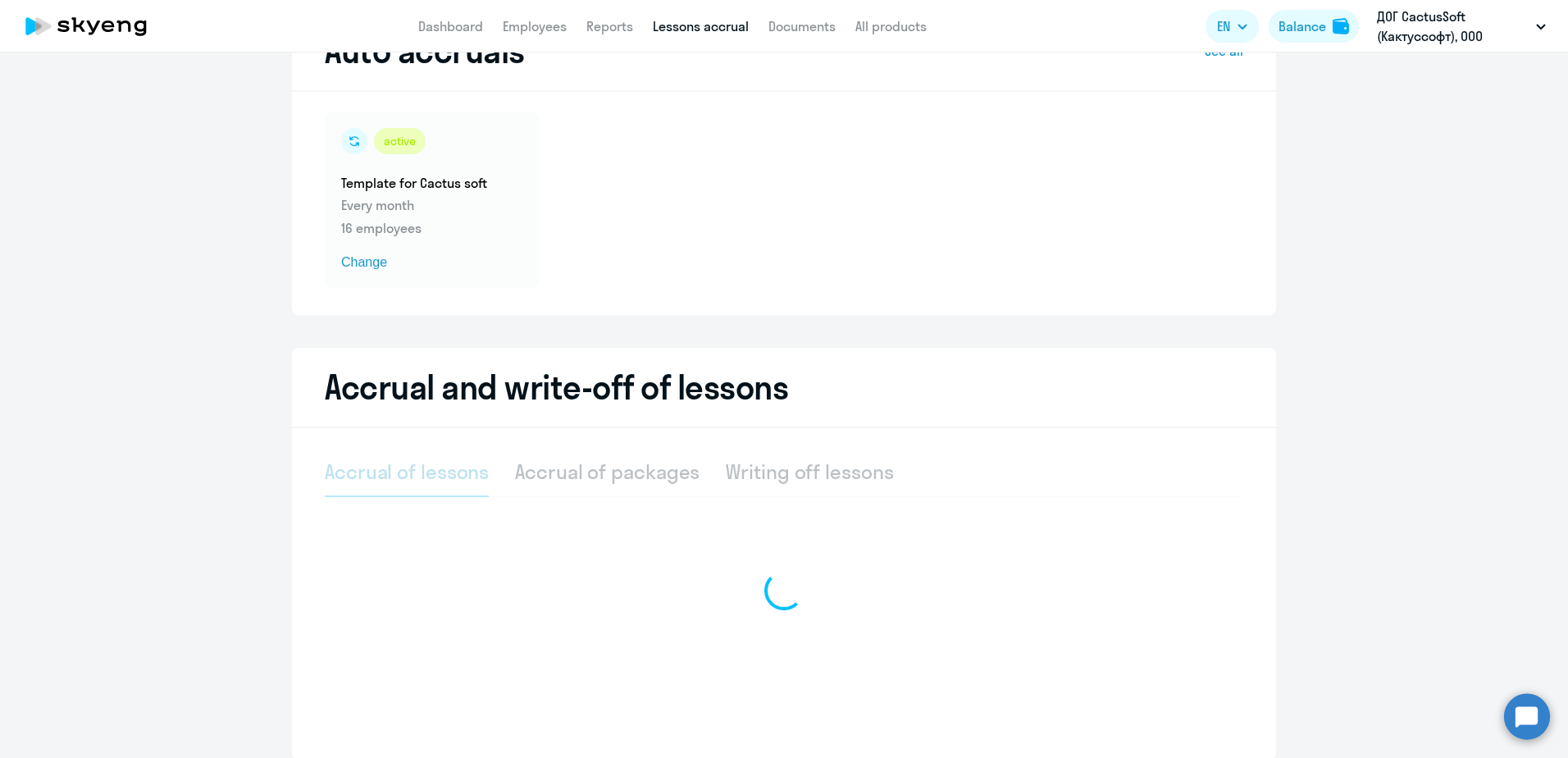
select select "10"
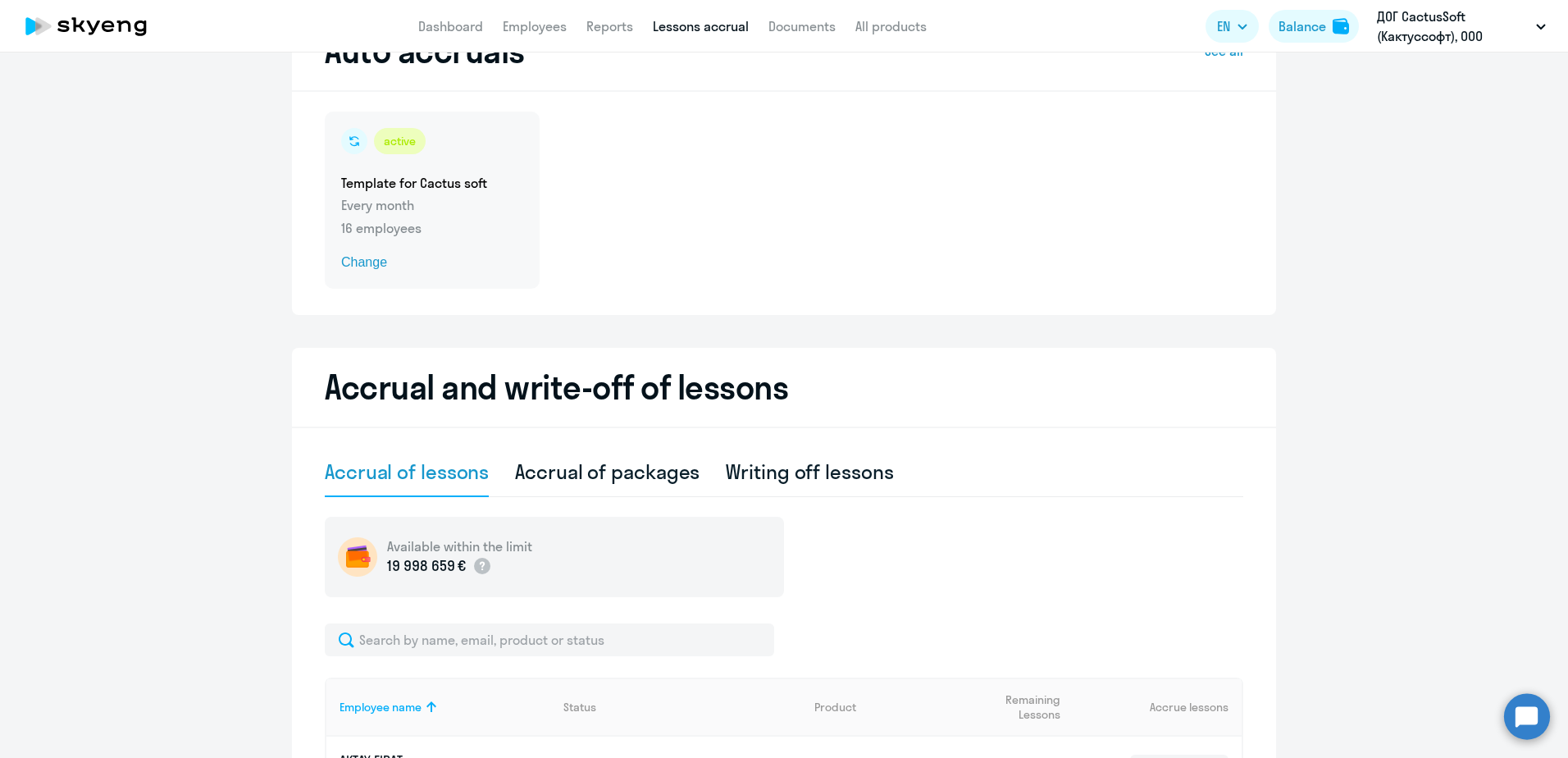
click at [346, 266] on span "Change" at bounding box center [432, 262] width 182 height 20
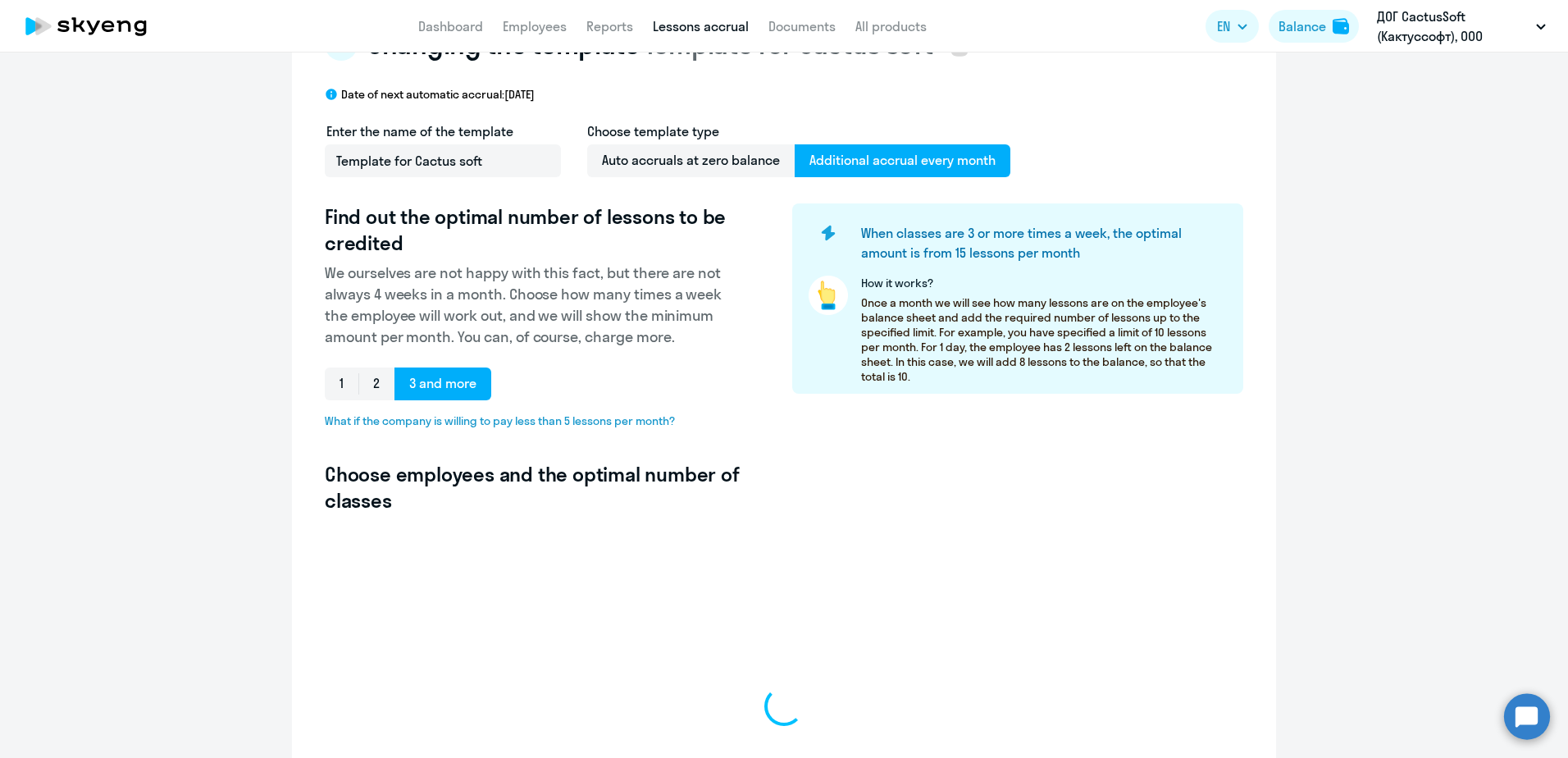
select select "10"
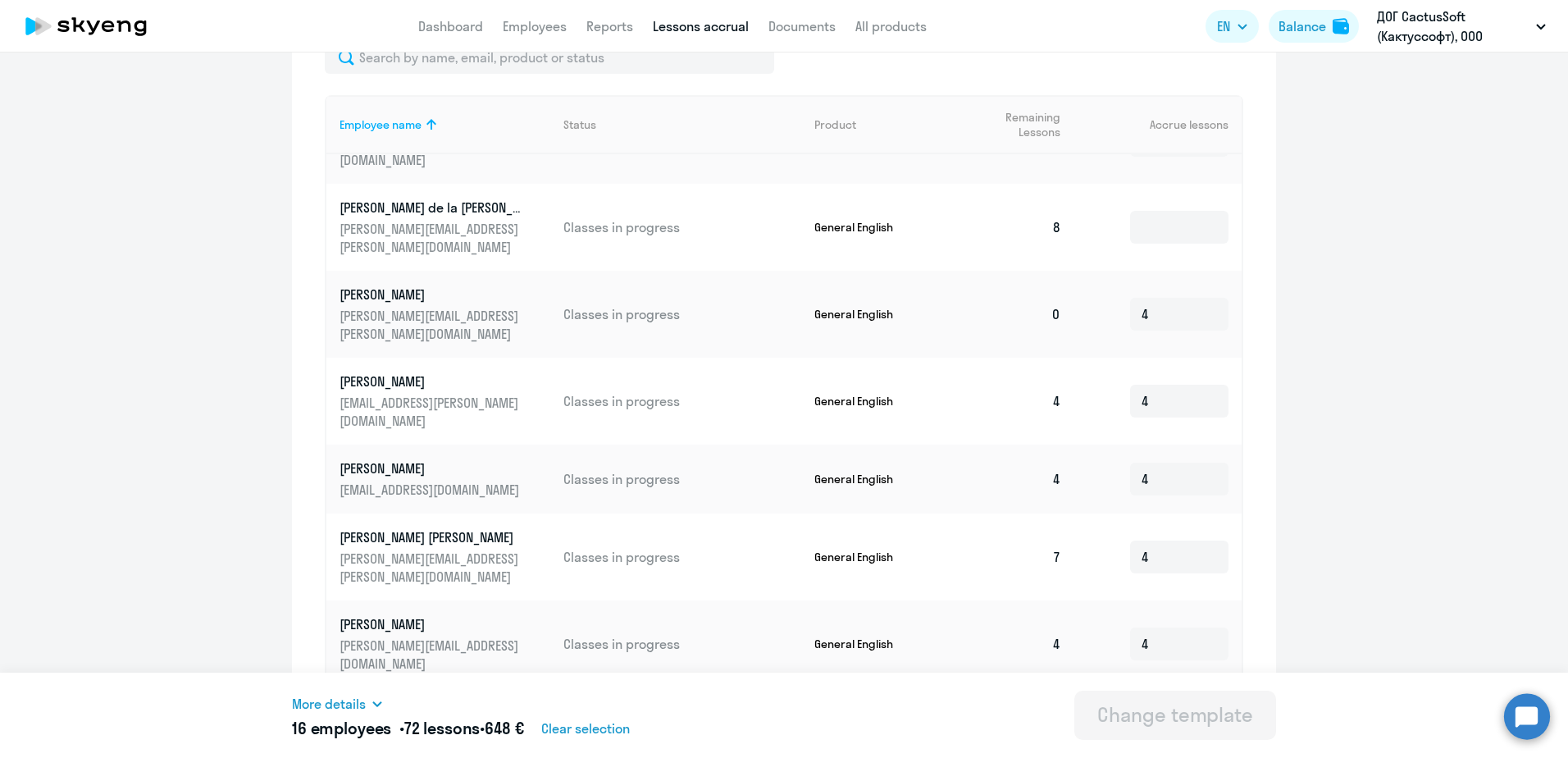
scroll to position [144, 0]
click at [1145, 554] on input "4" at bounding box center [1179, 556] width 98 height 33
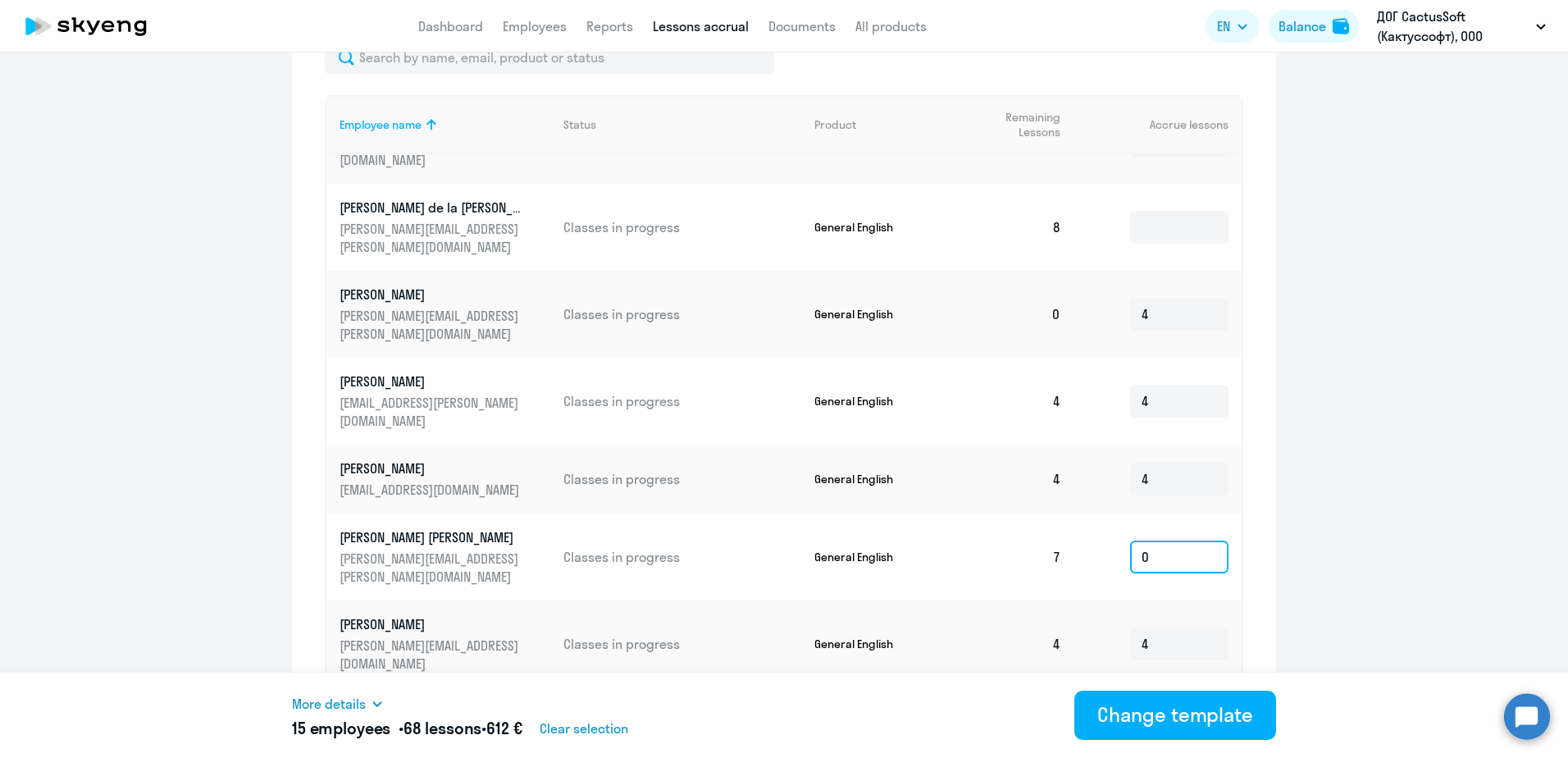
type input "0"
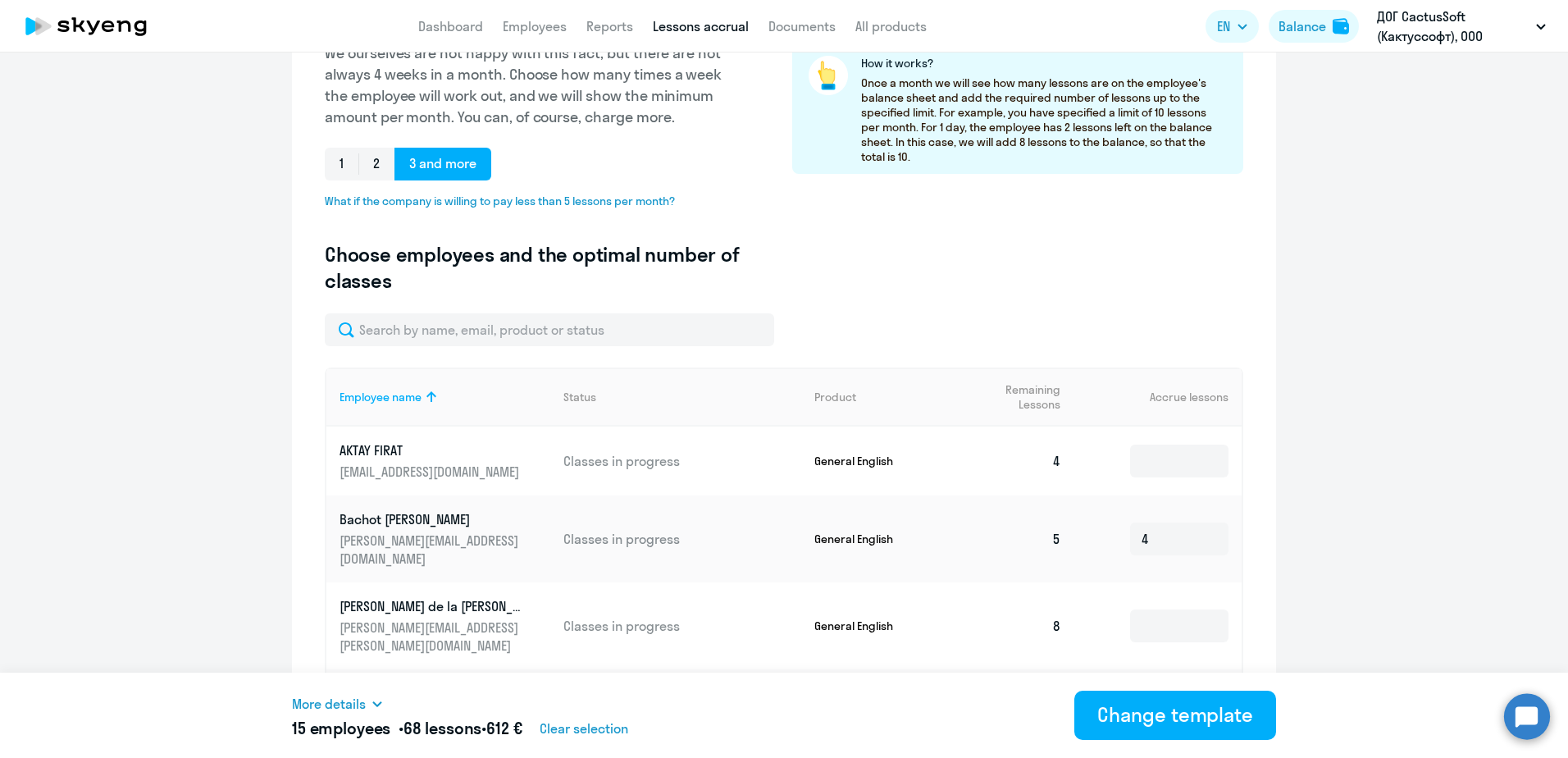
scroll to position [206, 0]
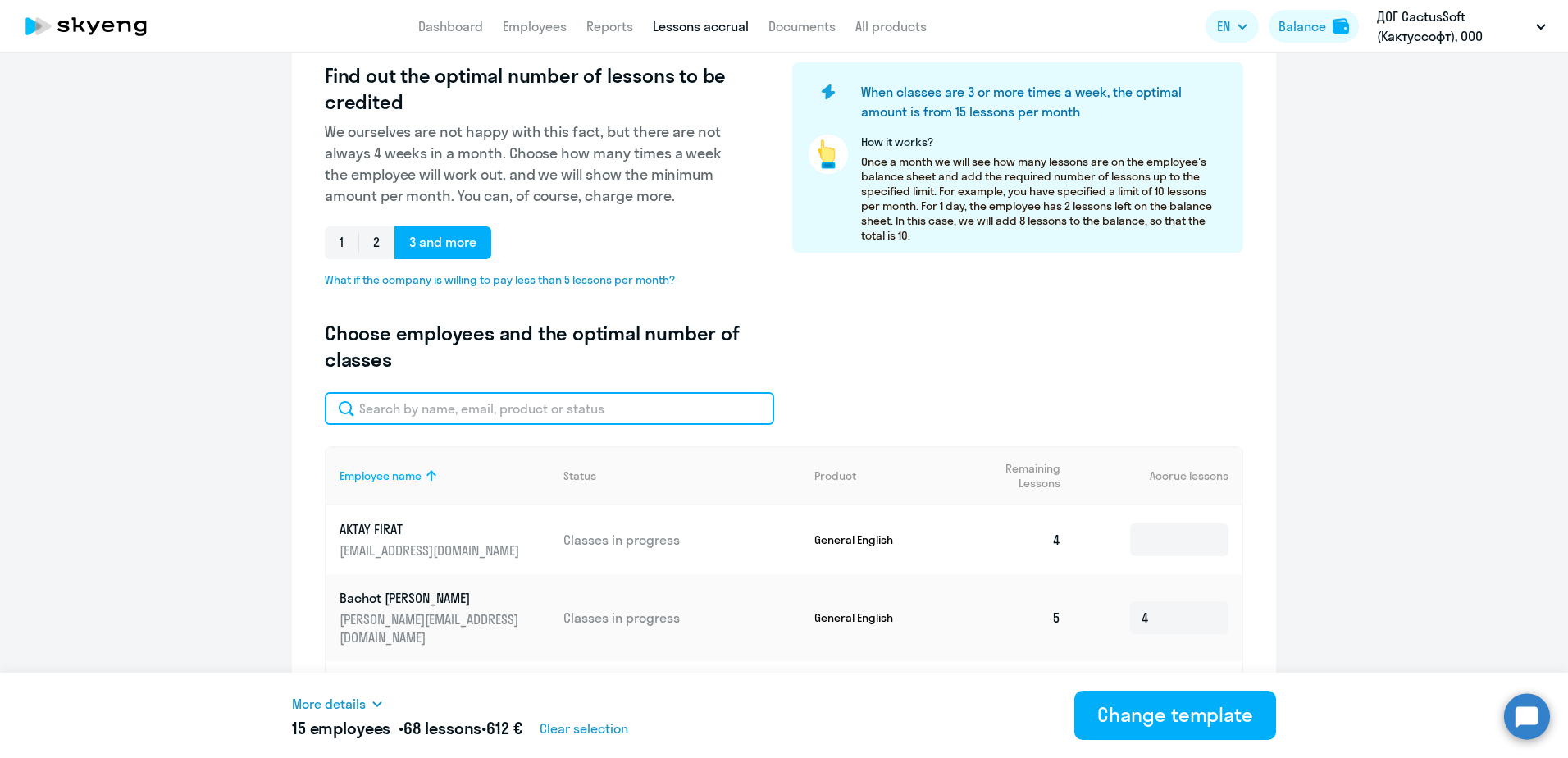
click at [495, 406] on input "text" at bounding box center [549, 408] width 450 height 33
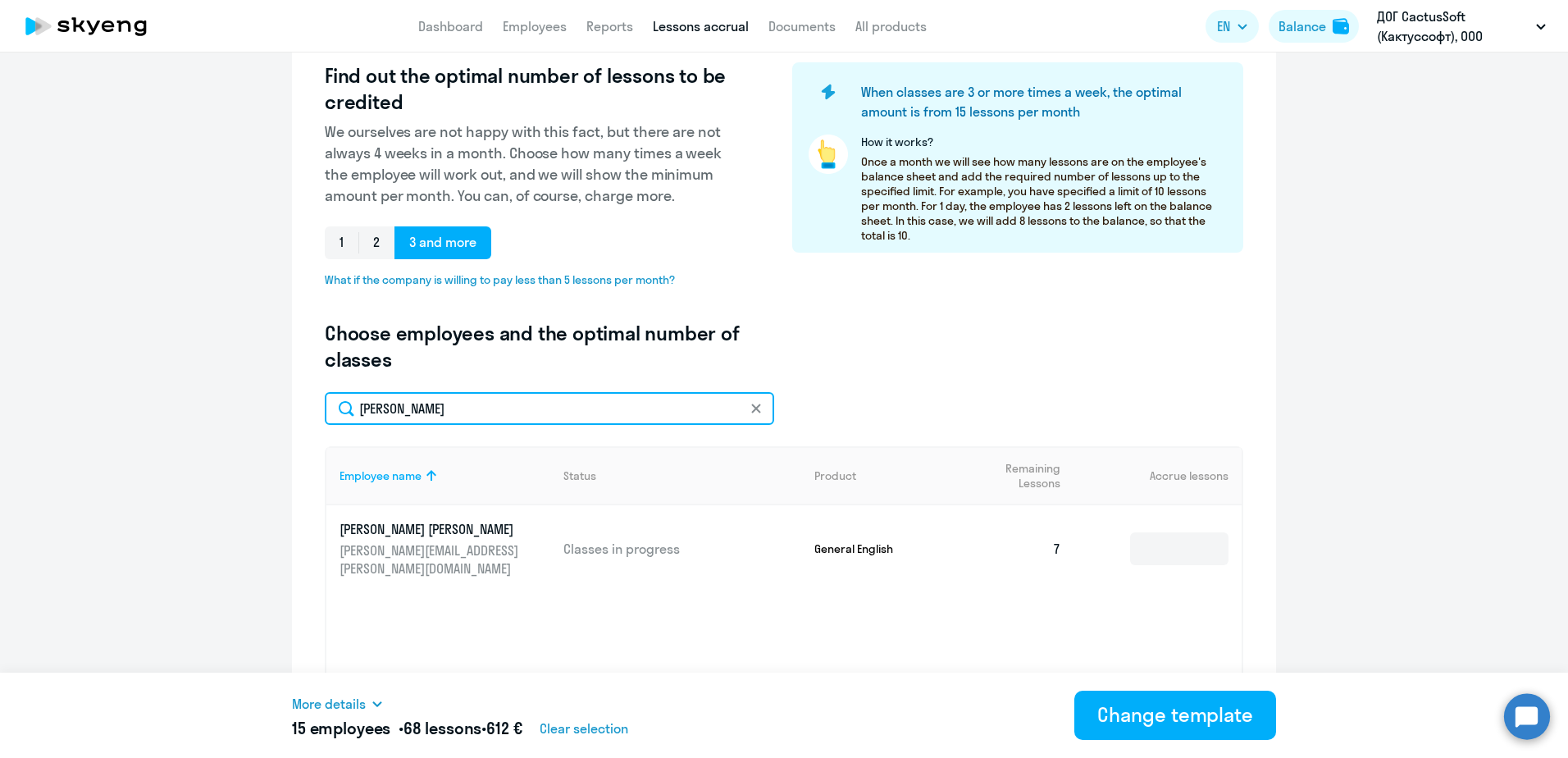
type input "[PERSON_NAME]"
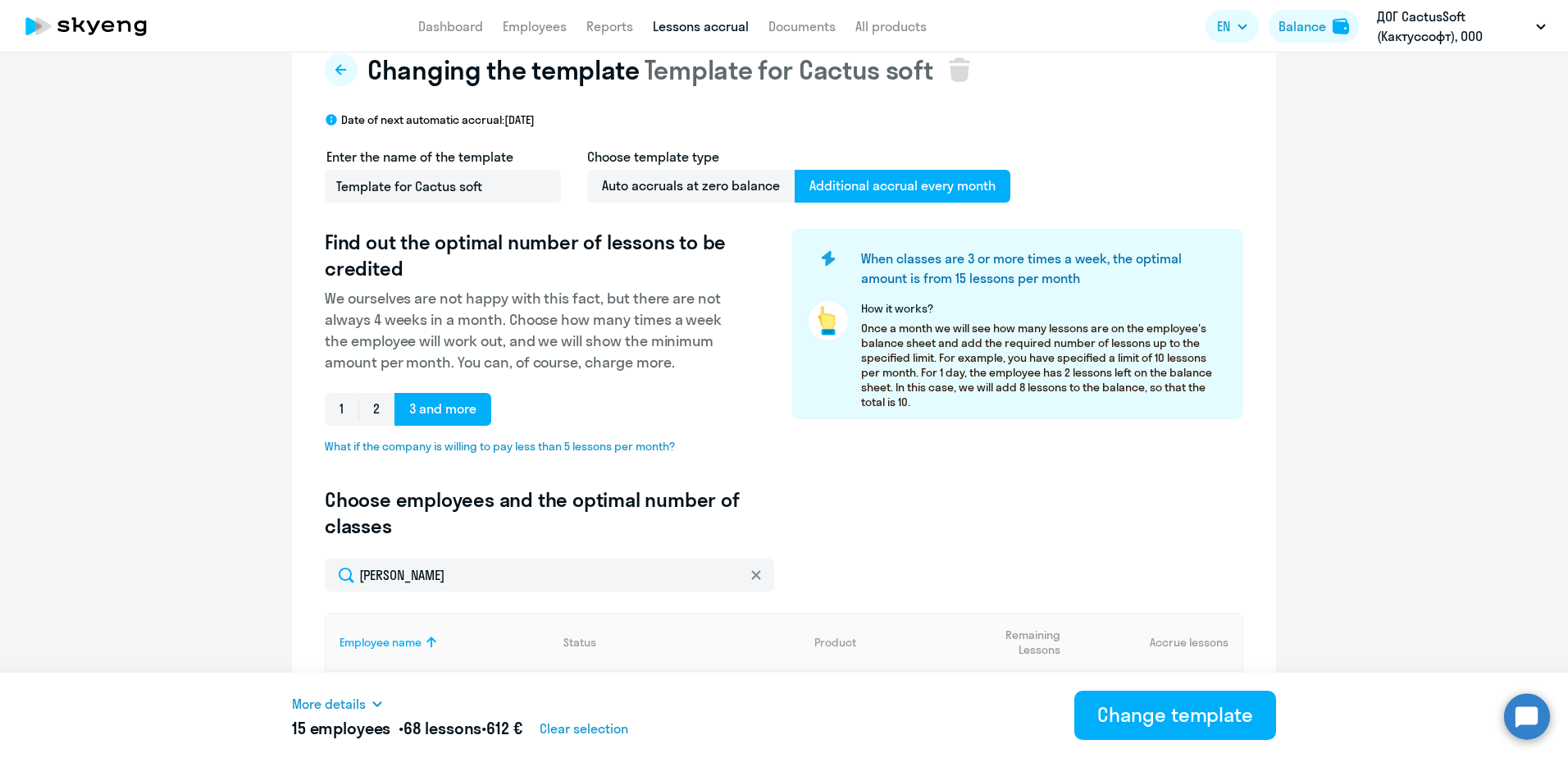
scroll to position [33, 0]
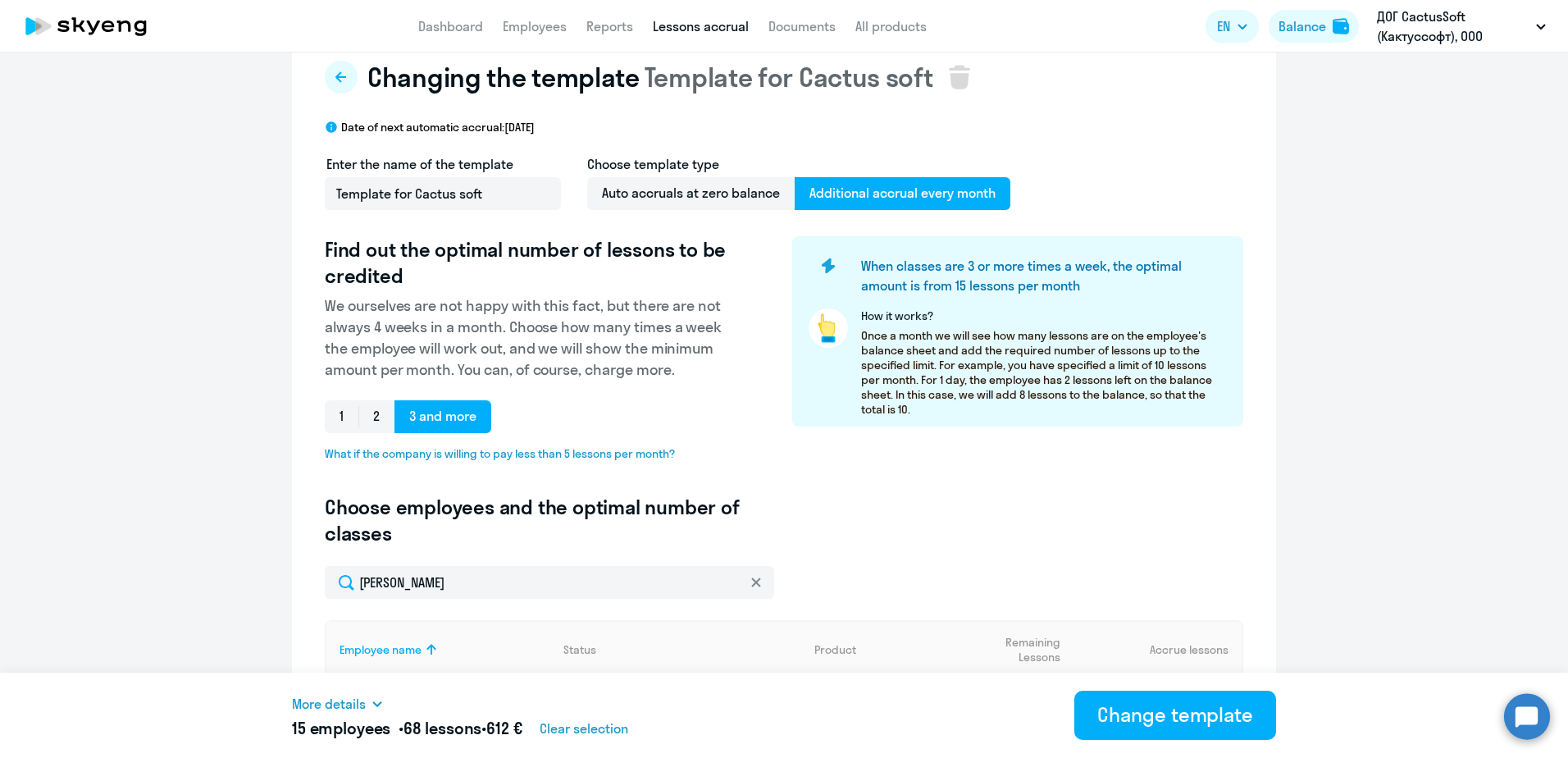
click at [755, 580] on svg-icon at bounding box center [756, 582] width 13 height 13
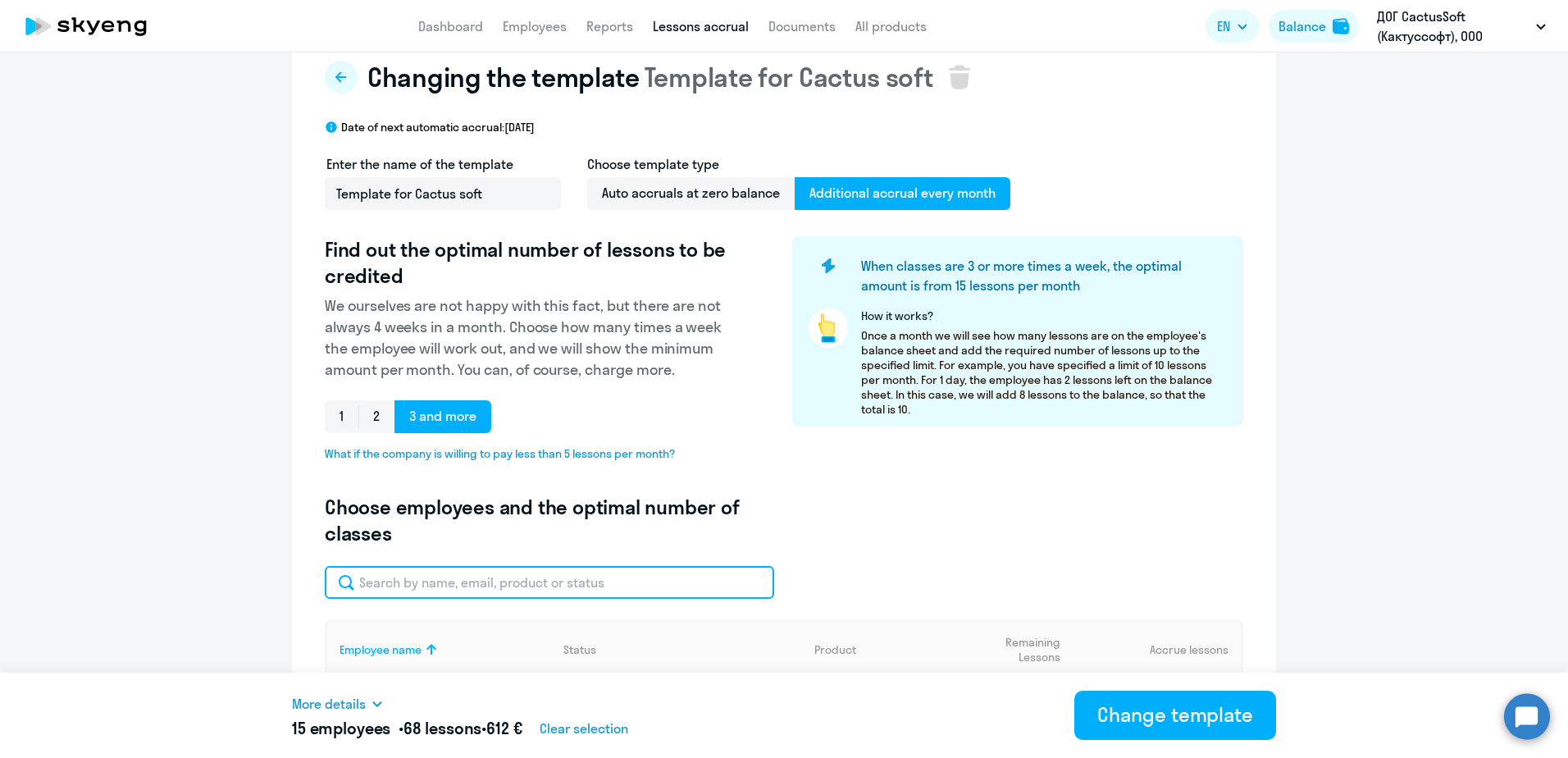
click at [479, 568] on input "text" at bounding box center [549, 582] width 450 height 33
type input "firat"
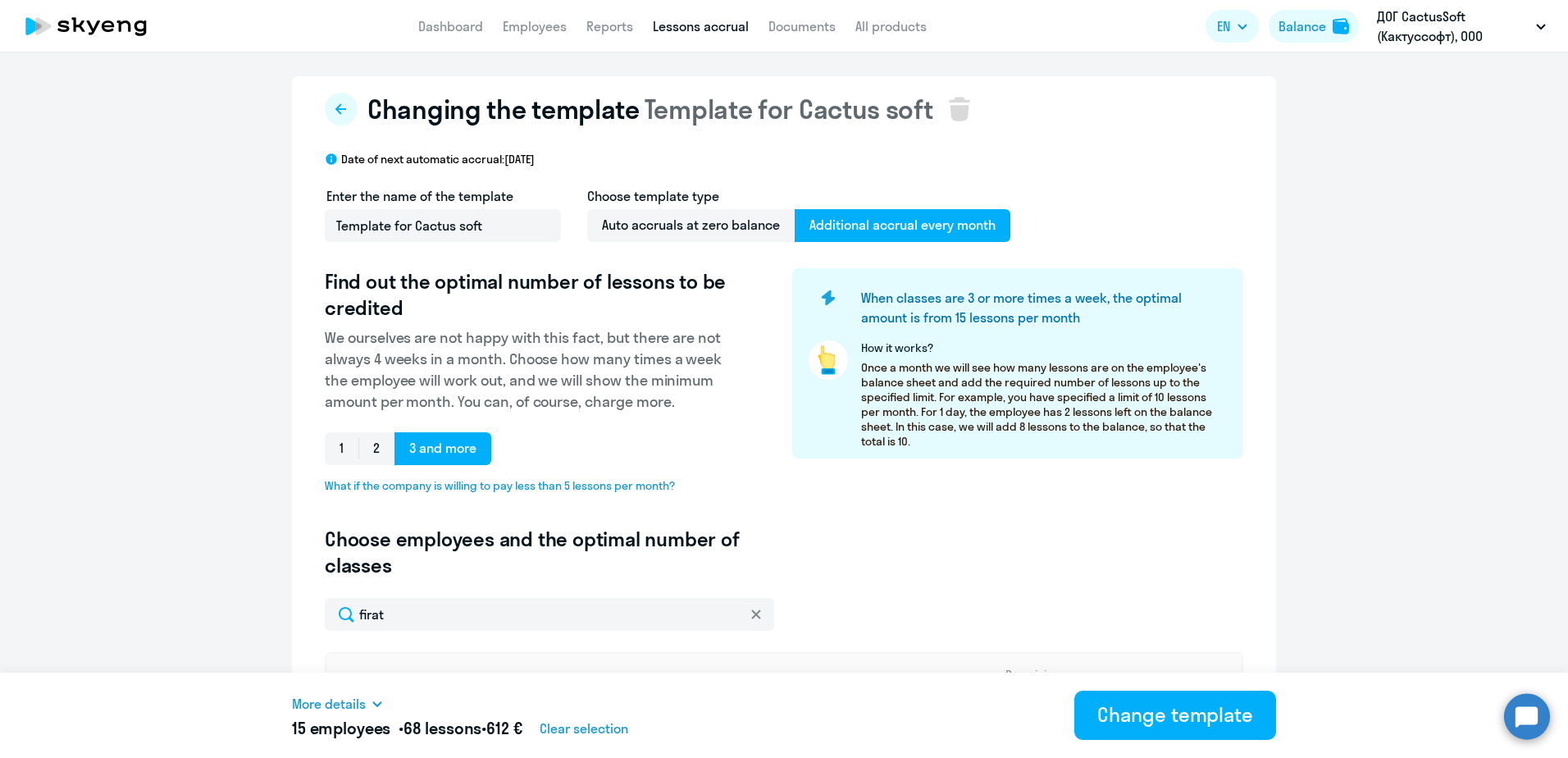
scroll to position [0, 0]
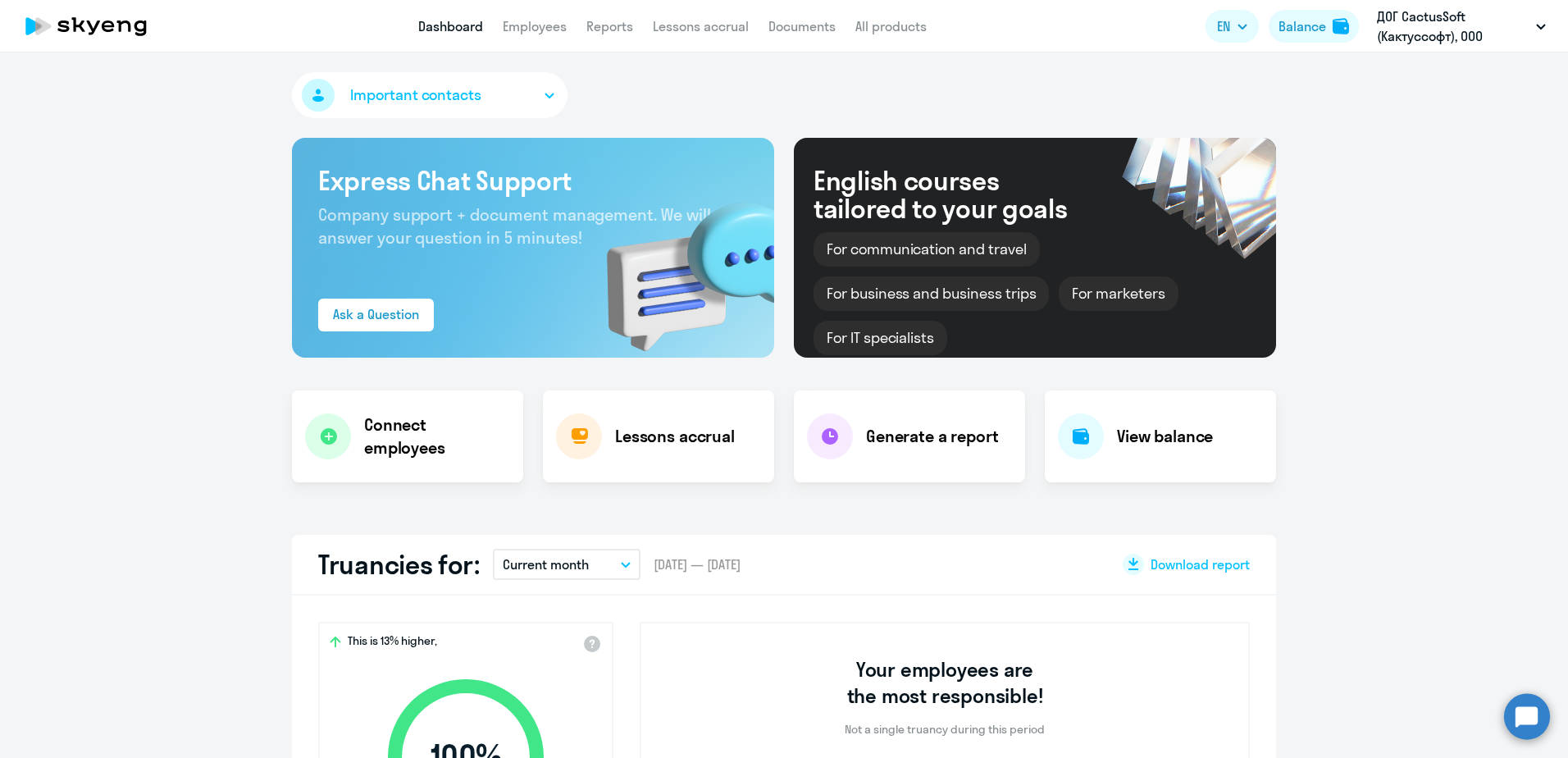
click at [559, 38] on app-header "Dashboard Employees Reports Lessons accrual Documents All products Dashboard Em…" at bounding box center [784, 26] width 1568 height 53
click at [554, 28] on link "Employees" at bounding box center [535, 25] width 64 height 16
select select "30"
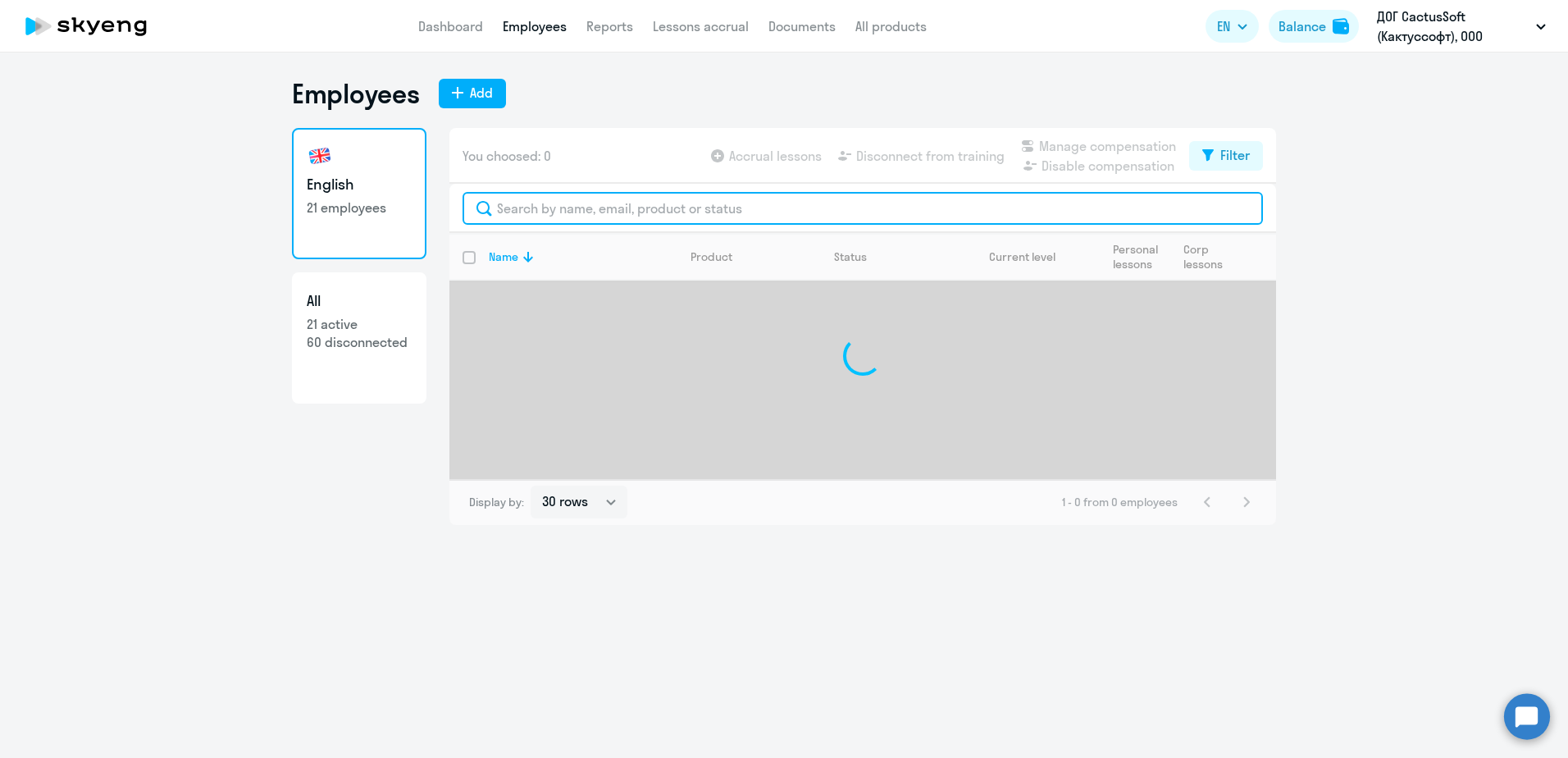
drag, startPoint x: 531, startPoint y: 207, endPoint x: 559, endPoint y: 197, distance: 29.7
click at [531, 206] on input "text" at bounding box center [862, 207] width 801 height 33
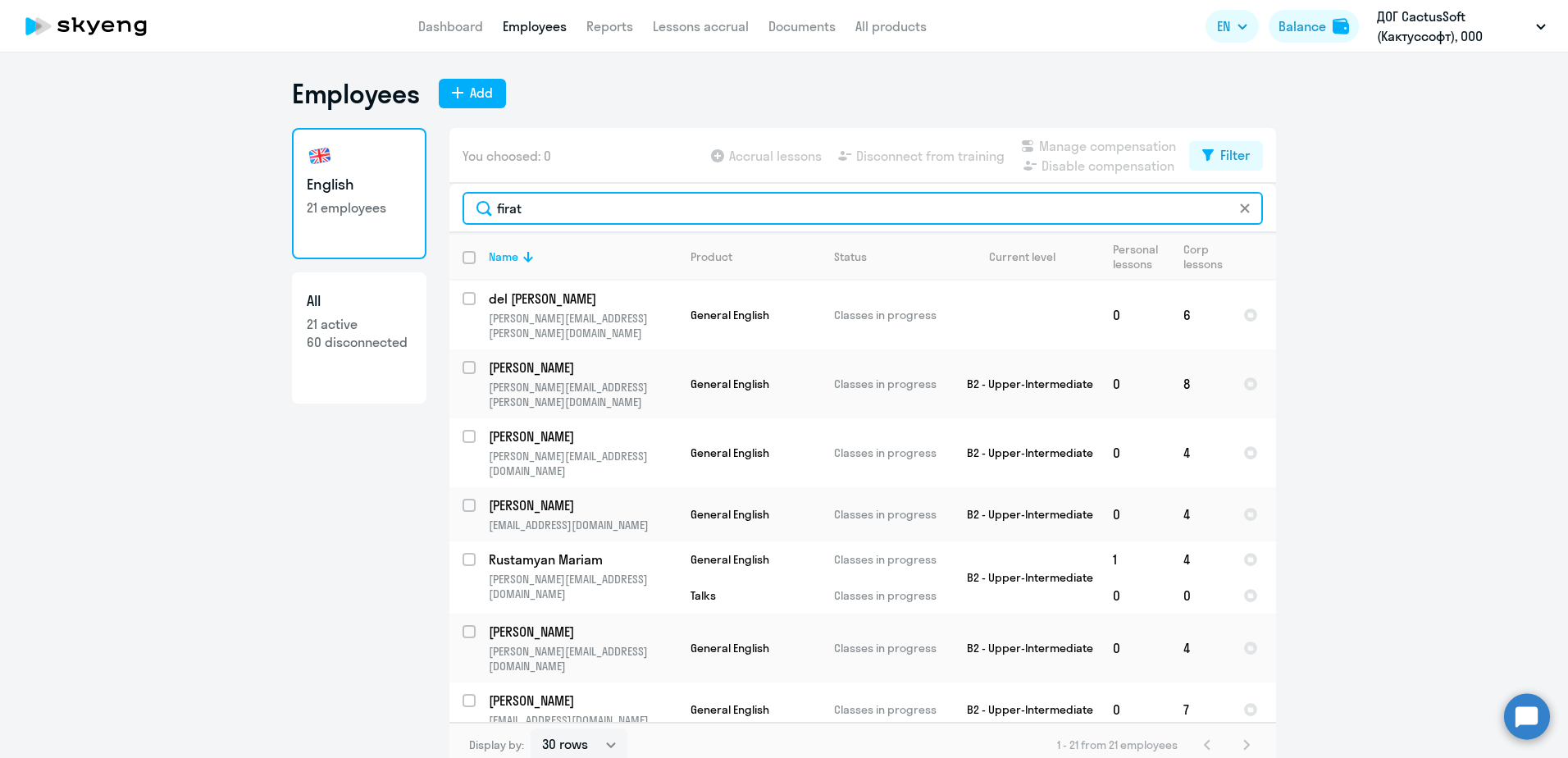
type input "firat"
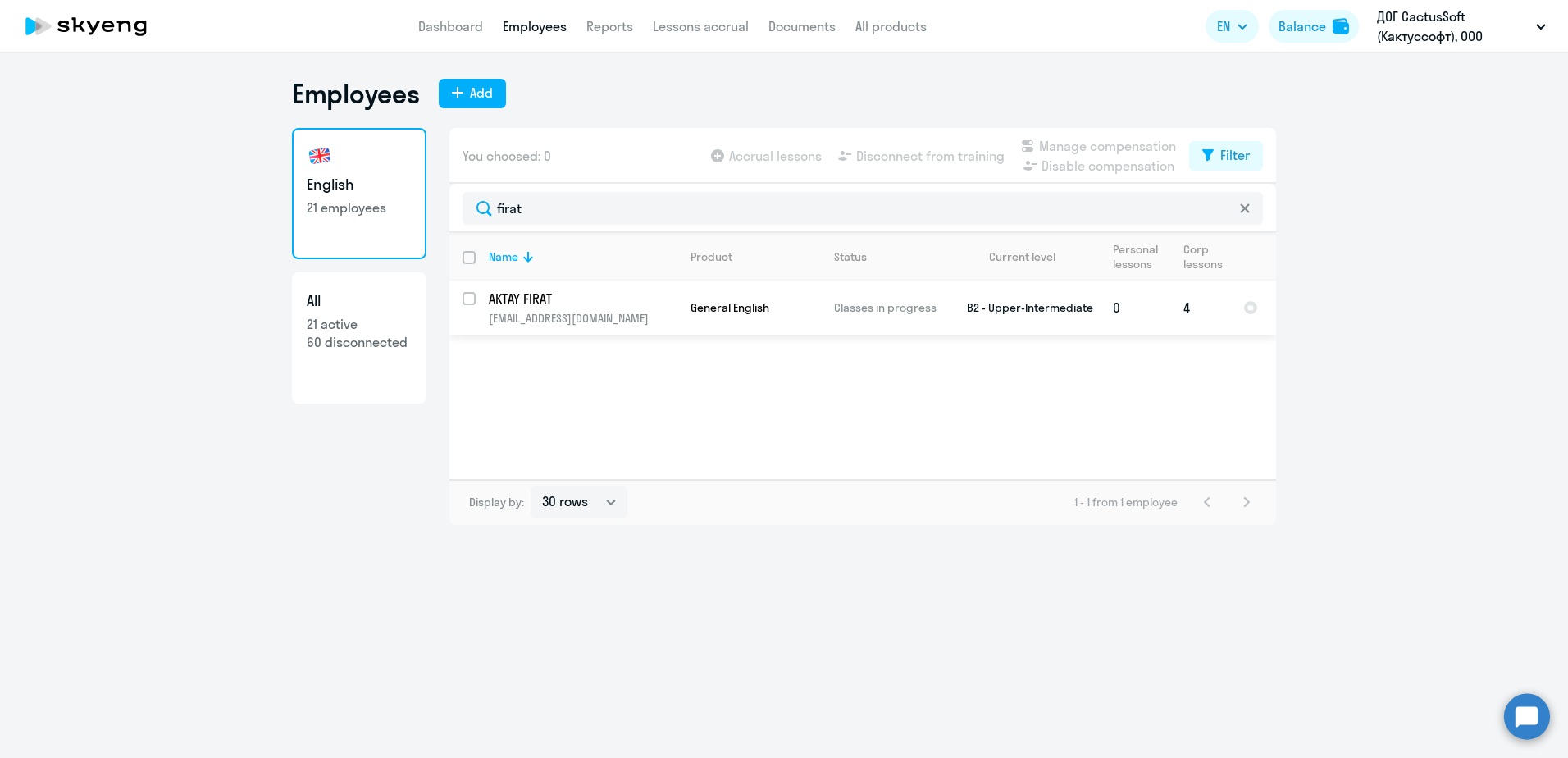
click at [524, 310] on td "AKTAY FIRAT firat.aktay@cactus-now.com" at bounding box center [576, 306] width 202 height 54
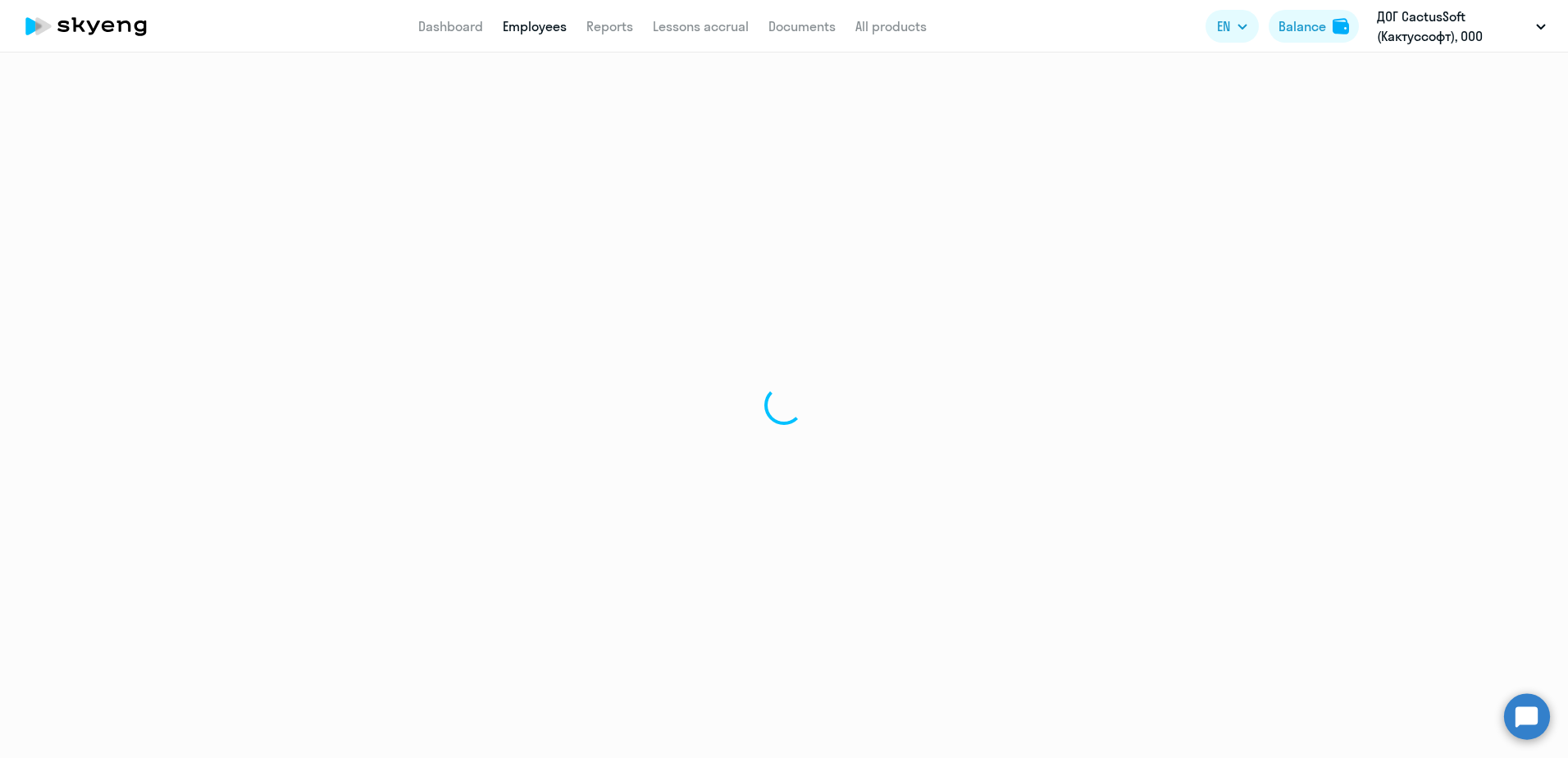
select select "english"
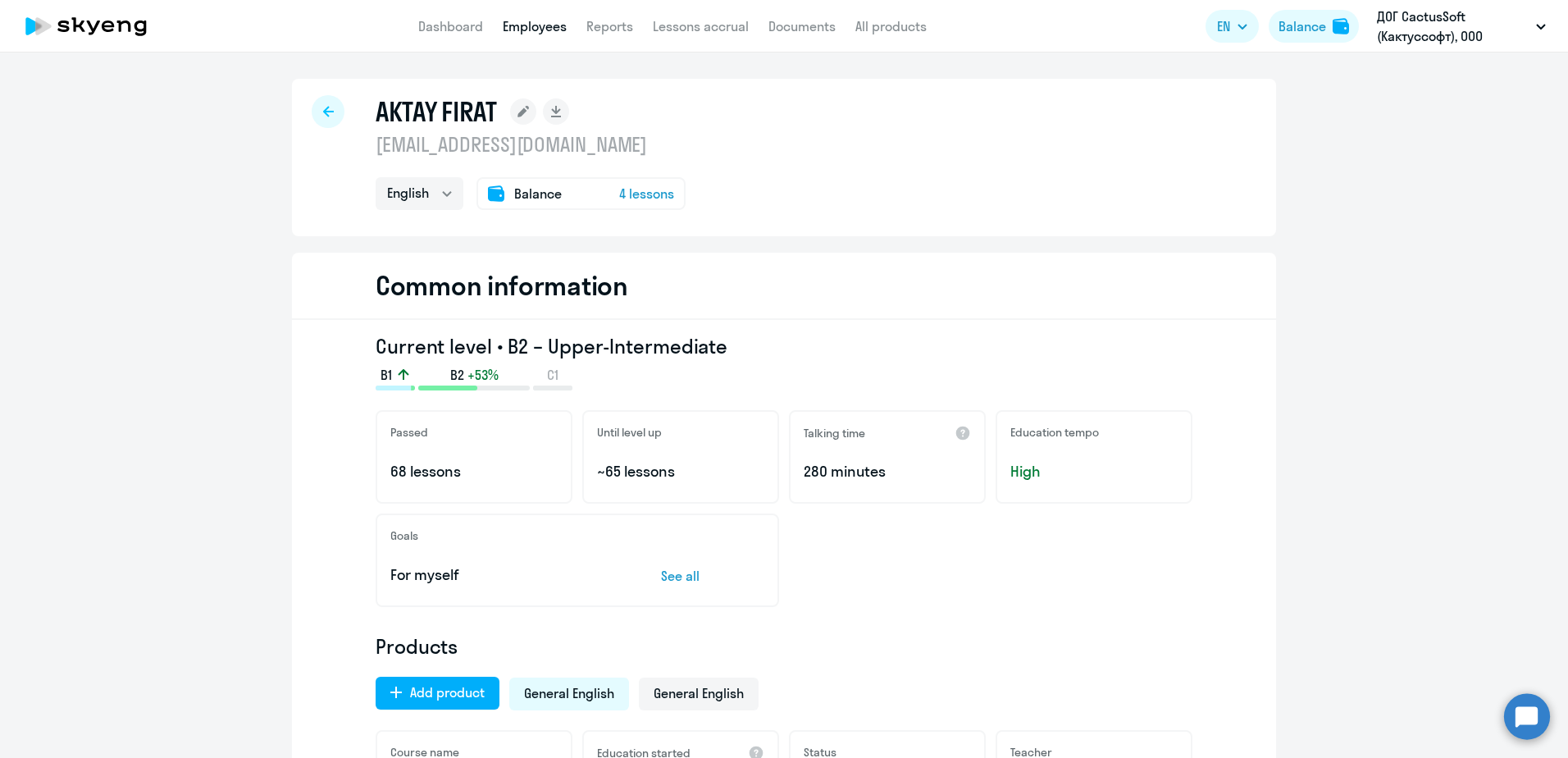
click at [330, 115] on div at bounding box center [327, 111] width 33 height 33
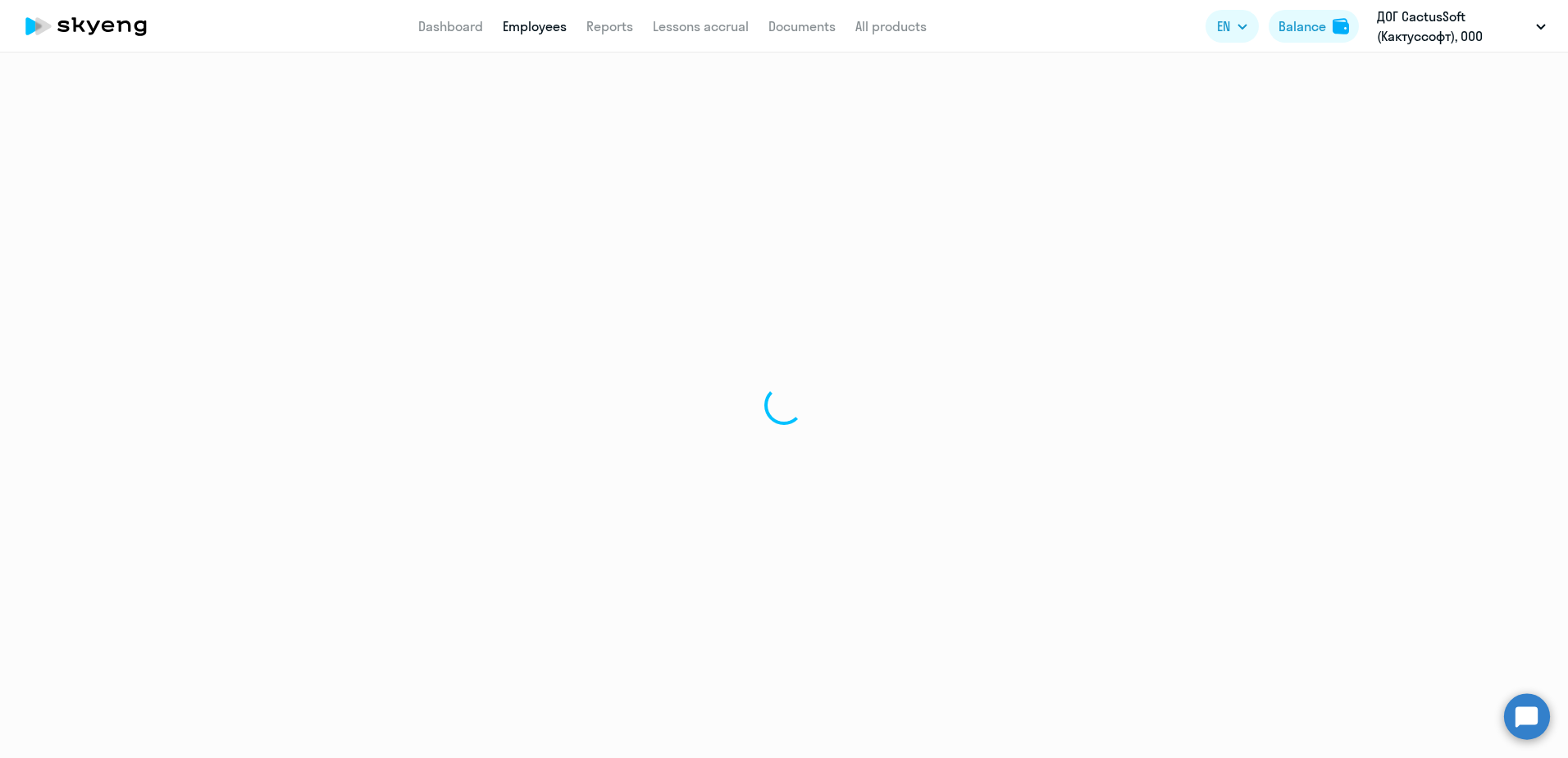
select select "30"
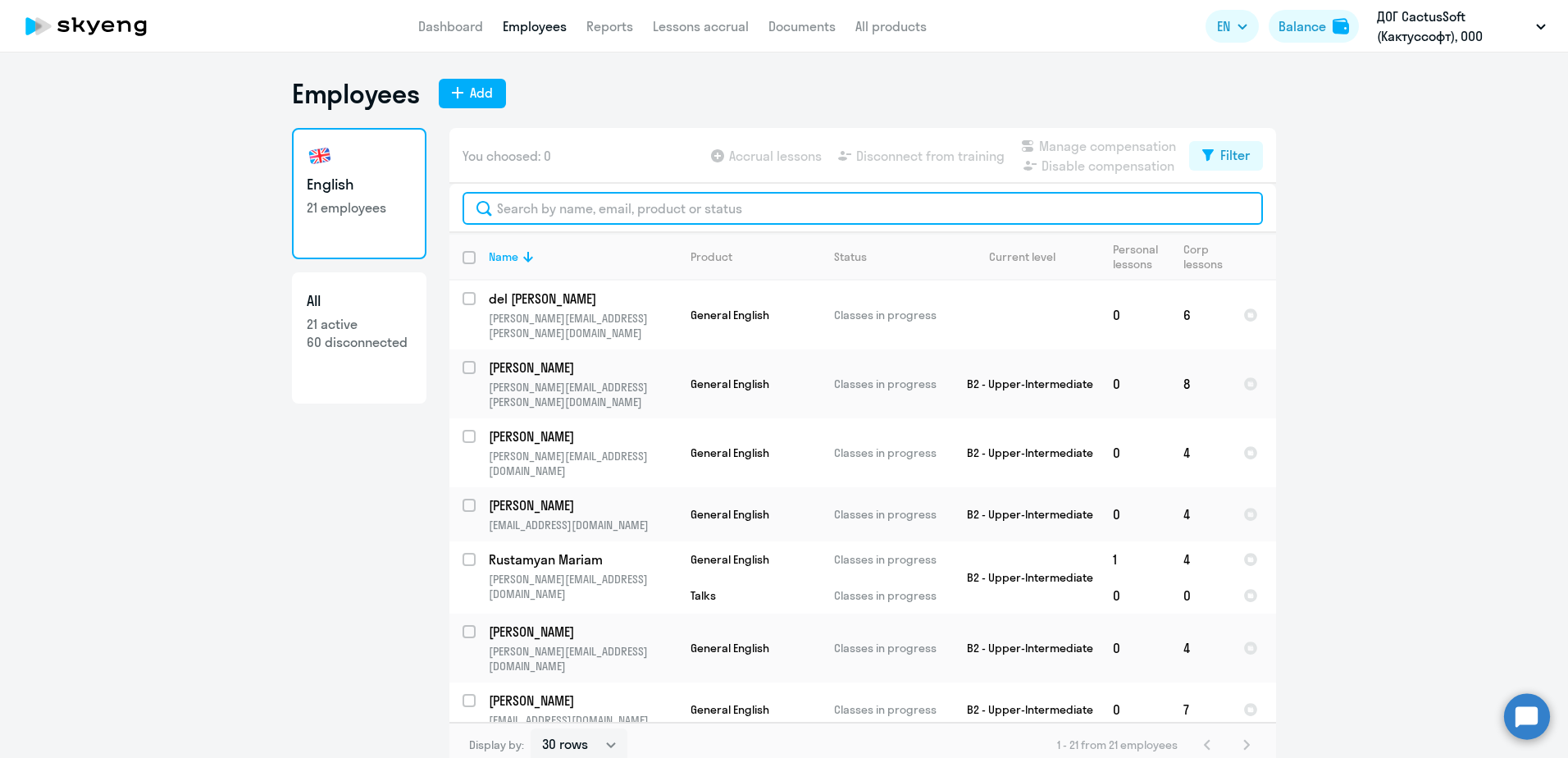
click at [642, 207] on input "text" at bounding box center [862, 207] width 801 height 33
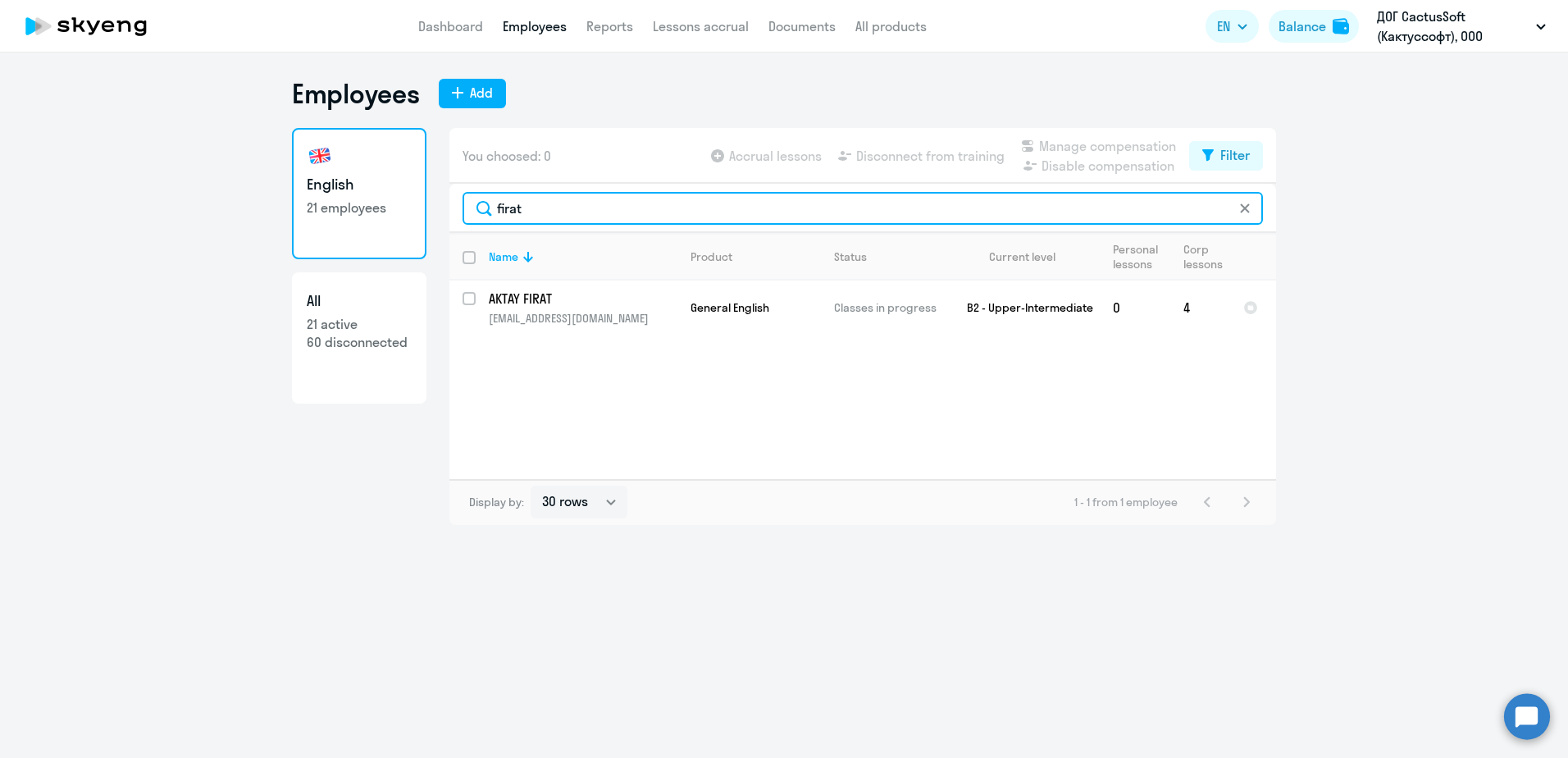
type input "firat"
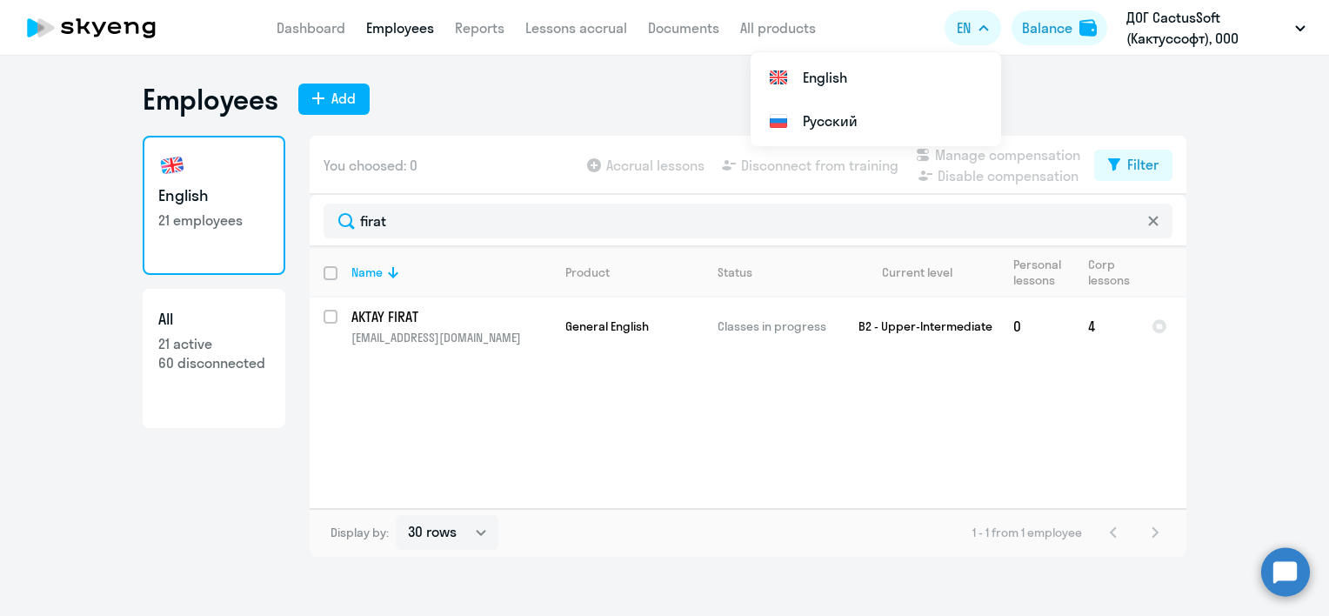
click at [1153, 219] on icon at bounding box center [1153, 221] width 10 height 10
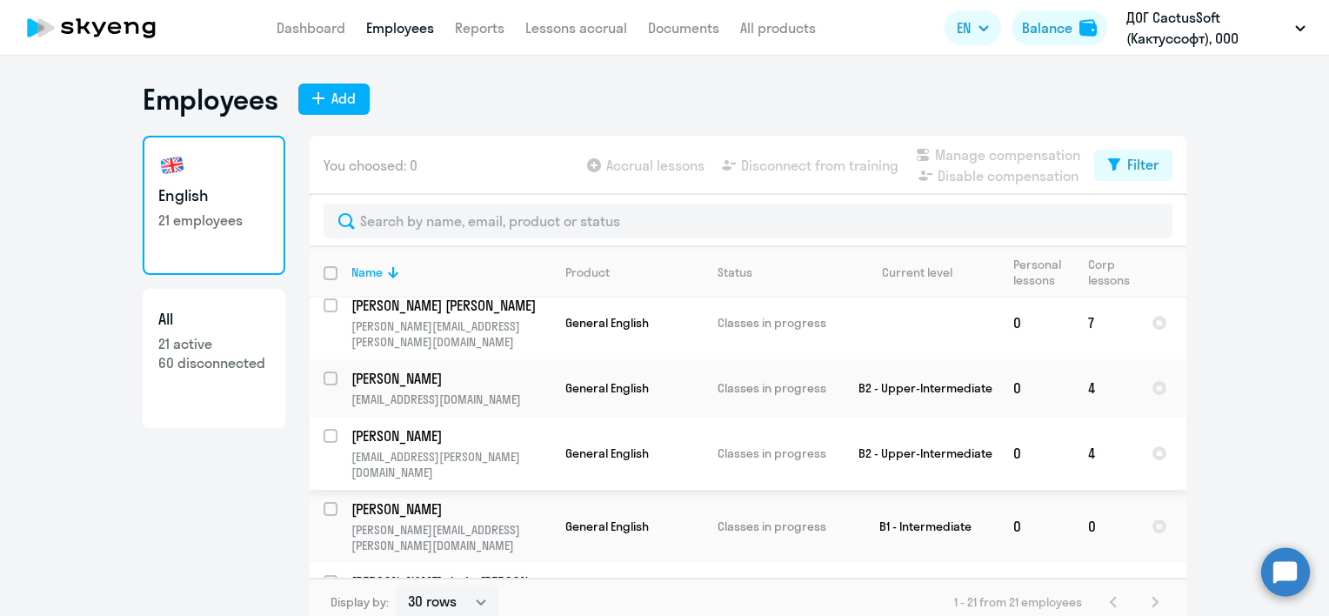
scroll to position [999, 0]
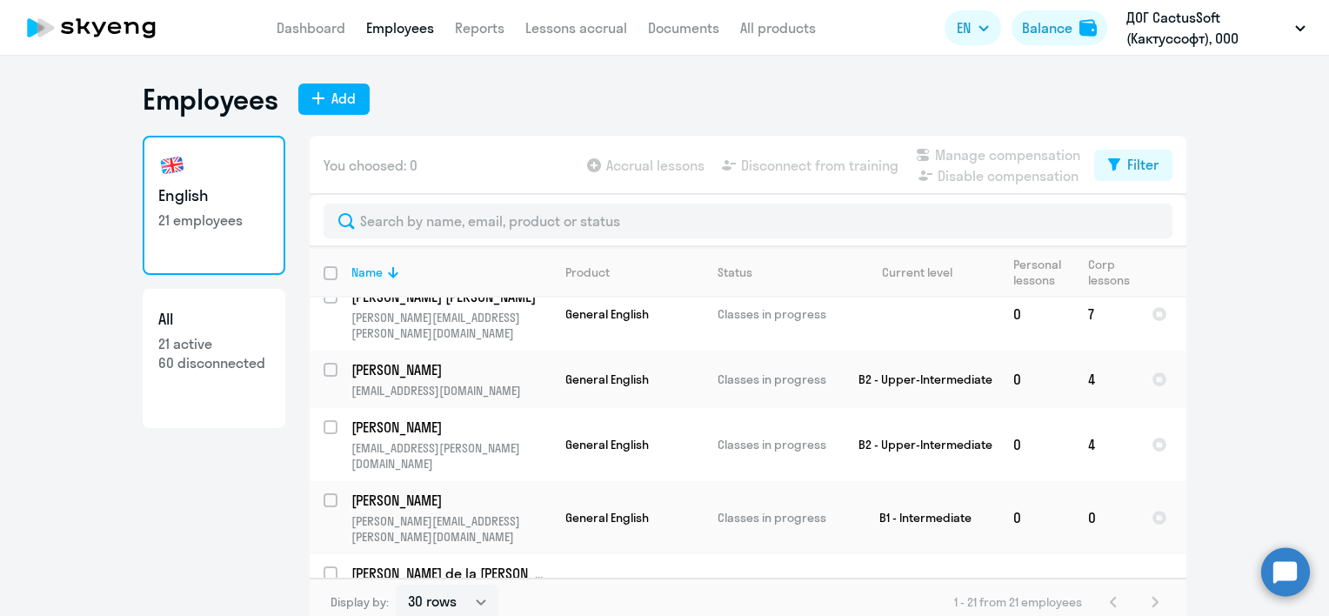
click at [775, 583] on p "Classes in progress" at bounding box center [776, 591] width 119 height 16
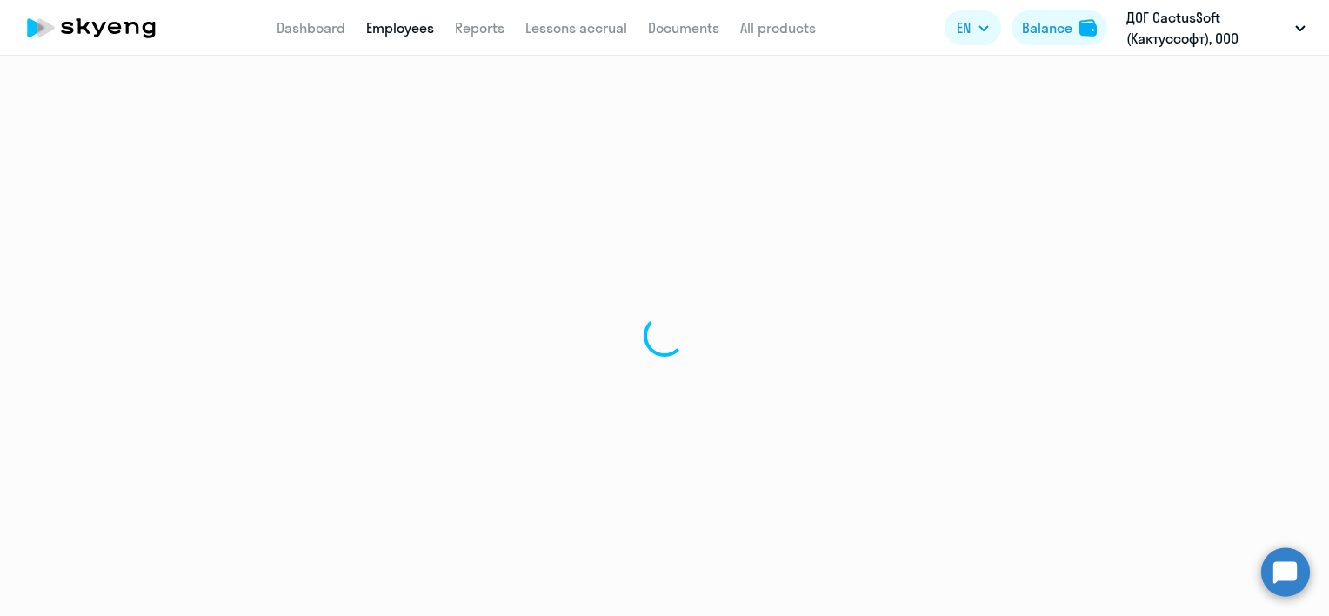
select select "english"
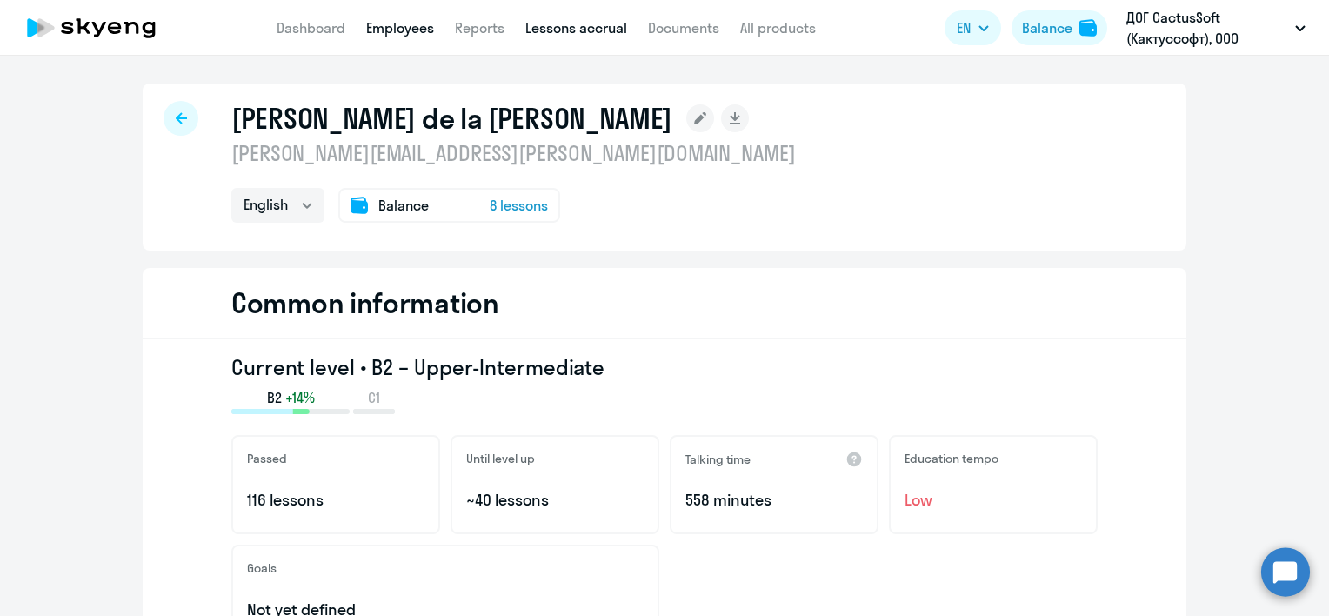
click at [589, 23] on link "Lessons accrual" at bounding box center [576, 27] width 102 height 17
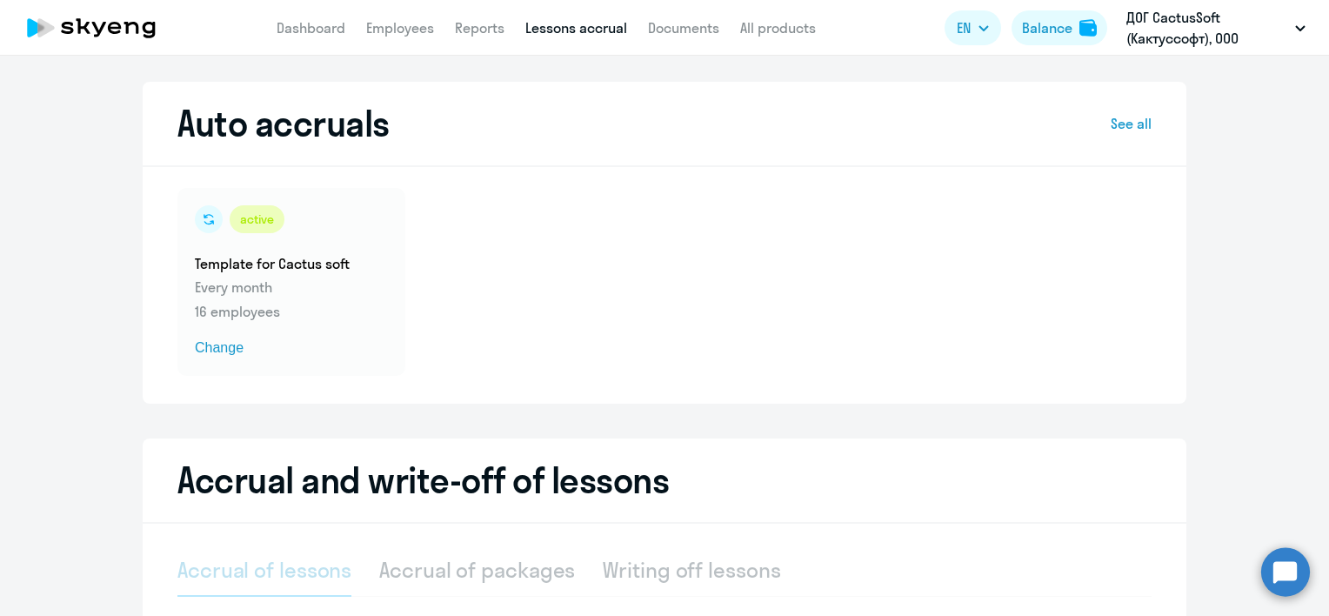
select select "10"
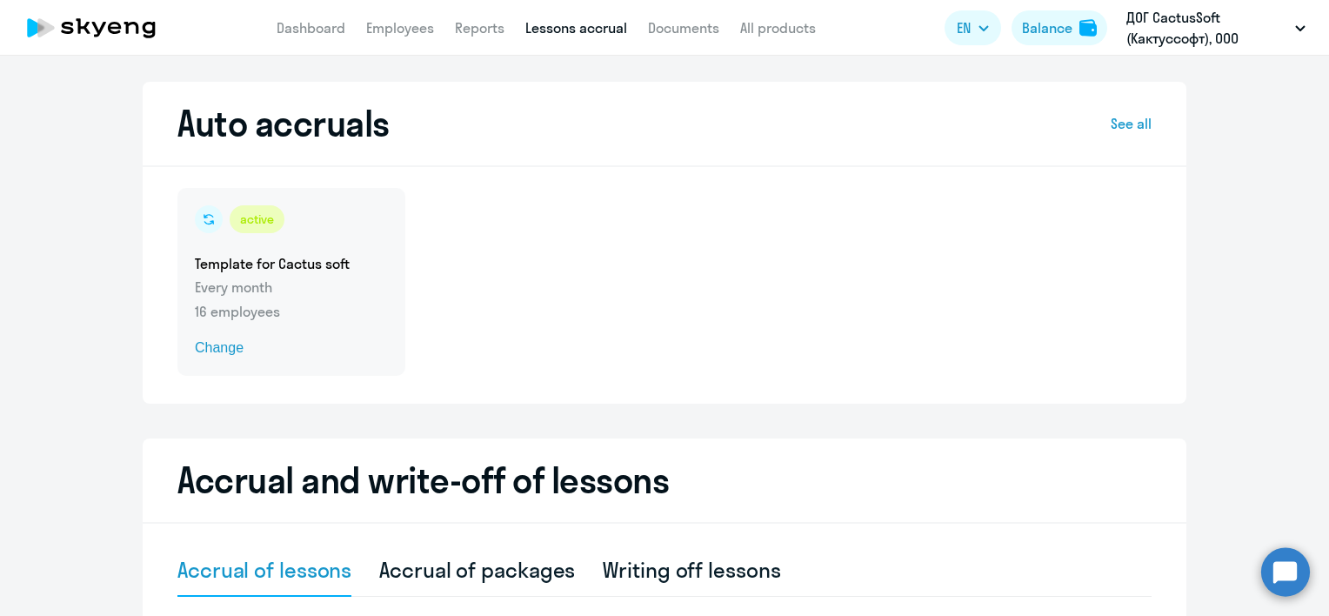
click at [232, 354] on span "Change" at bounding box center [291, 347] width 193 height 21
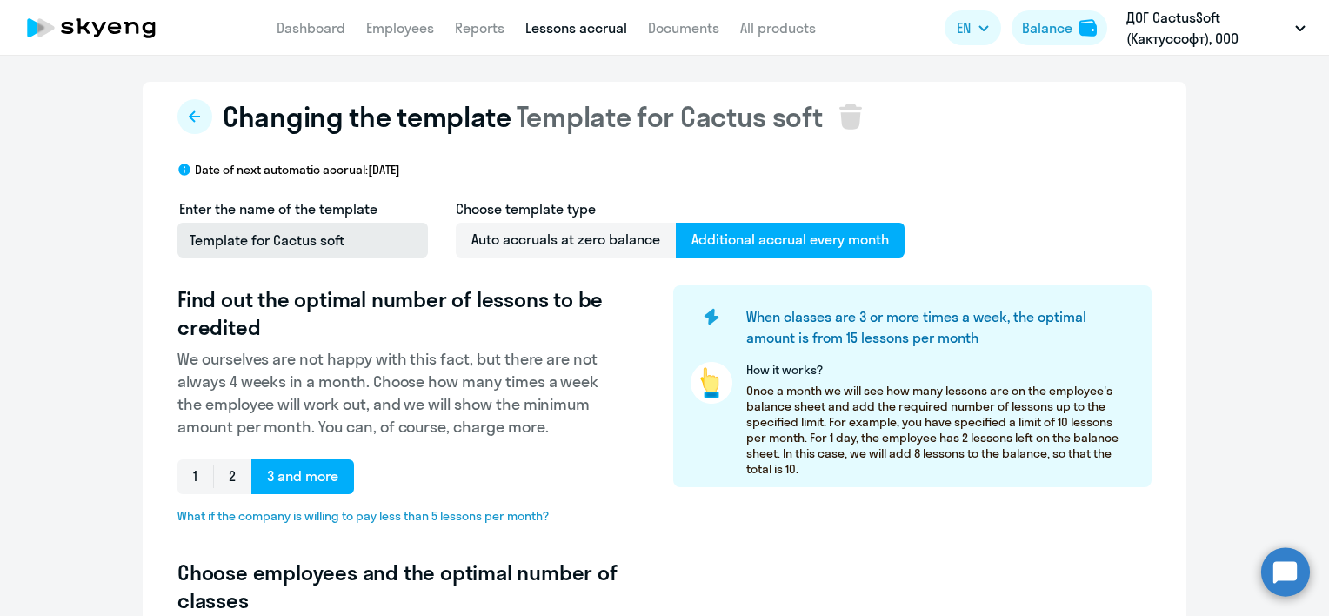
select select "10"
